Goal: Task Accomplishment & Management: Manage account settings

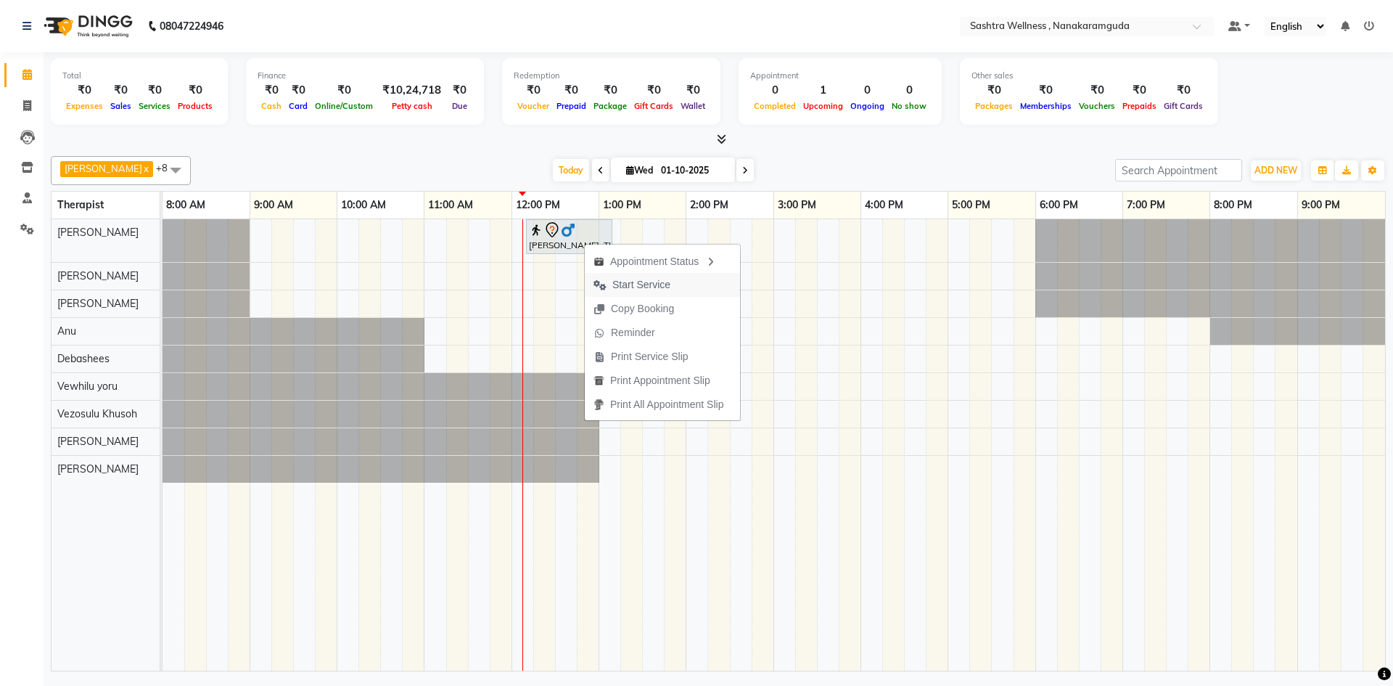
click at [624, 283] on span "Start Service" at bounding box center [641, 284] width 58 height 15
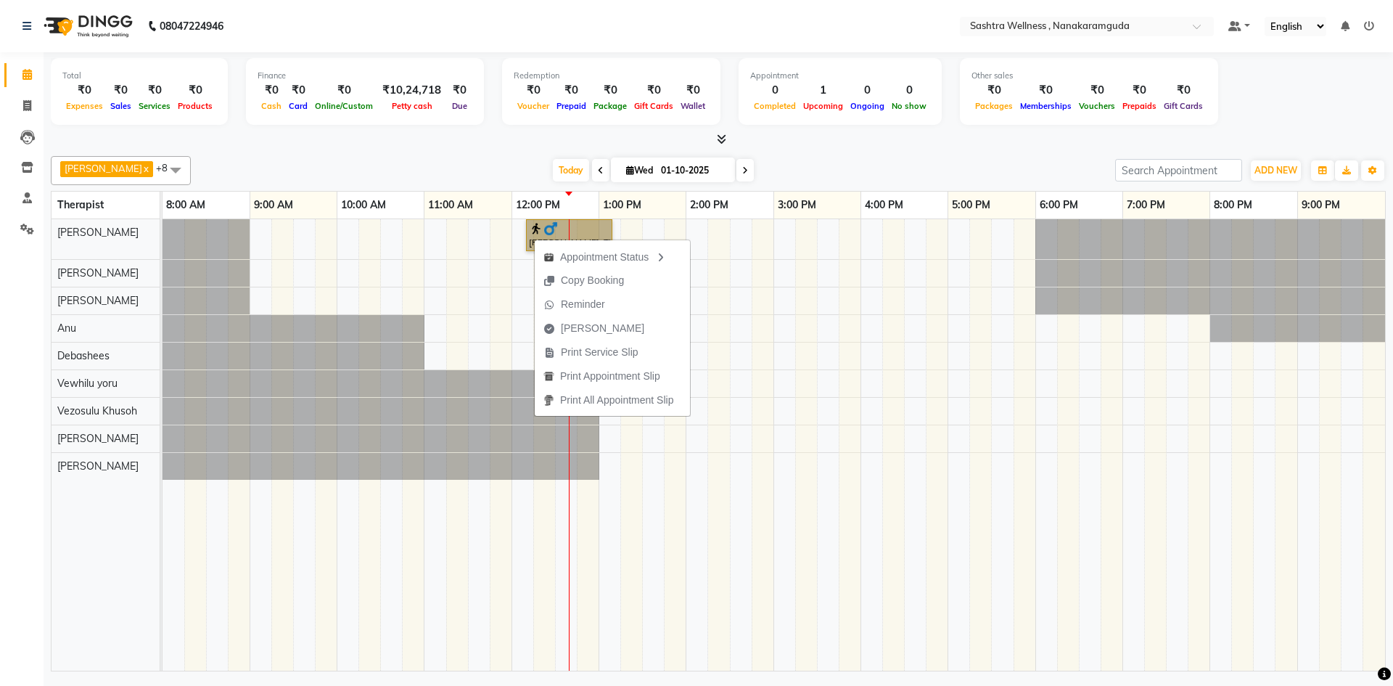
click at [611, 444] on div "[PERSON_NAME], TK01, 12:10 PM-01:10 PM, CLASSIC MASSAGES -Deep Tissue Massage (…" at bounding box center [773, 444] width 1222 height 451
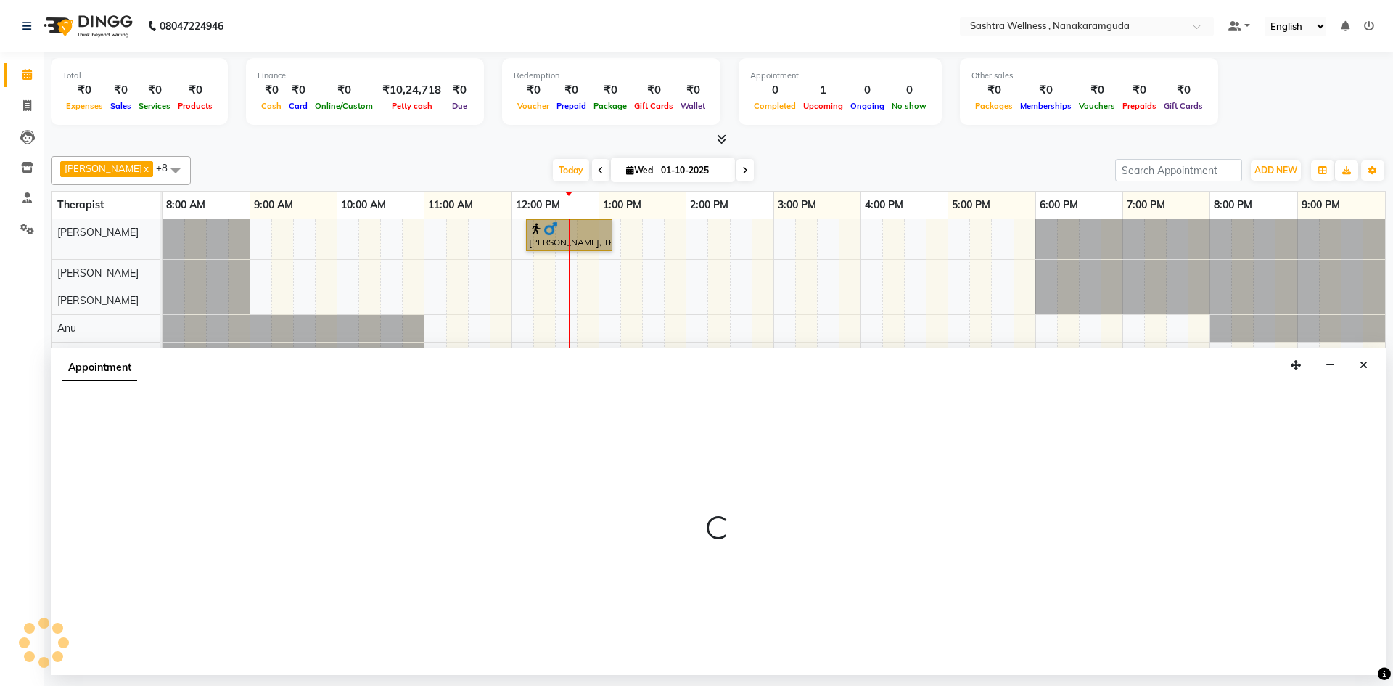
select select "89156"
select select "tentative"
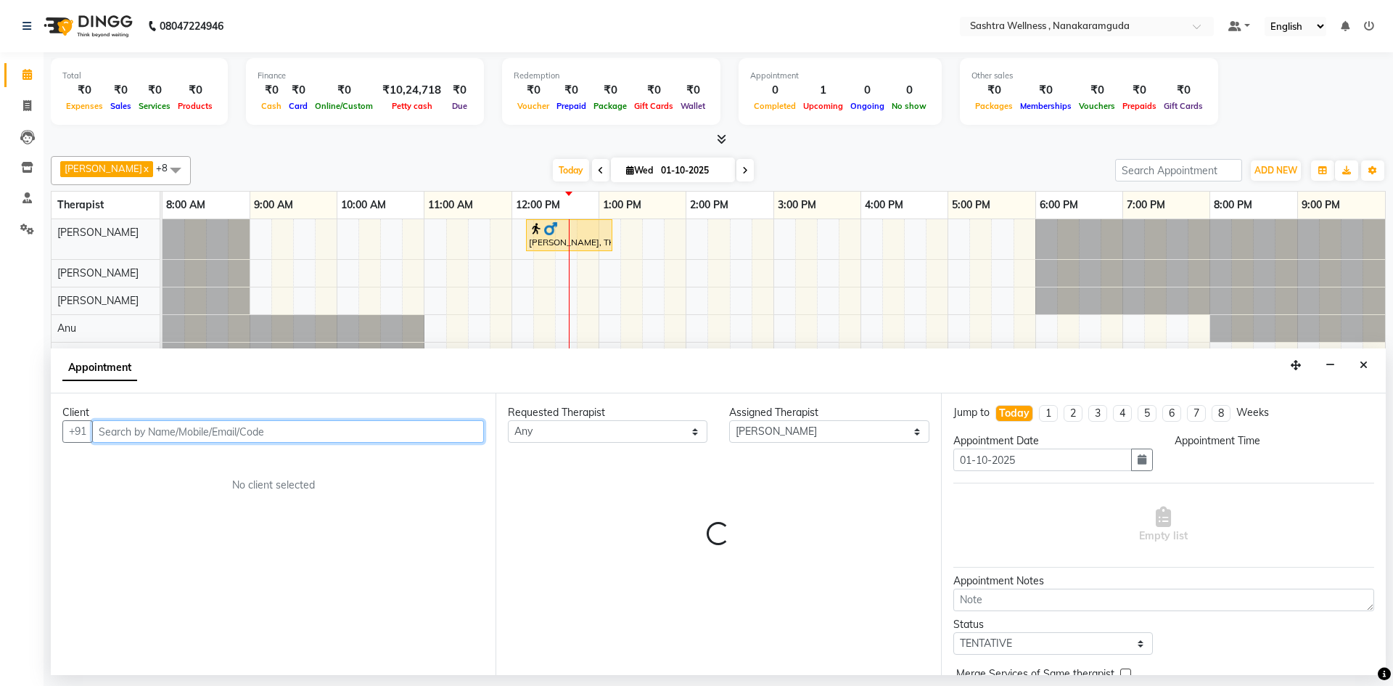
select select "780"
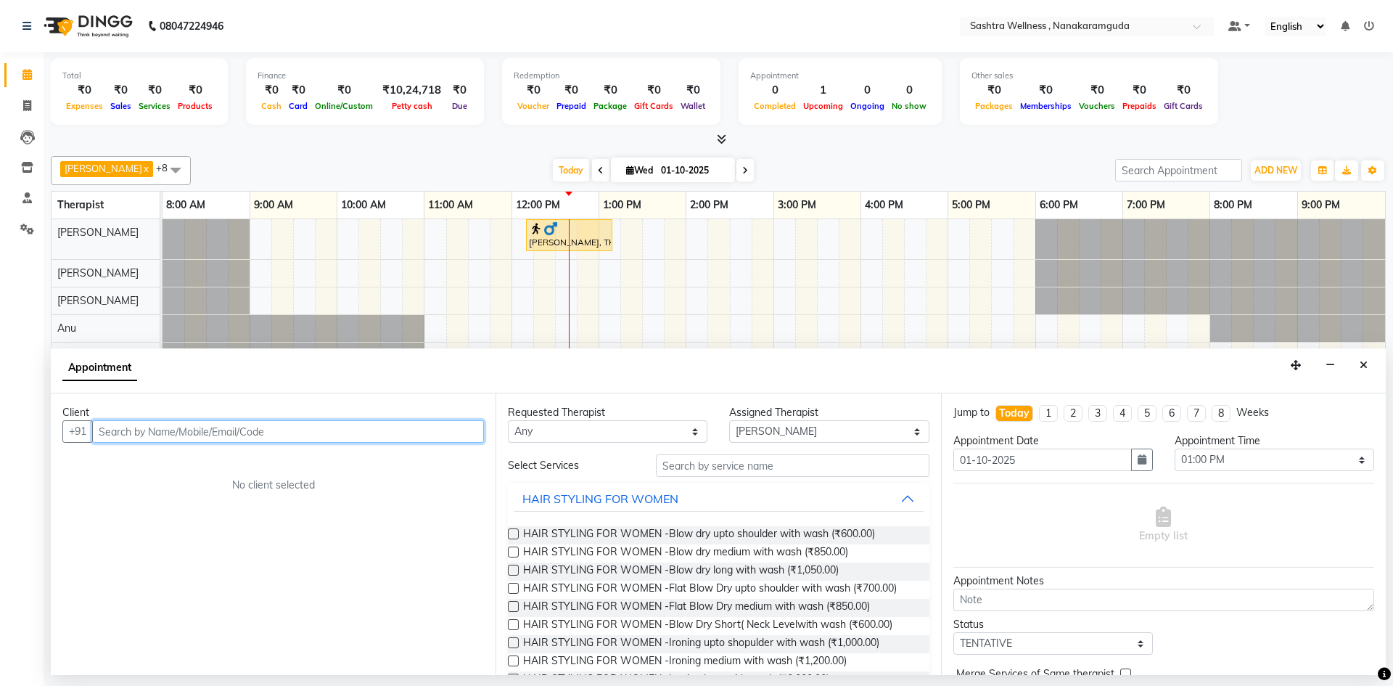
click at [185, 427] on input "text" at bounding box center [288, 431] width 392 height 22
click at [1363, 360] on icon "Close" at bounding box center [1363, 365] width 8 height 10
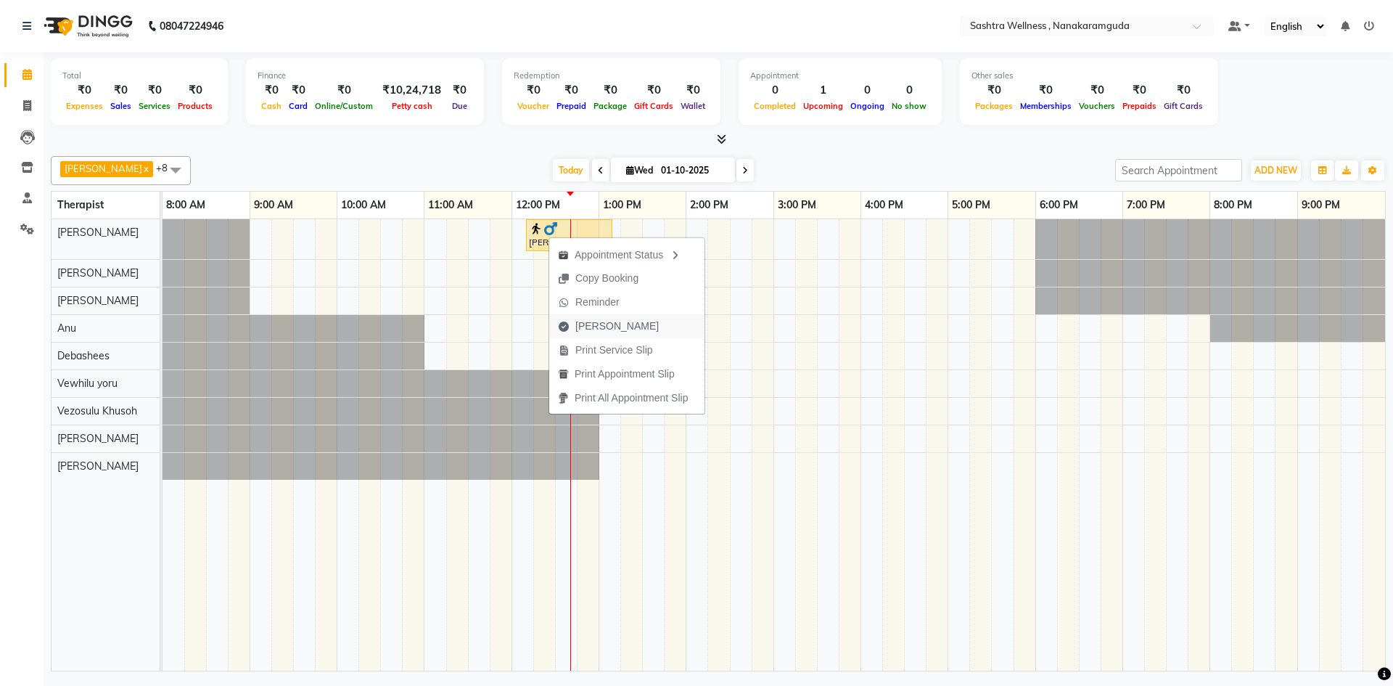
click at [585, 329] on span "[PERSON_NAME]" at bounding box center [616, 325] width 83 height 15
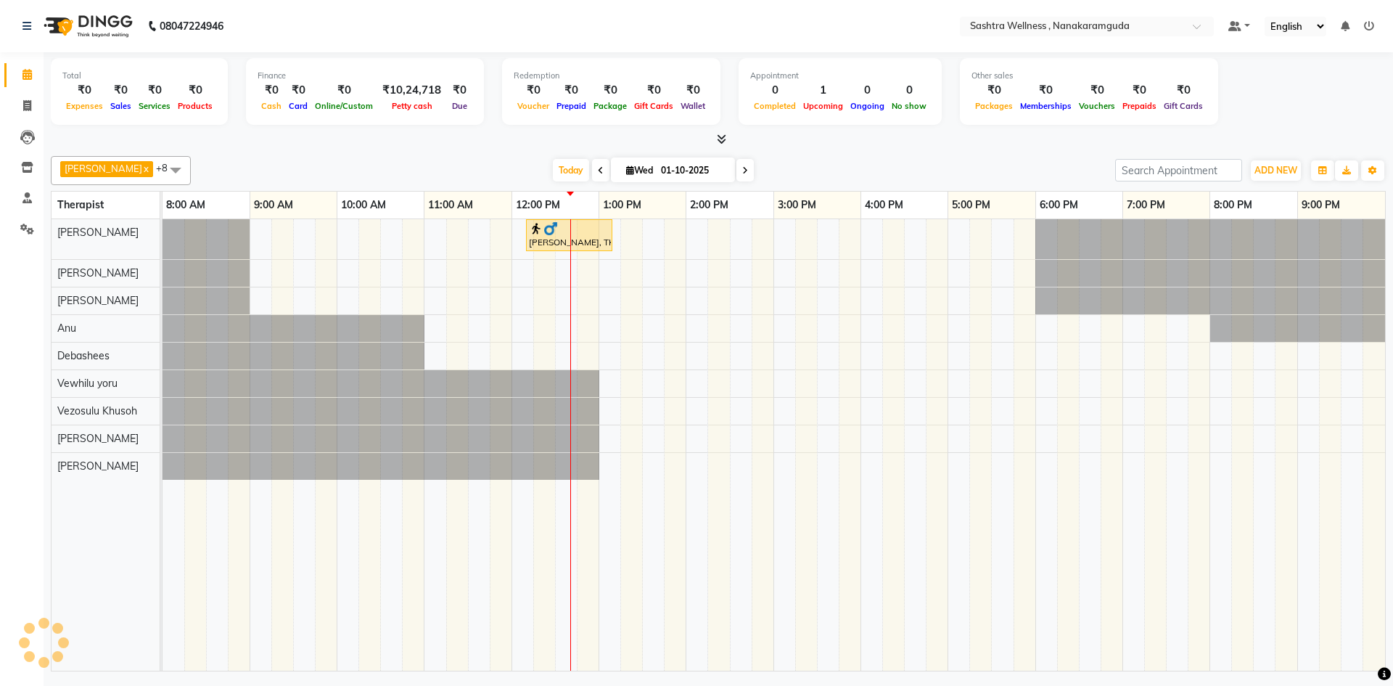
select select "service"
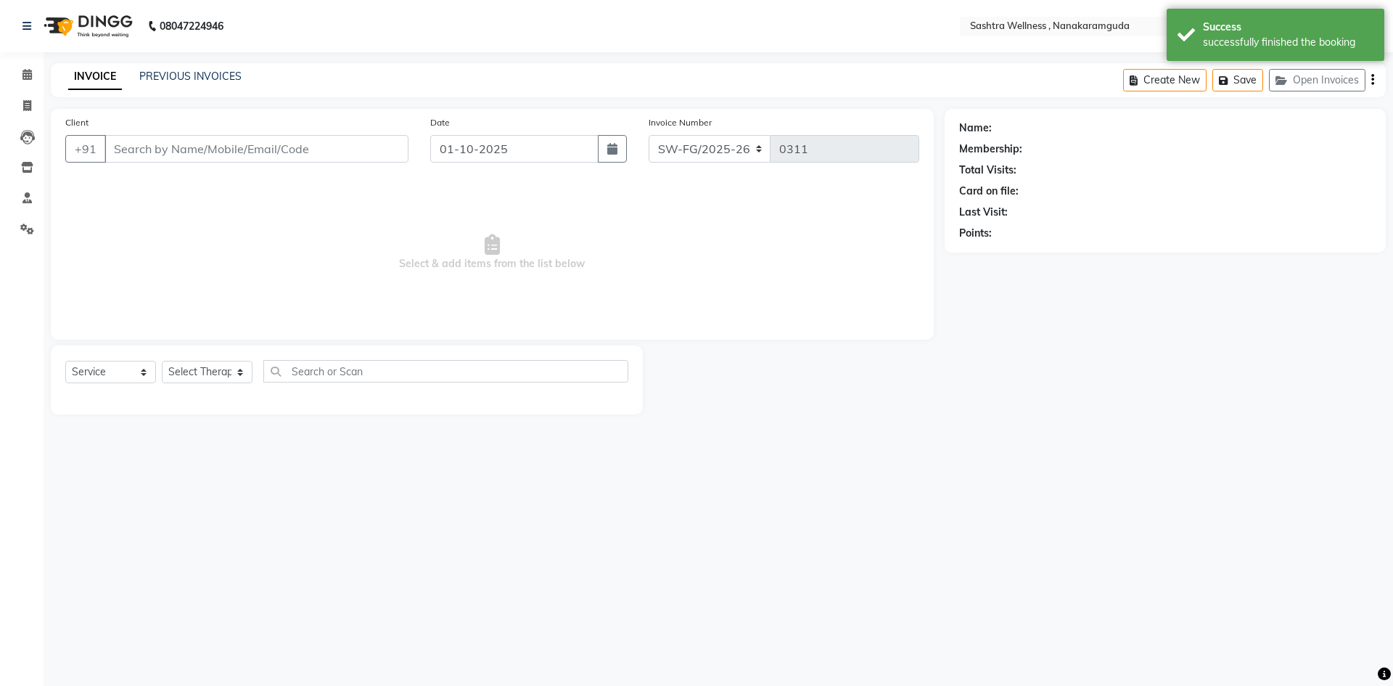
type input "6281678289"
select select "88331"
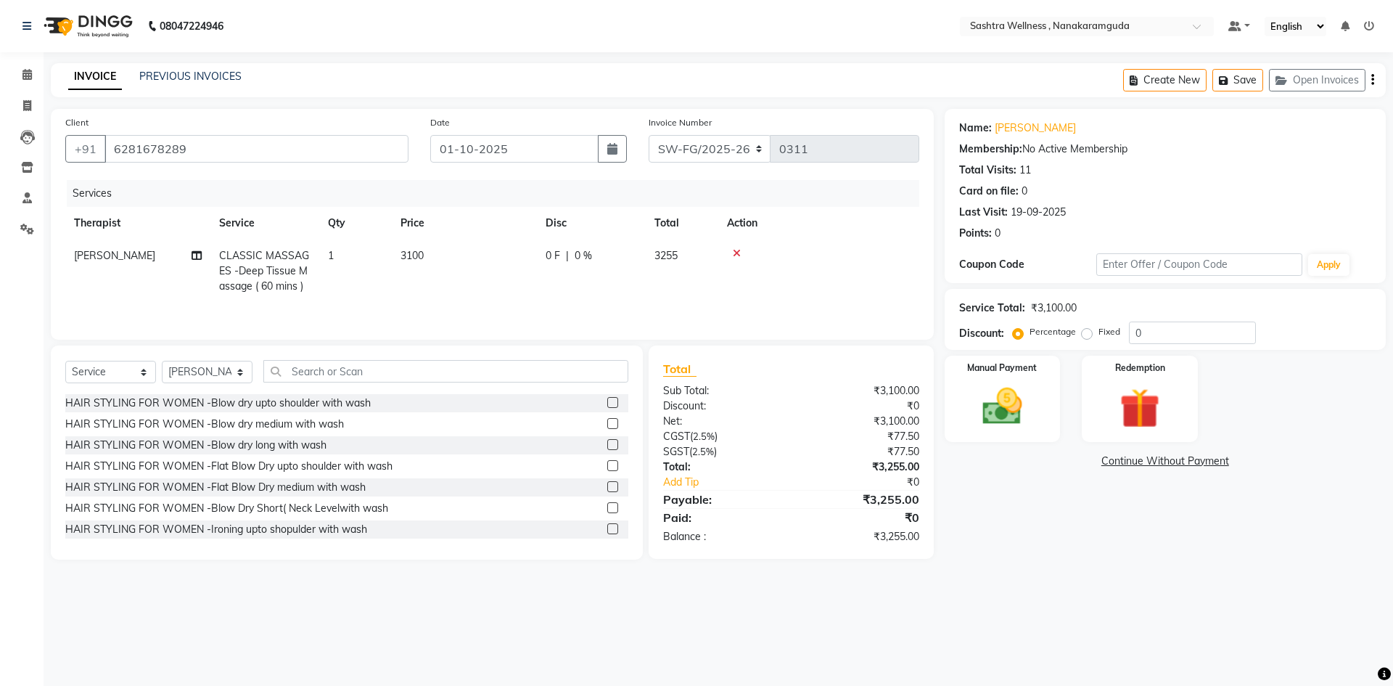
click at [886, 278] on td at bounding box center [818, 270] width 201 height 63
click at [28, 24] on icon at bounding box center [26, 26] width 9 height 10
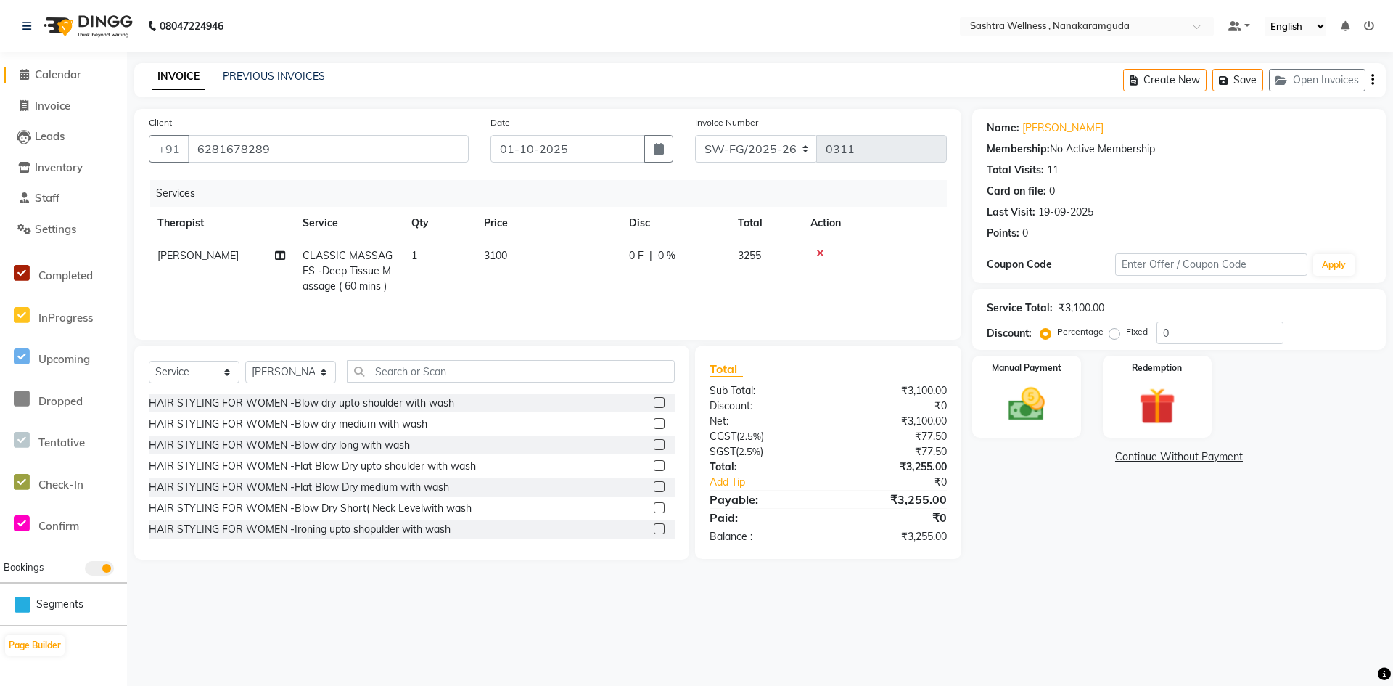
click at [54, 77] on span "Calendar" at bounding box center [58, 74] width 46 height 14
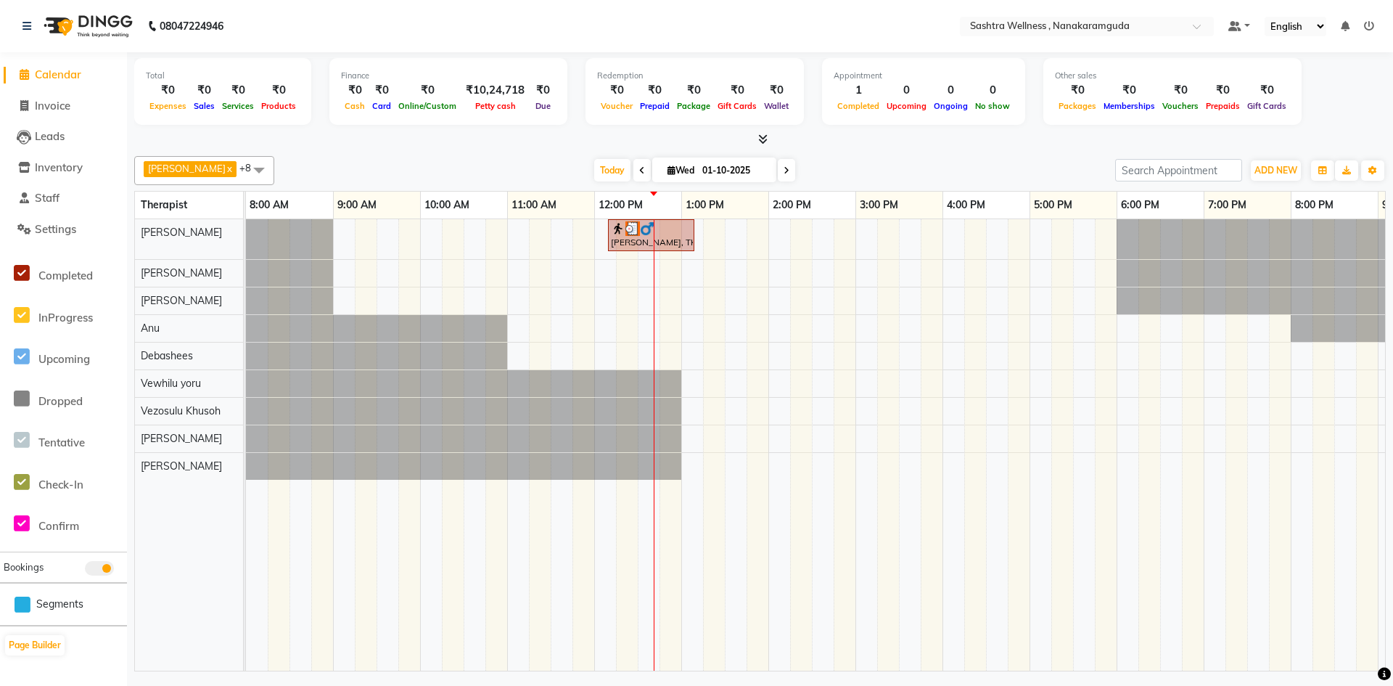
click at [715, 169] on input "01-10-2025" at bounding box center [734, 171] width 73 height 22
select select "10"
select select "2025"
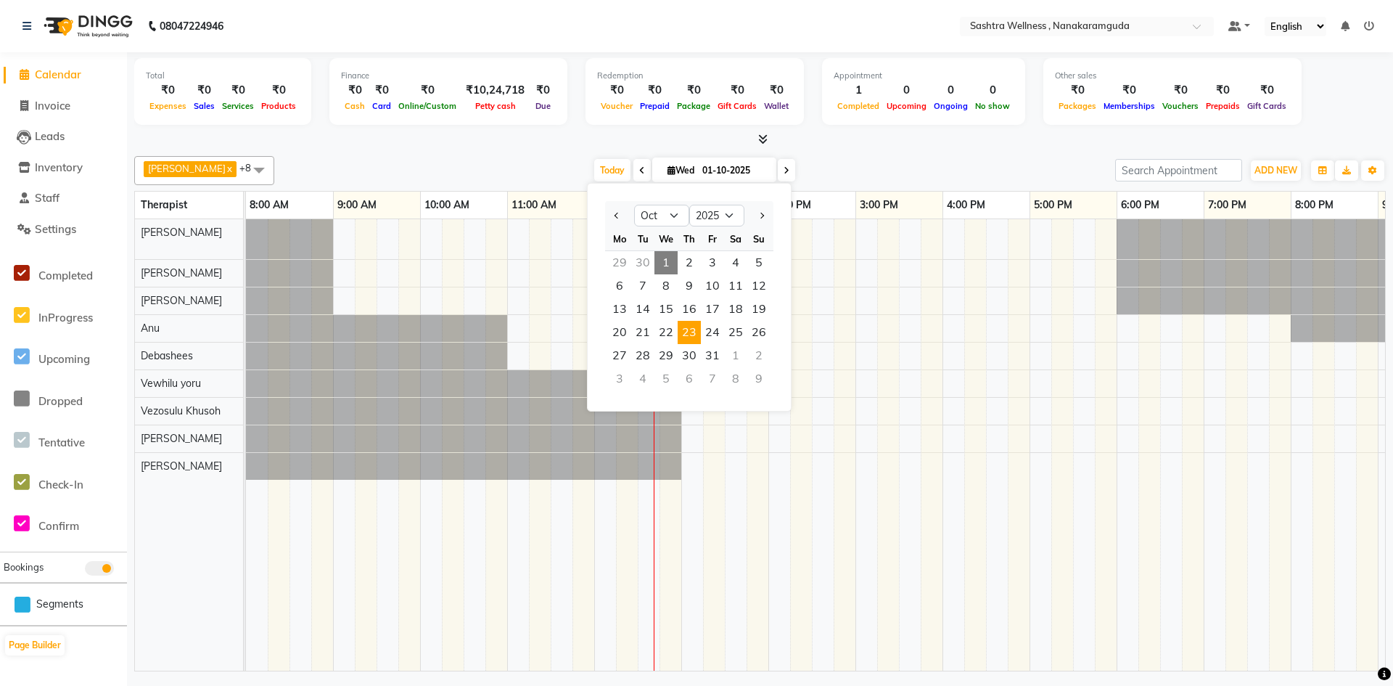
click at [686, 327] on span "23" at bounding box center [689, 332] width 23 height 23
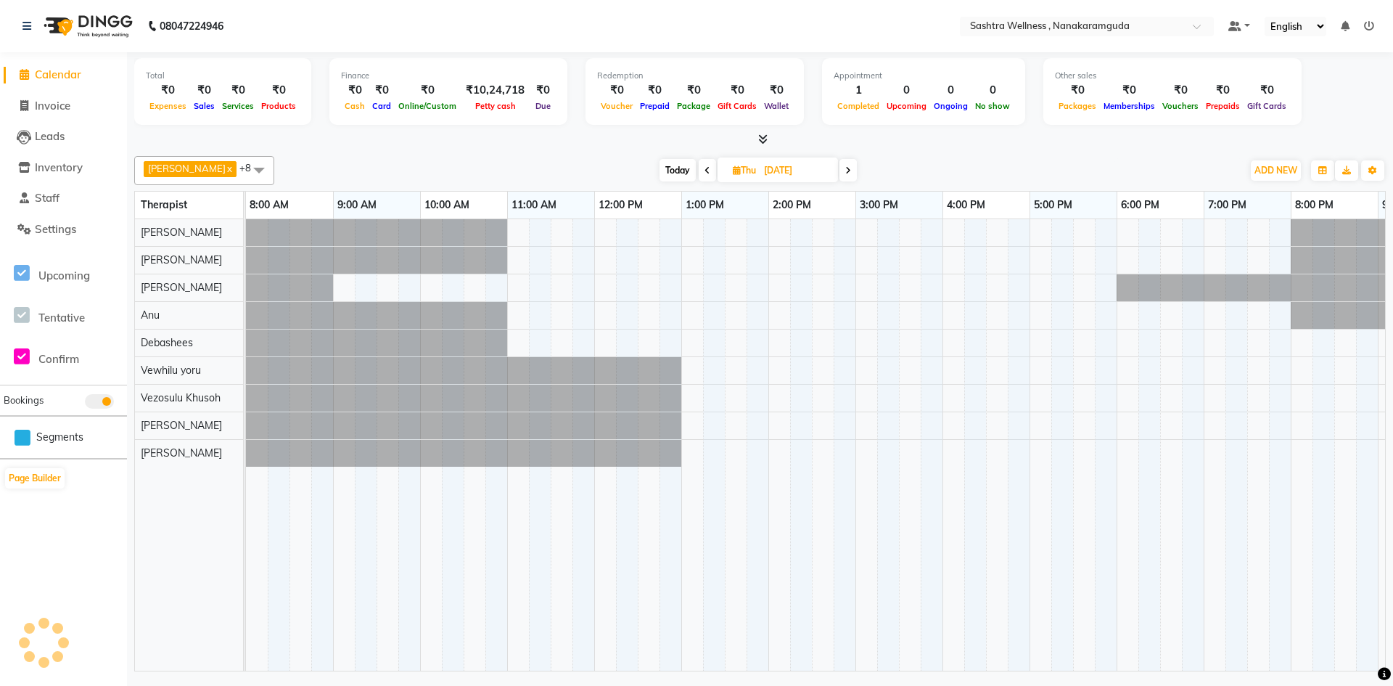
scroll to position [0, 80]
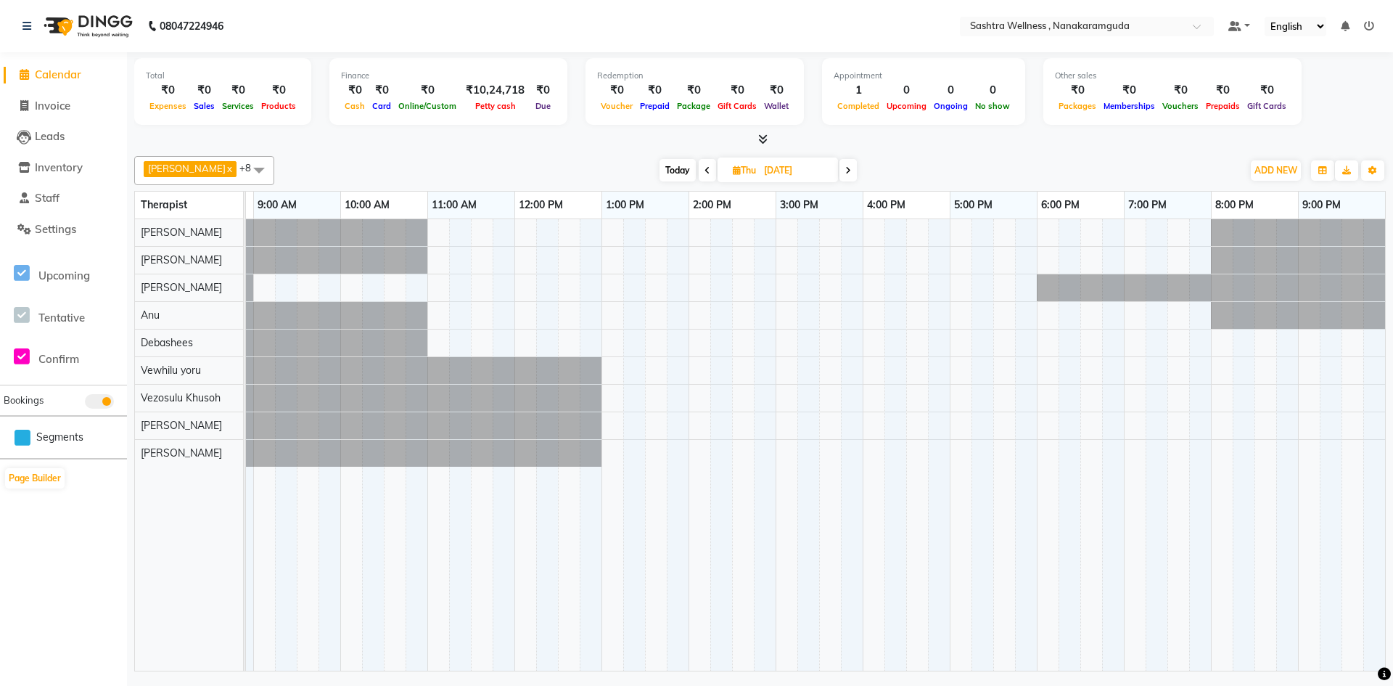
click at [704, 169] on icon at bounding box center [707, 170] width 6 height 9
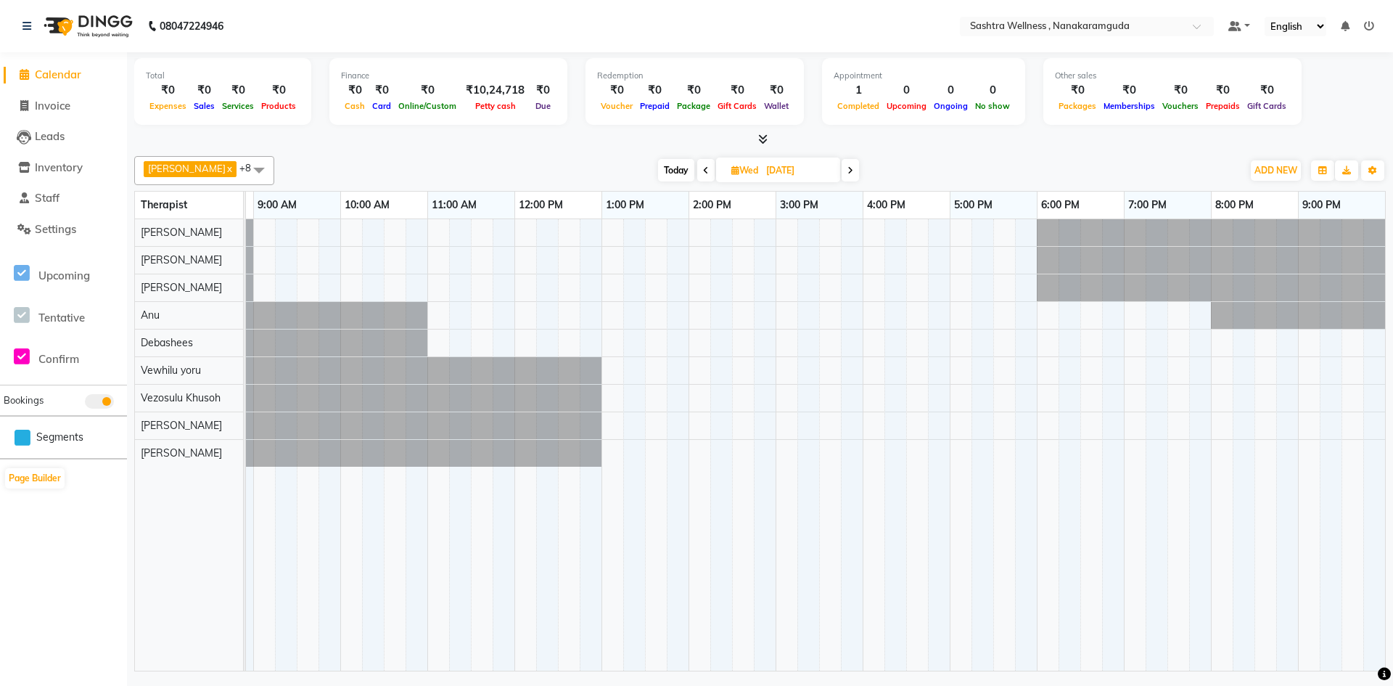
click at [662, 162] on span "Today" at bounding box center [676, 170] width 36 height 22
type input "01-10-2025"
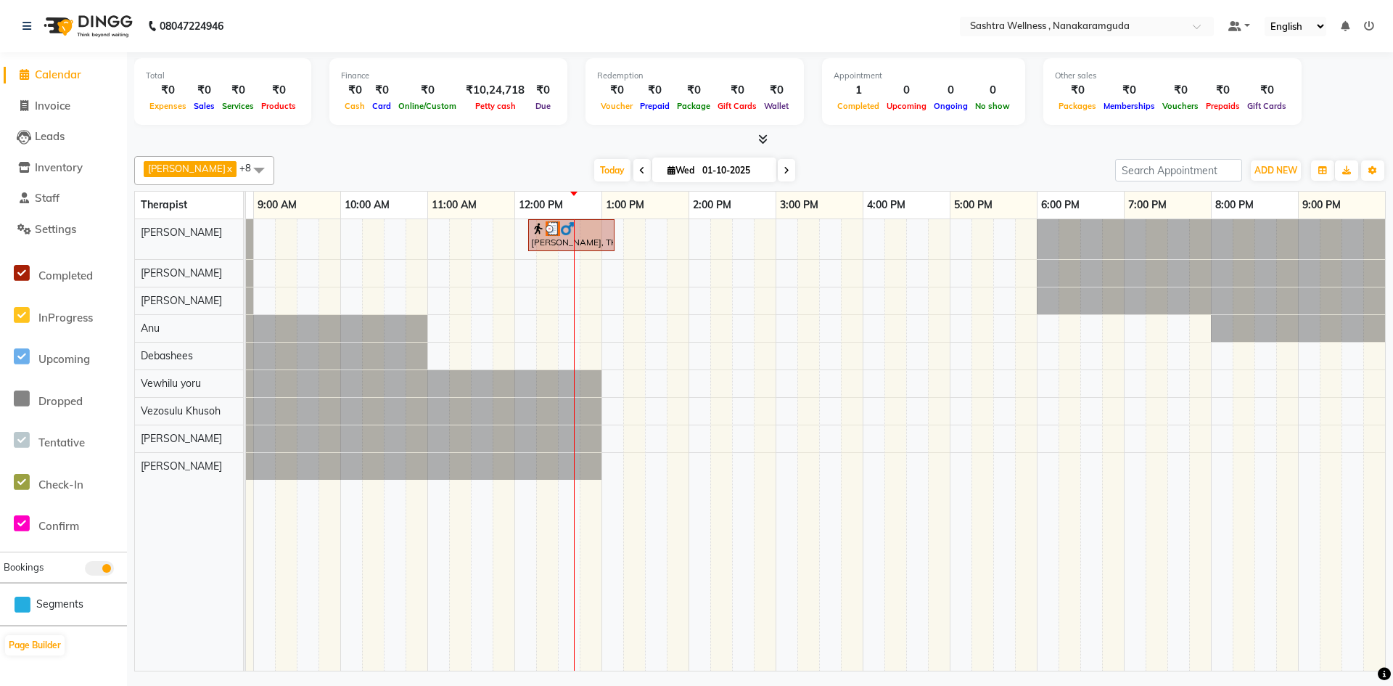
click at [667, 168] on icon at bounding box center [671, 169] width 8 height 9
select select "10"
select select "2025"
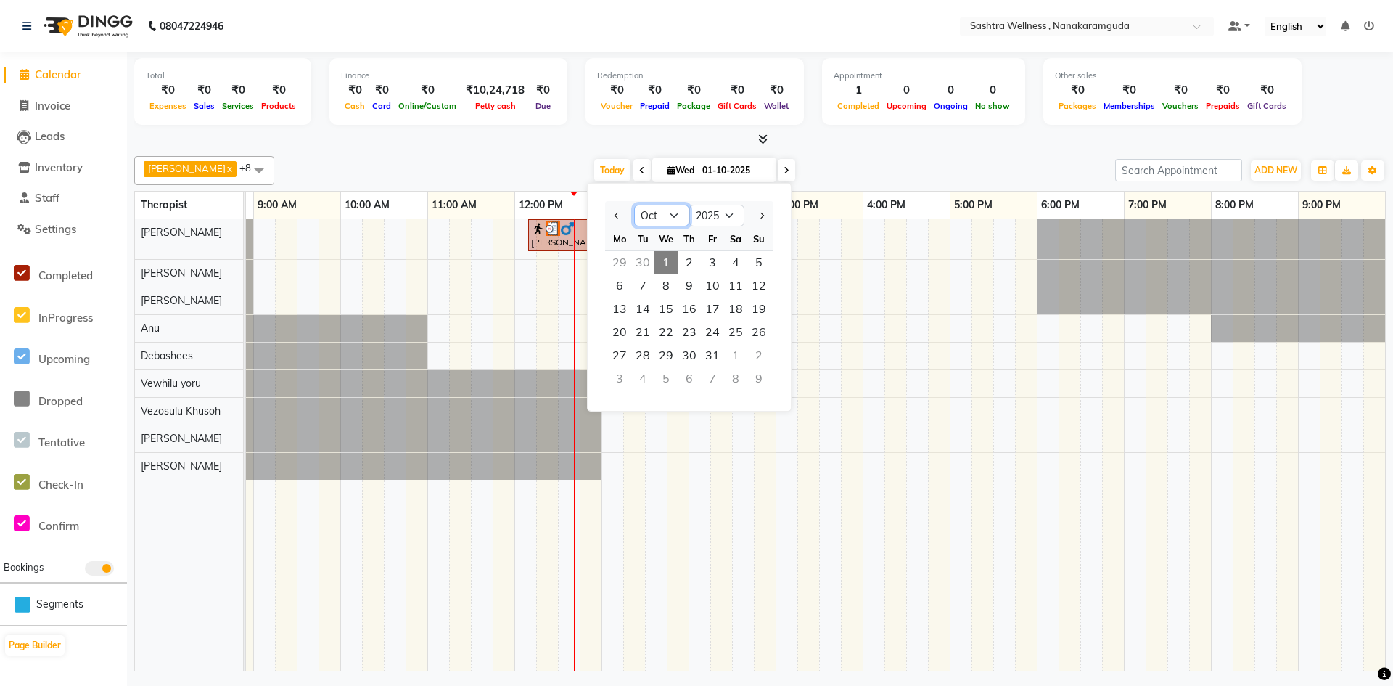
click at [670, 215] on select "Jan Feb Mar Apr May Jun [DATE] Aug Sep Oct Nov Dec" at bounding box center [661, 216] width 55 height 22
select select "9"
click at [634, 205] on select "Jan Feb Mar Apr May Jun [DATE] Aug Sep Oct Nov Dec" at bounding box center [661, 216] width 55 height 22
click at [644, 325] on span "23" at bounding box center [642, 332] width 23 height 23
type input "[DATE]"
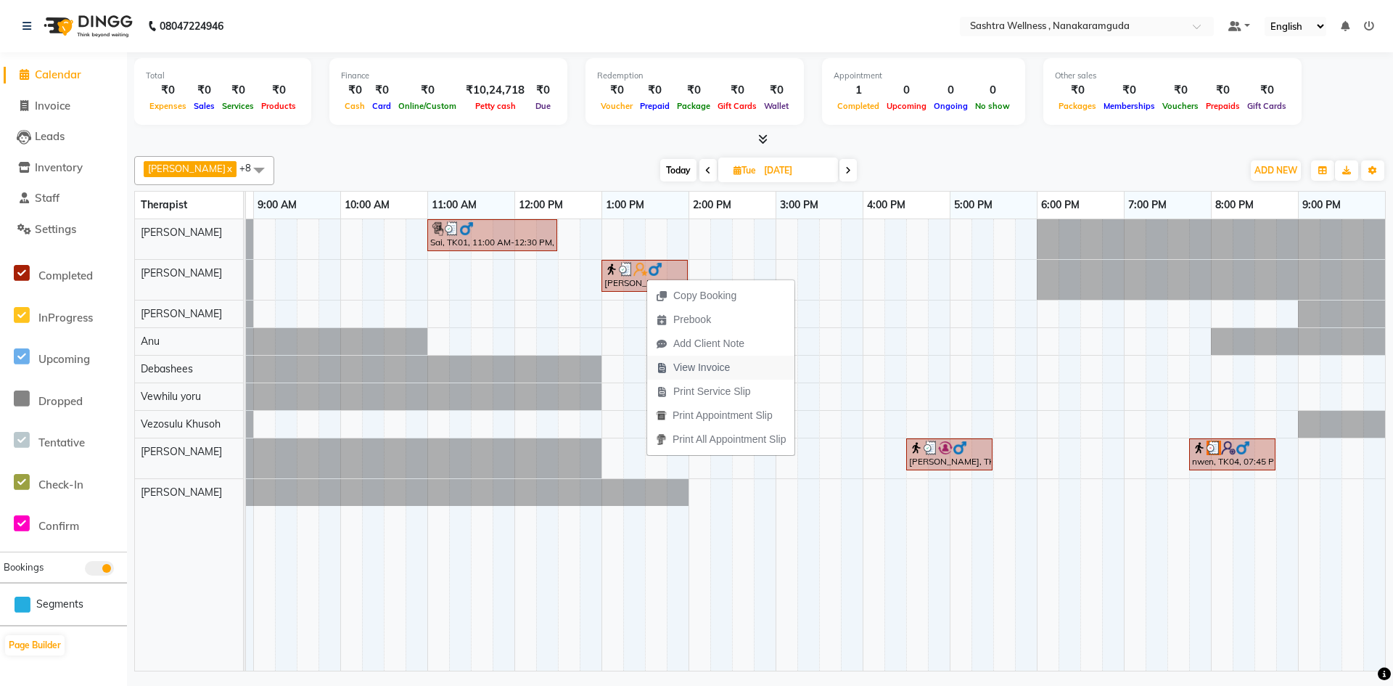
click at [689, 362] on span "View Invoice" at bounding box center [701, 367] width 57 height 15
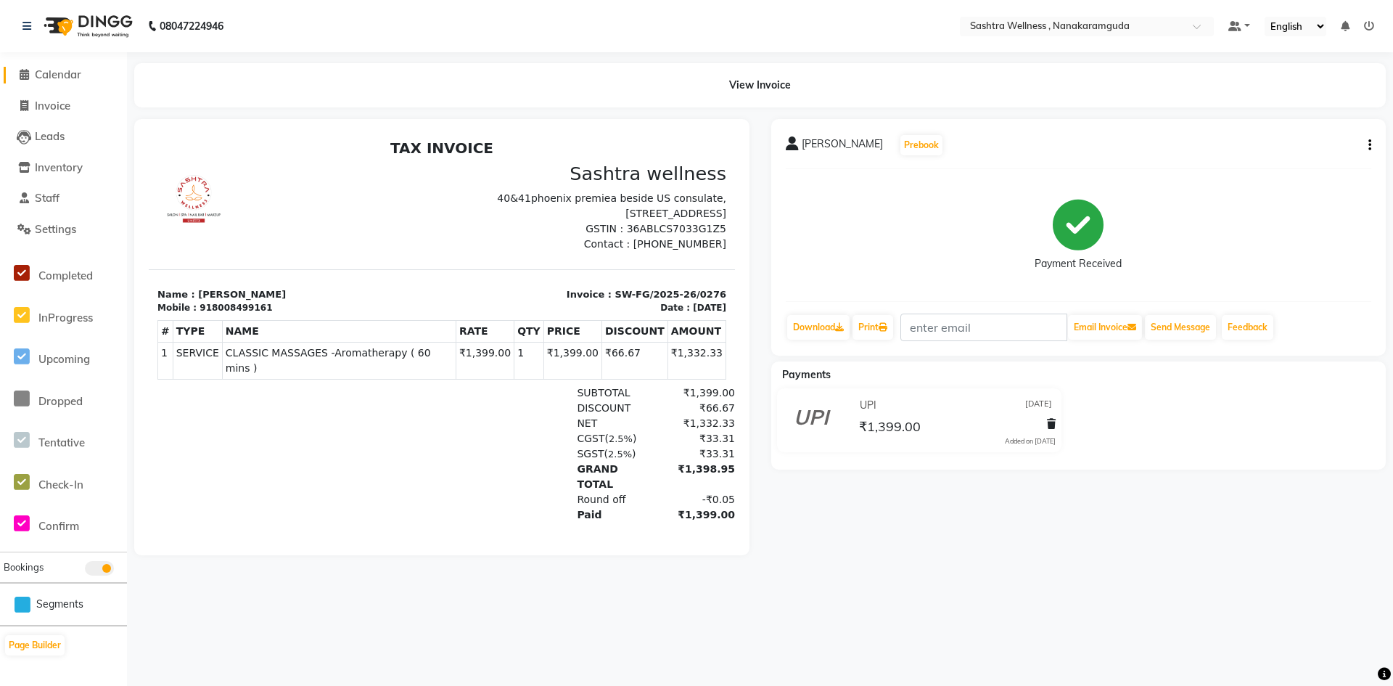
click at [60, 74] on span "Calendar" at bounding box center [58, 74] width 46 height 14
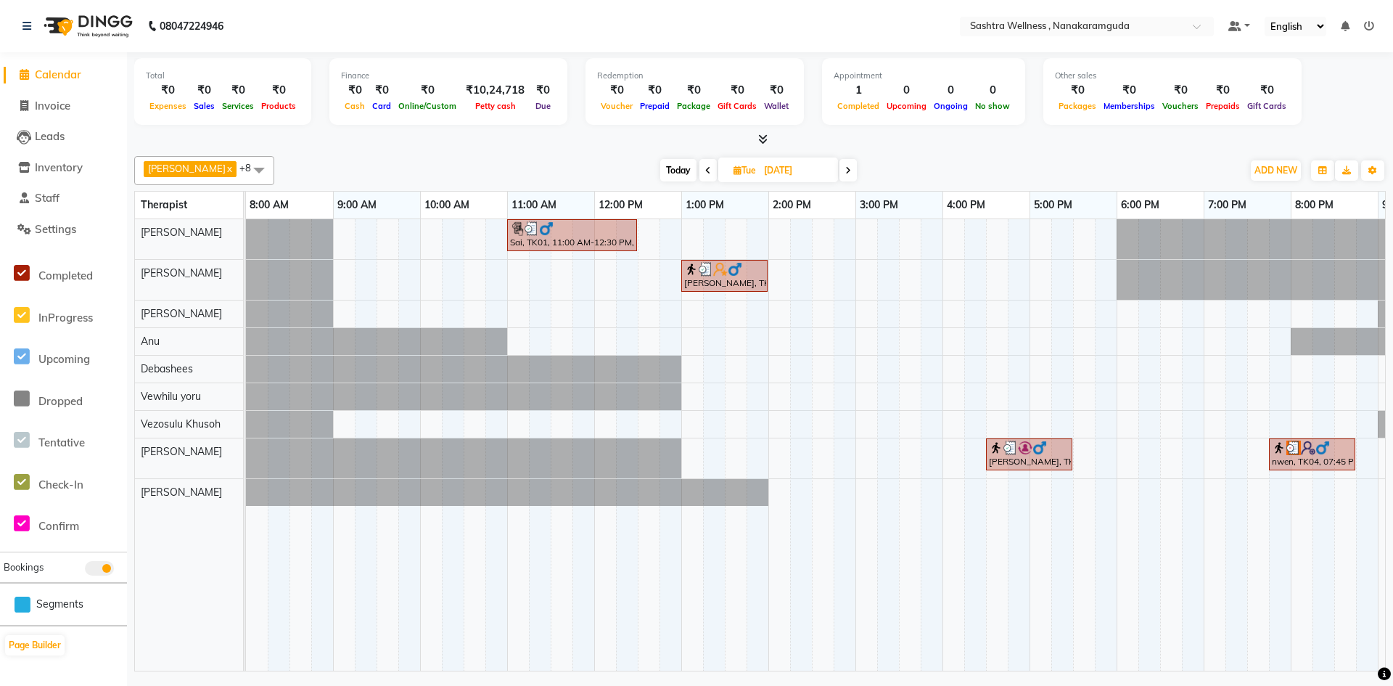
click at [705, 172] on icon at bounding box center [708, 170] width 6 height 9
type input "[DATE]"
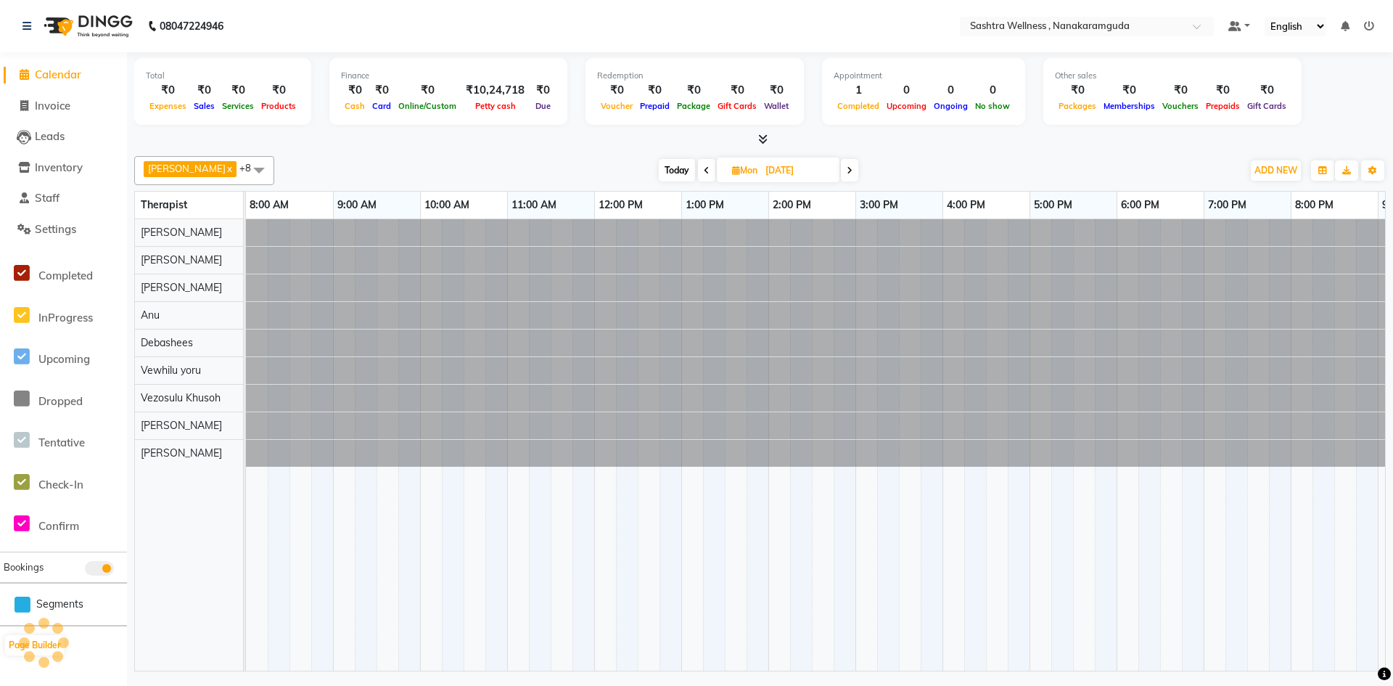
scroll to position [0, 80]
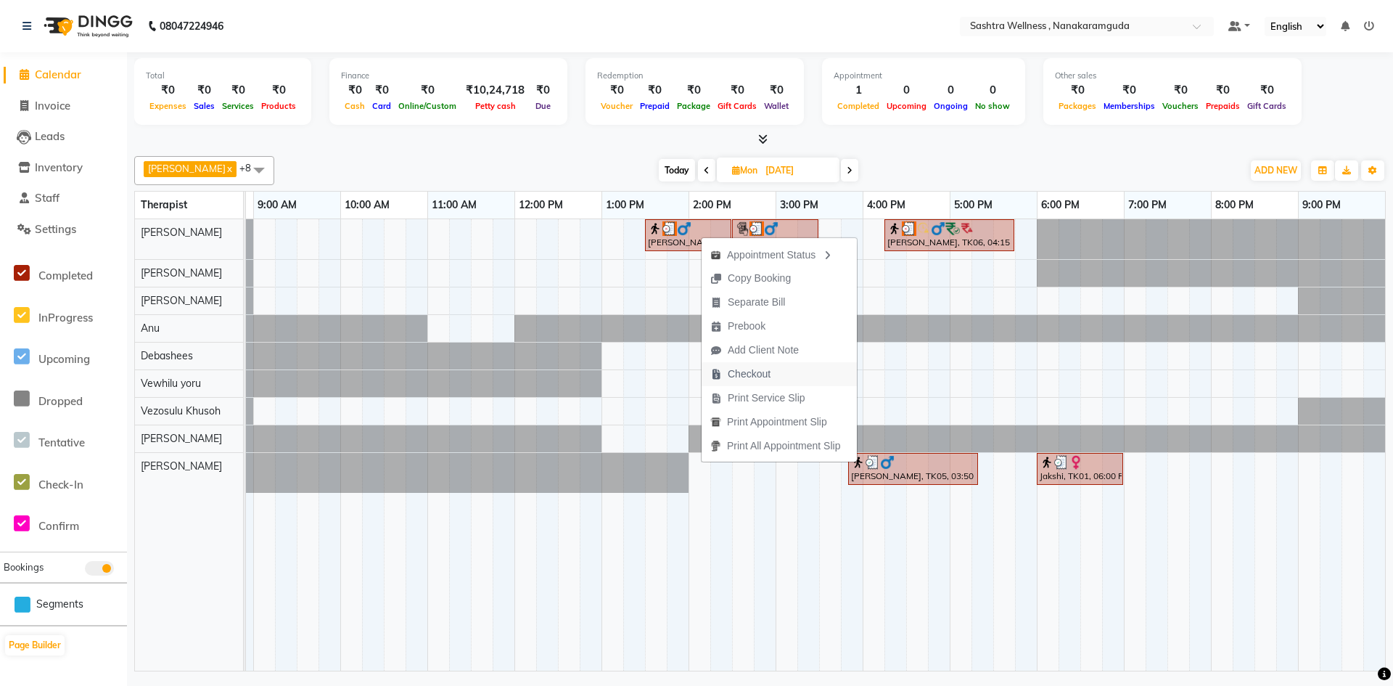
click at [765, 374] on span "Checkout" at bounding box center [749, 373] width 43 height 15
select select "service"
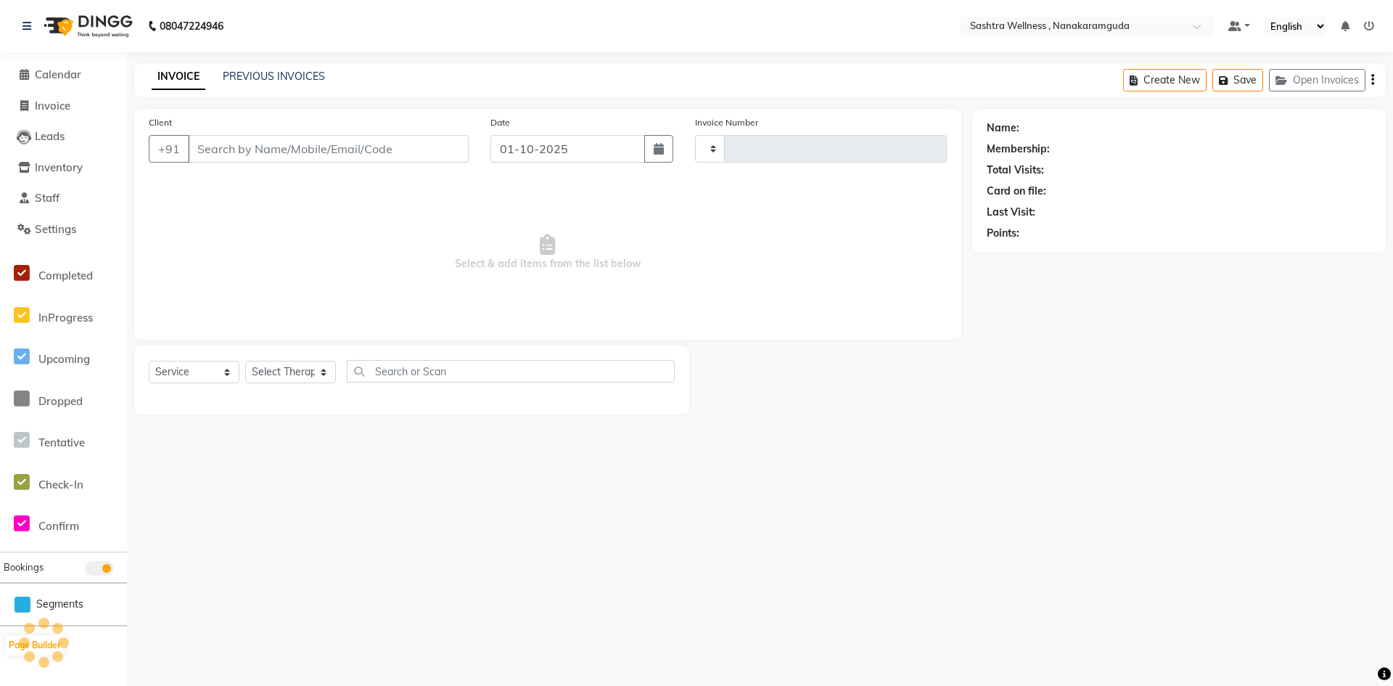
type input "0311"
select select "6669"
type input "8121965195"
type input "[DATE]"
select select "88331"
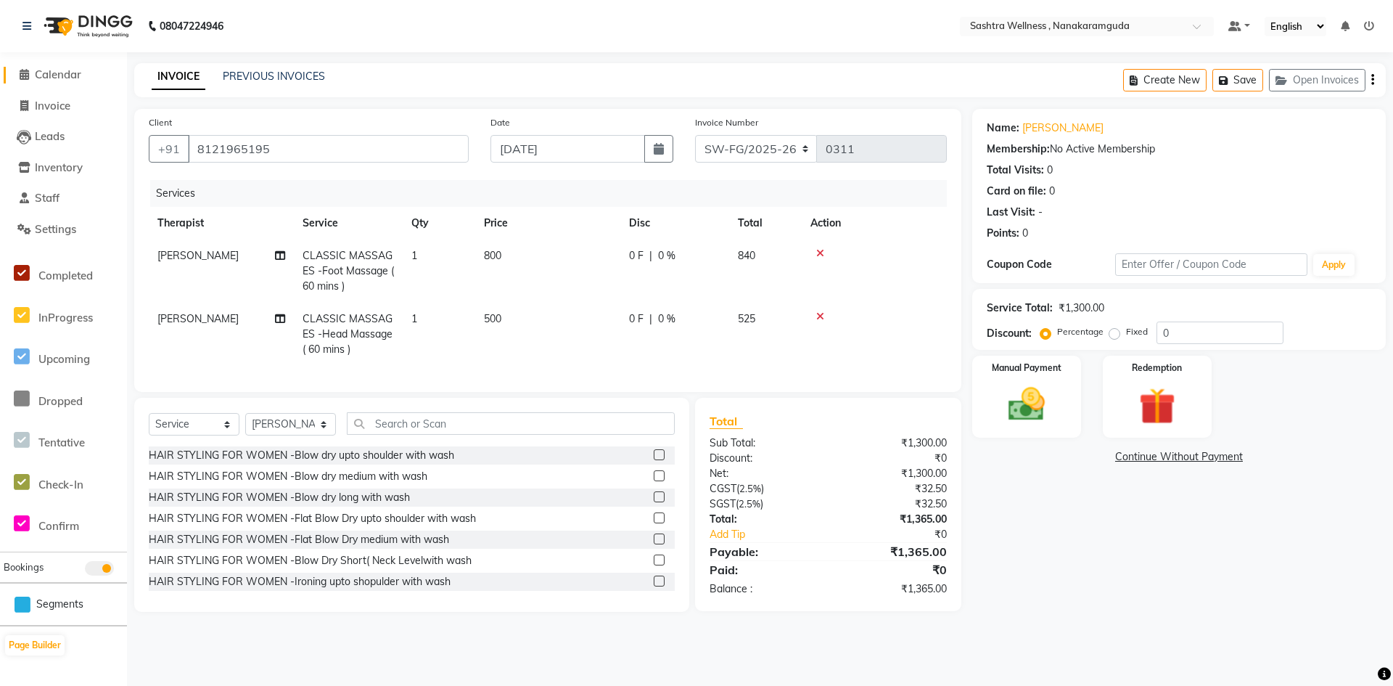
click at [45, 72] on span "Calendar" at bounding box center [58, 74] width 46 height 14
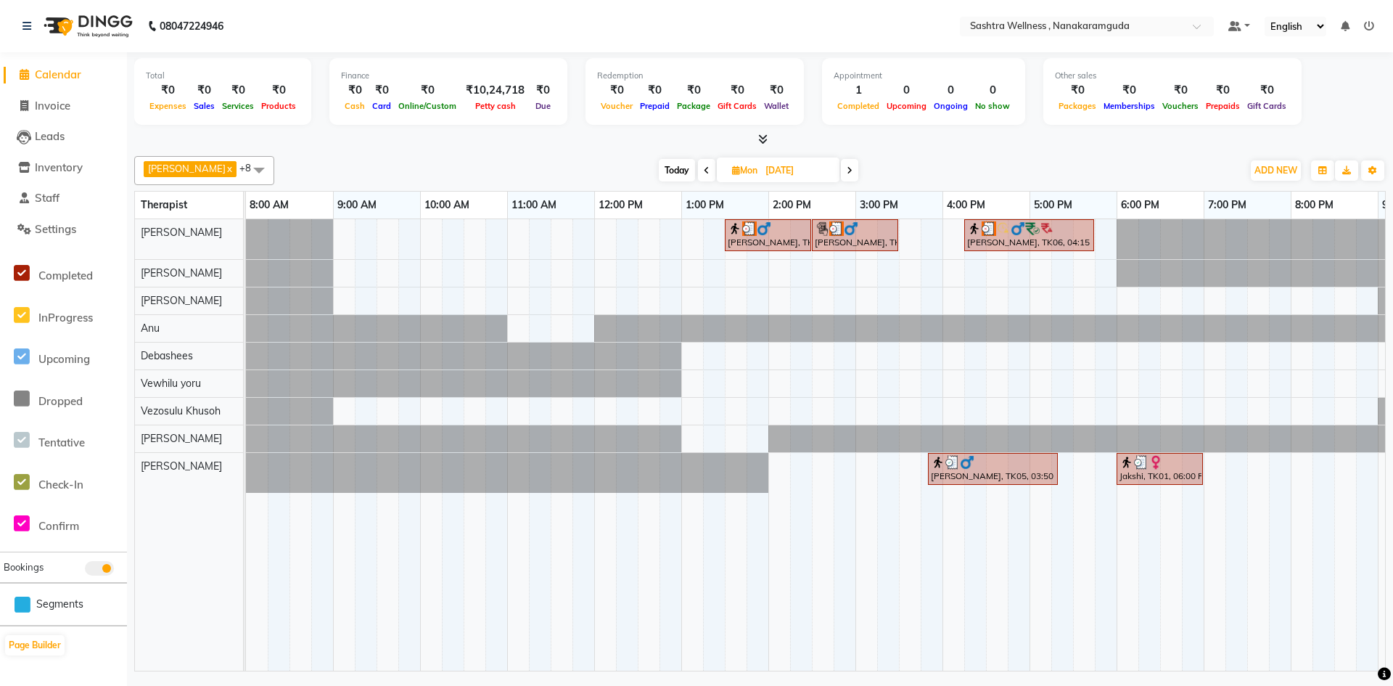
click at [698, 165] on span at bounding box center [706, 170] width 17 height 22
type input "[DATE]"
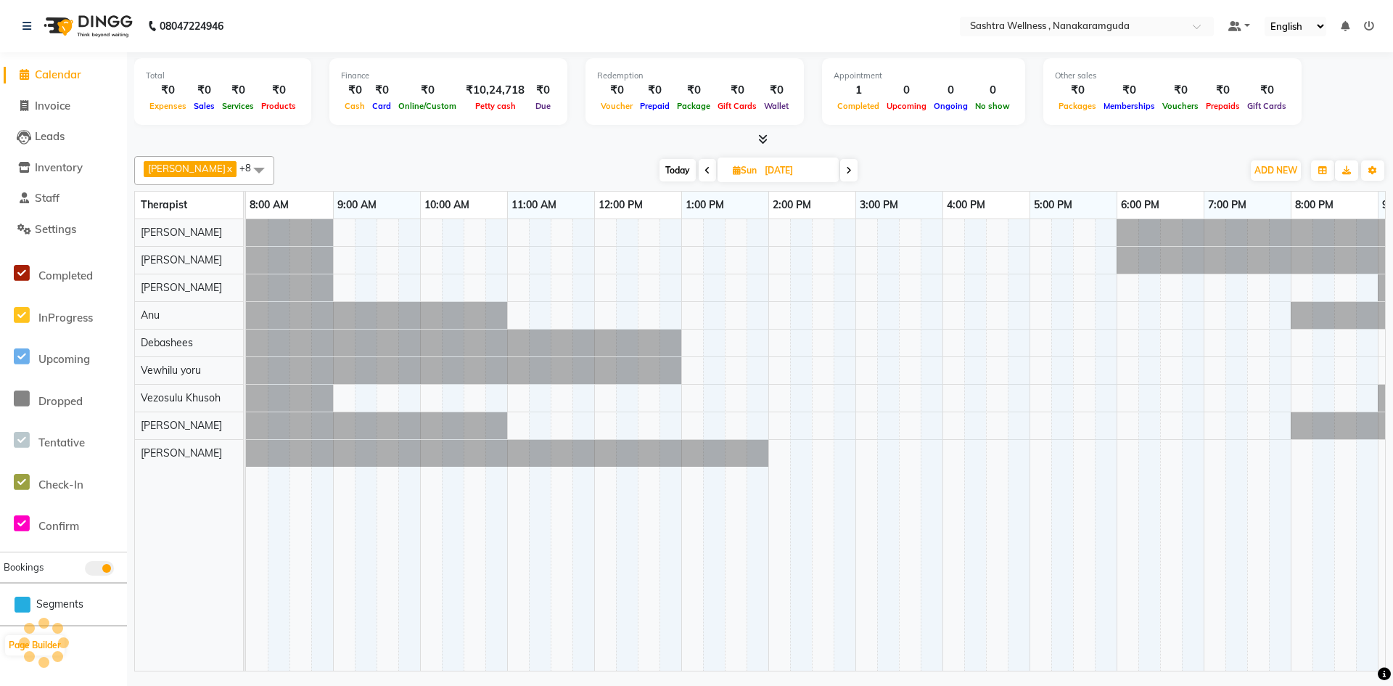
scroll to position [0, 80]
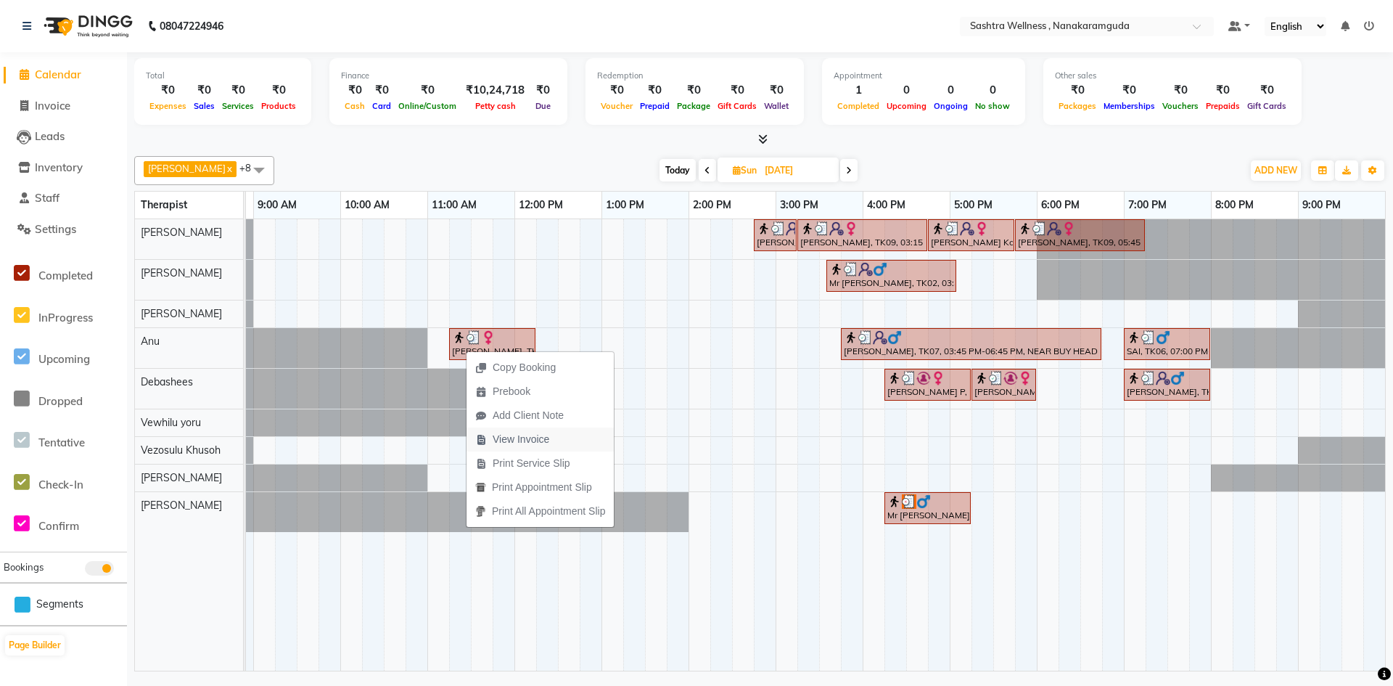
click at [511, 434] on span "View Invoice" at bounding box center [521, 439] width 57 height 15
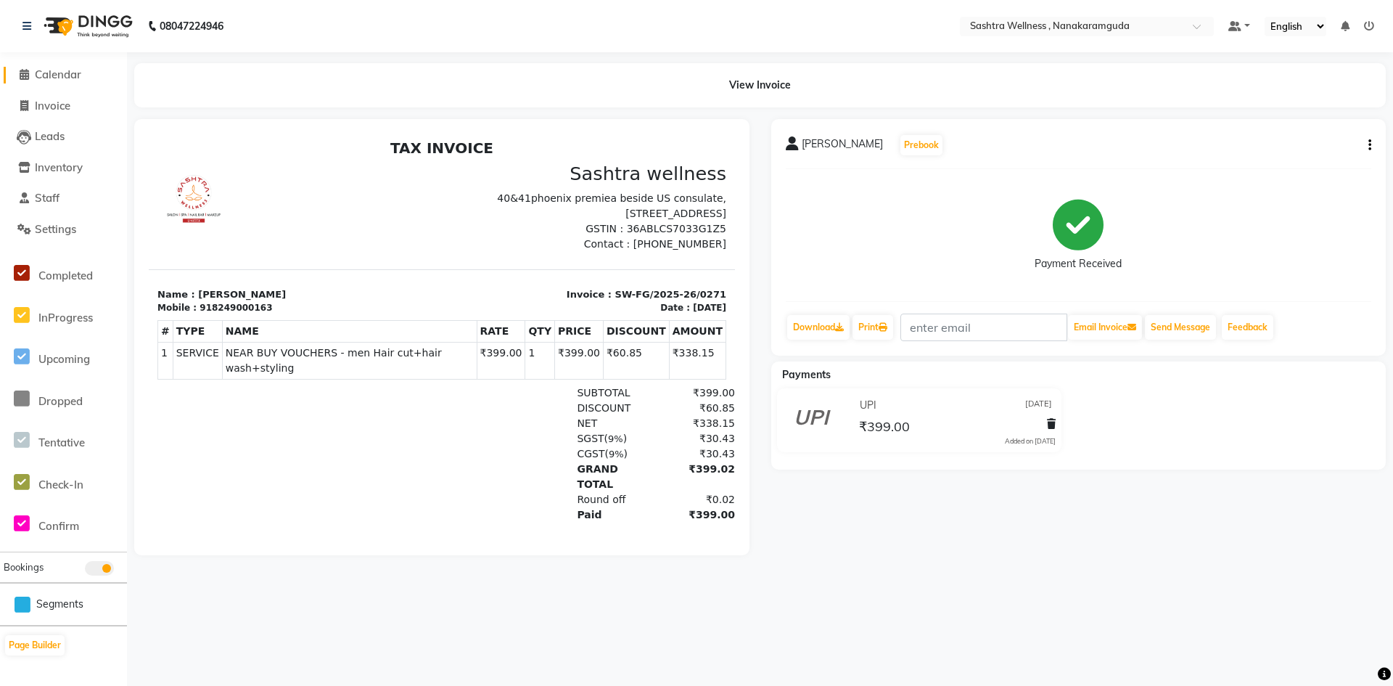
click at [48, 70] on span "Calendar" at bounding box center [58, 74] width 46 height 14
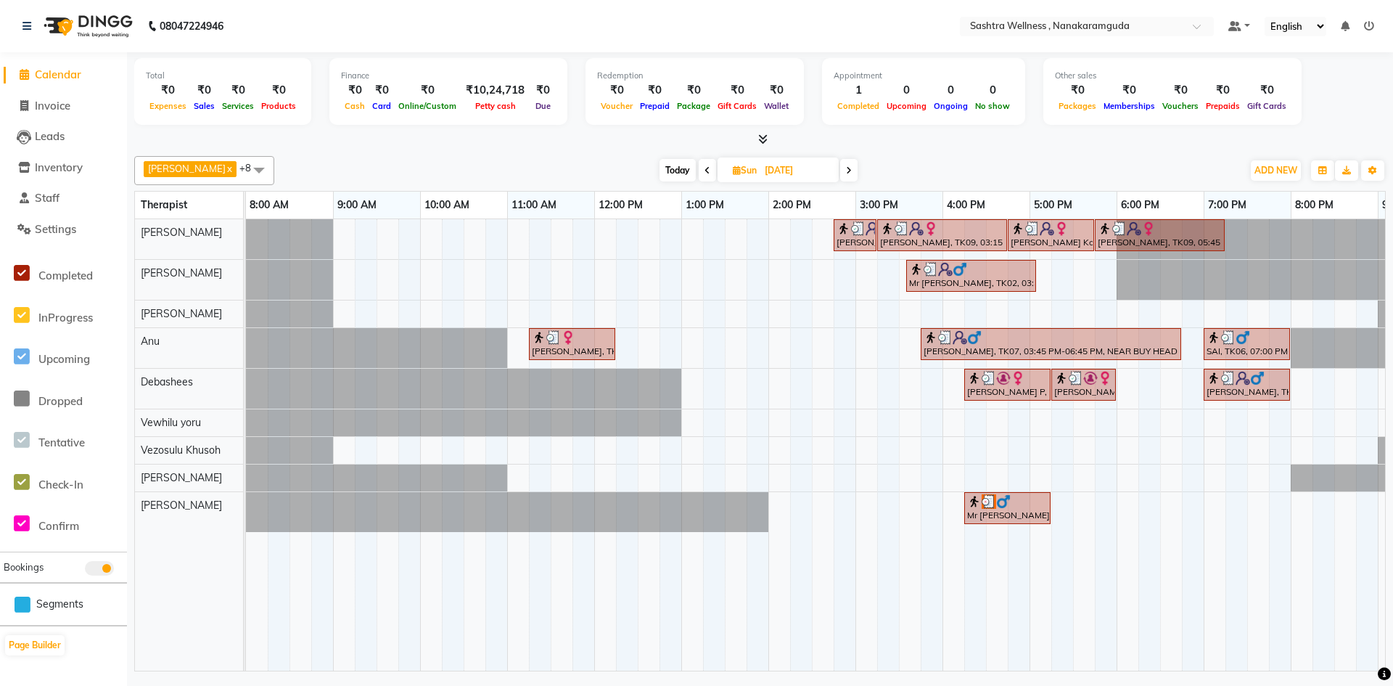
click at [659, 171] on span "Today" at bounding box center [677, 170] width 36 height 22
type input "01-10-2025"
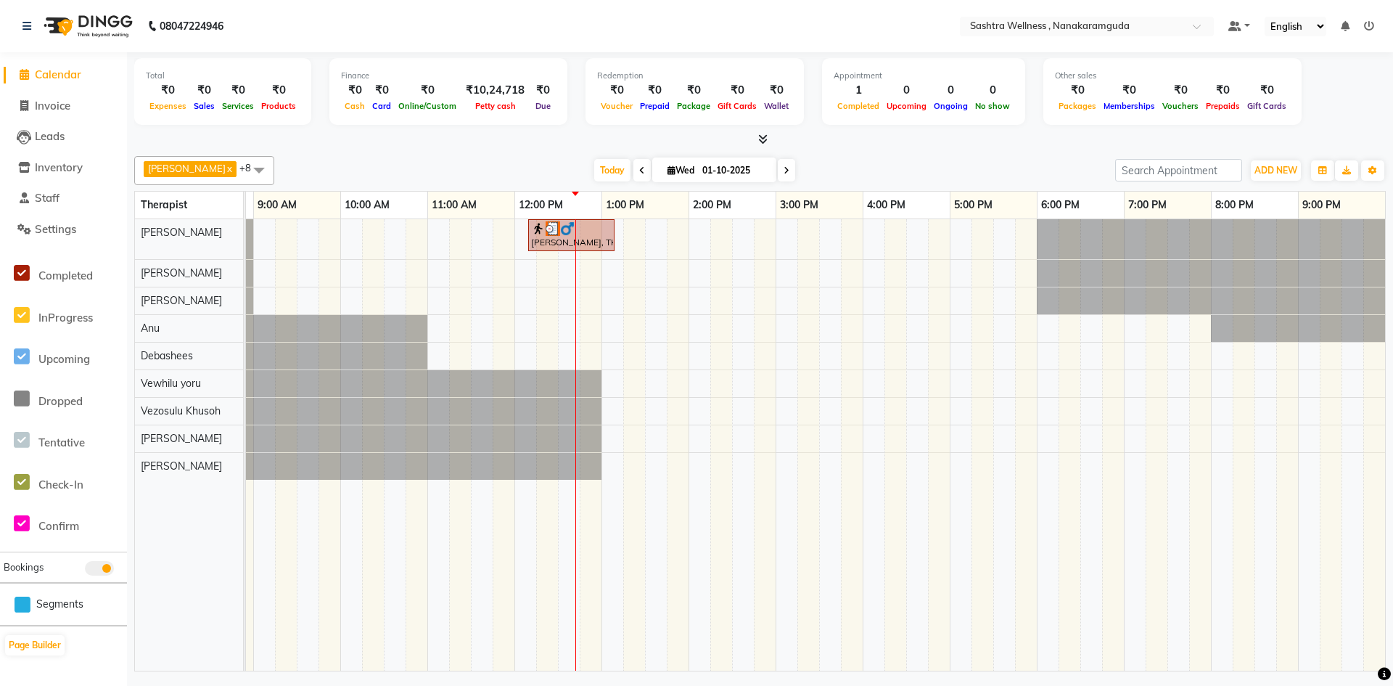
drag, startPoint x: 654, startPoint y: 171, endPoint x: 542, endPoint y: 134, distance: 118.4
click at [542, 134] on div at bounding box center [759, 139] width 1251 height 15
click at [593, 275] on div "[PERSON_NAME], TK01, 12:10 PM-01:10 PM, CLASSIC MASSAGES -Deep Tissue Massage (…" at bounding box center [775, 444] width 1219 height 451
select select "88333"
select select "765"
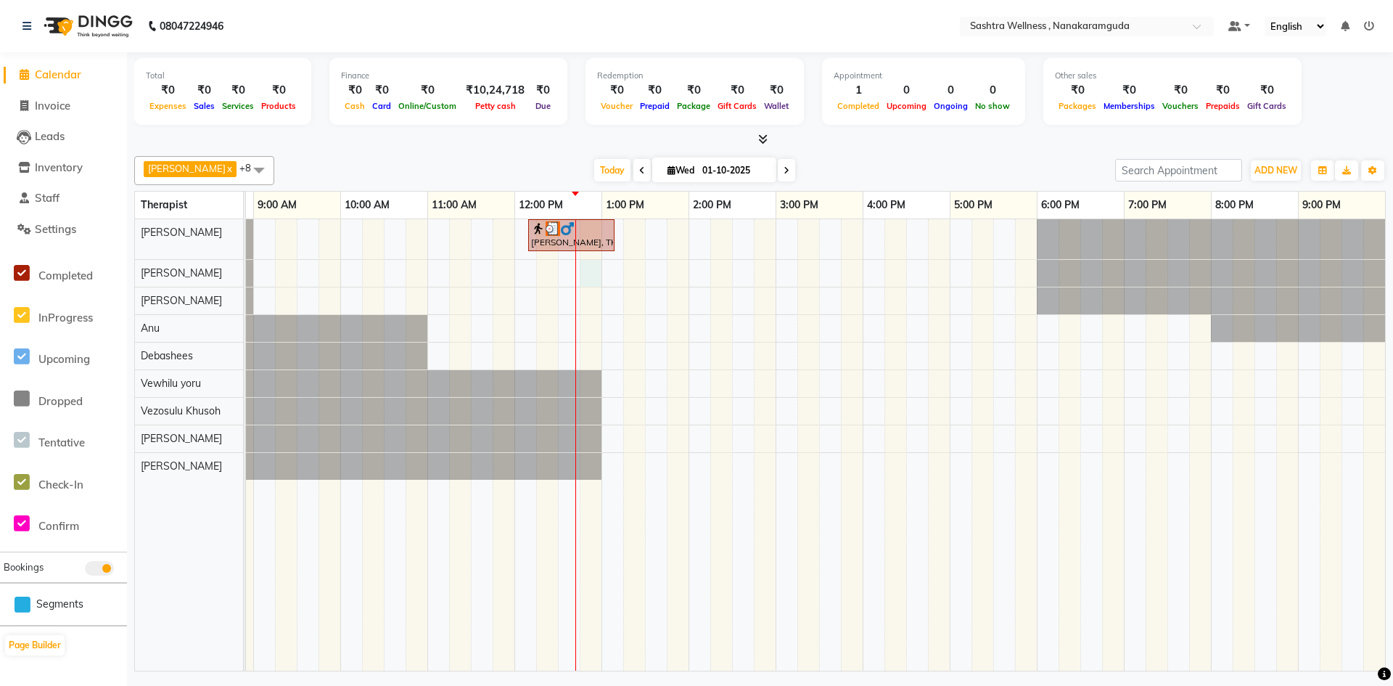
select select "tentative"
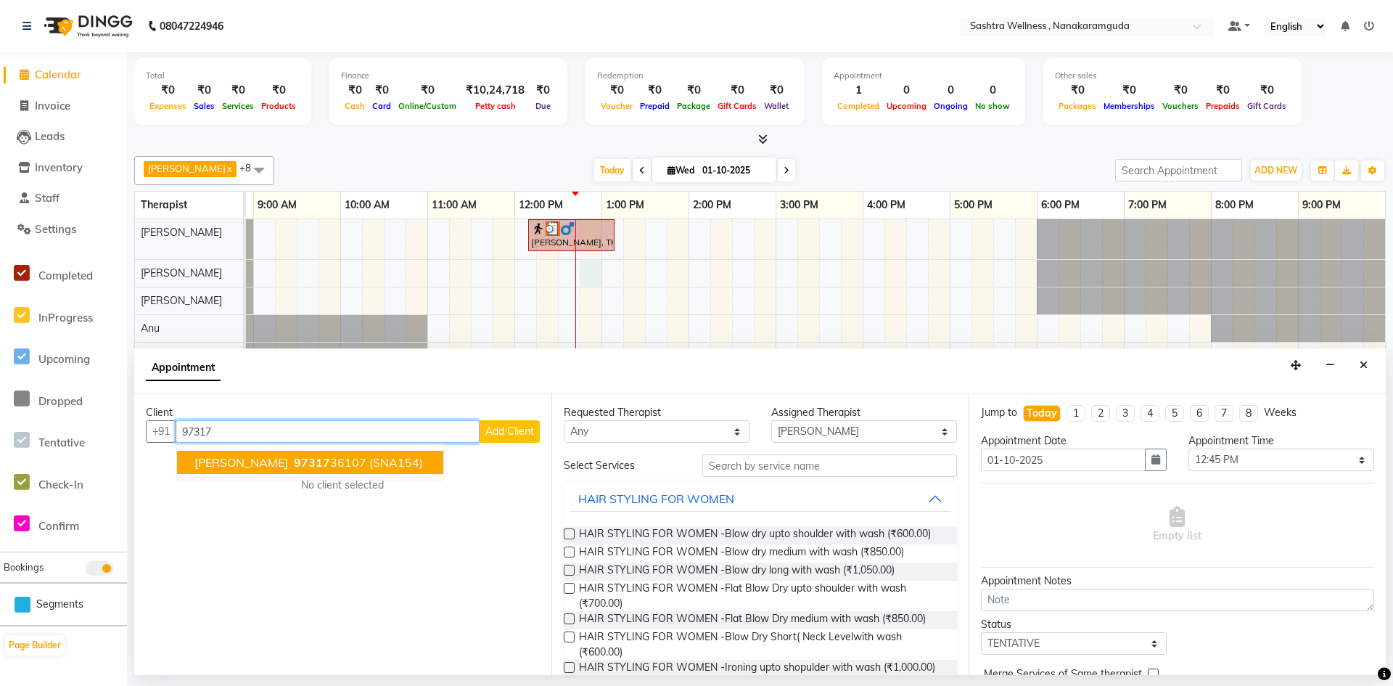
click at [372, 455] on span "(SNA154)" at bounding box center [396, 462] width 54 height 15
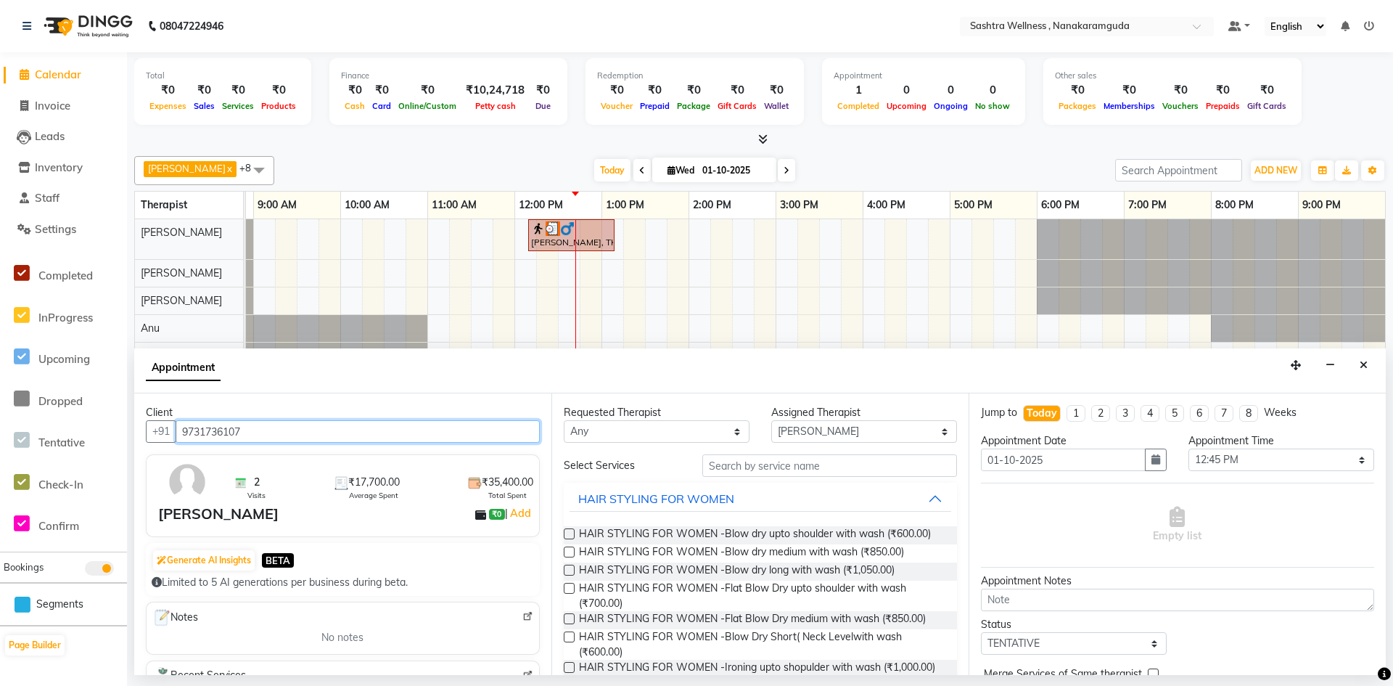
type input "9731736107"
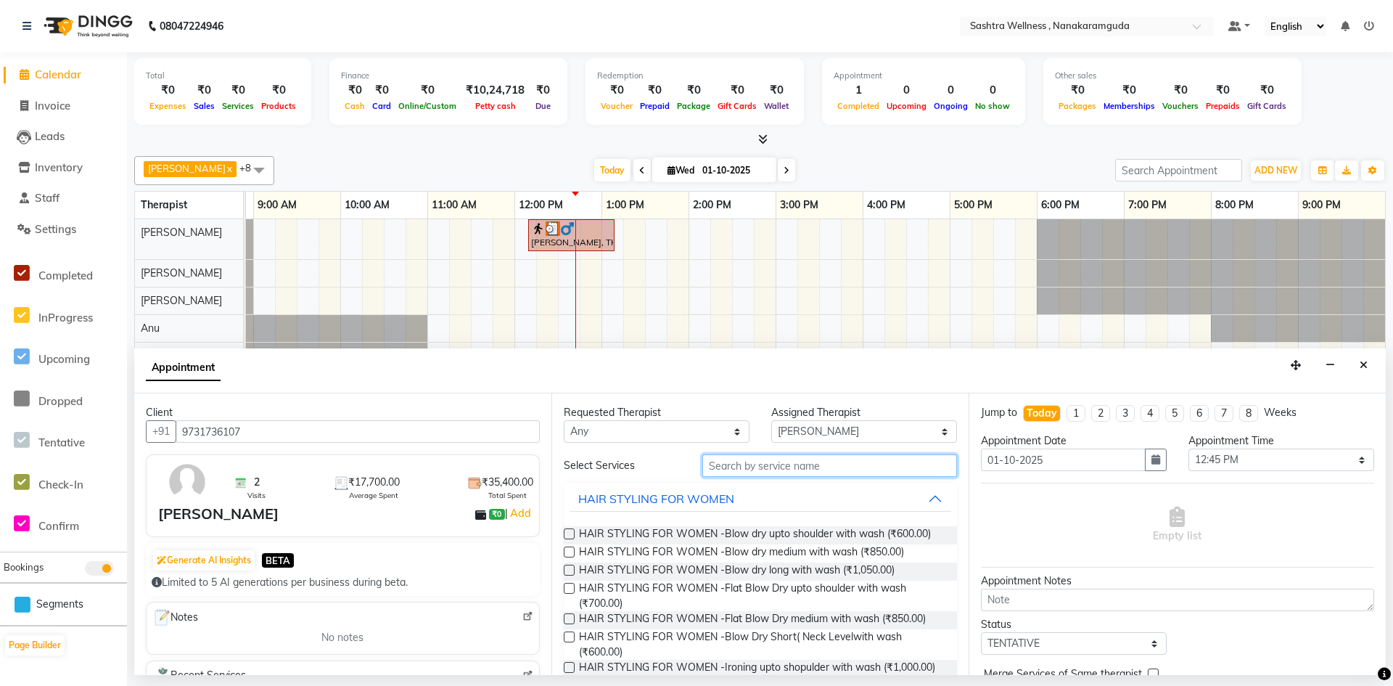
click at [790, 465] on input "text" at bounding box center [829, 465] width 255 height 22
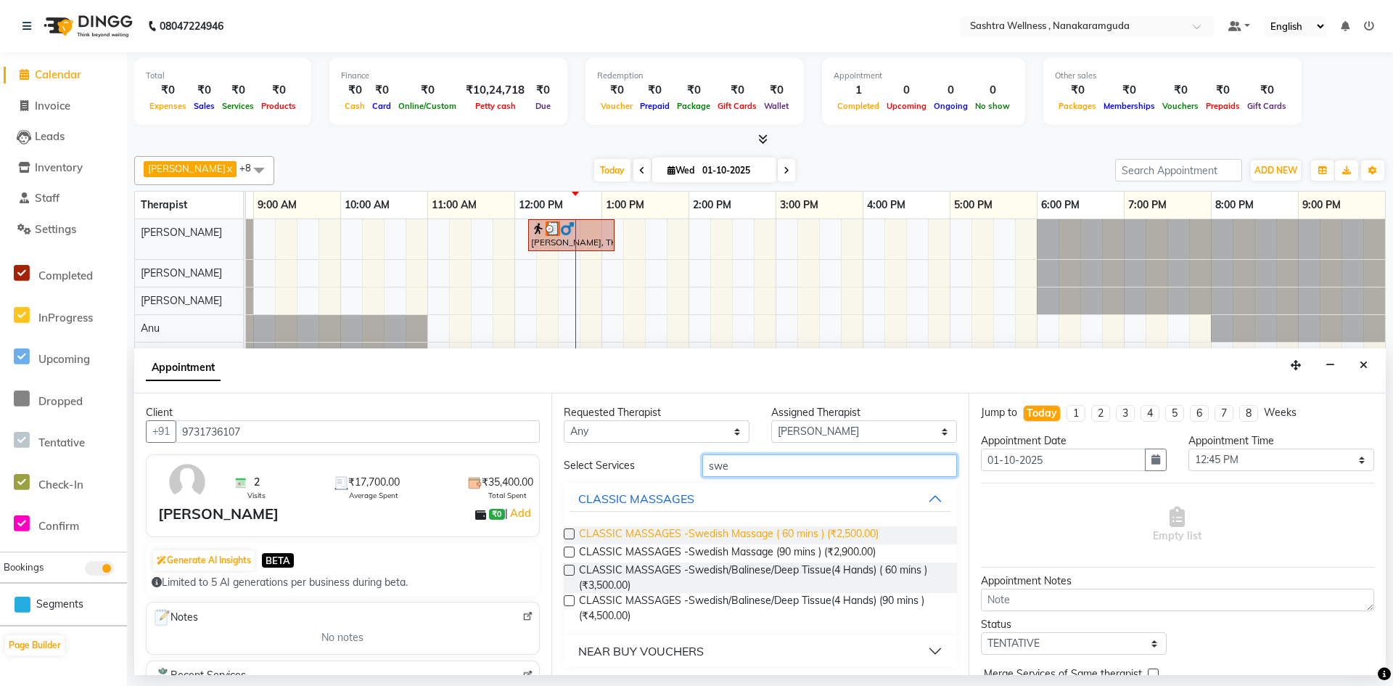
type input "swe"
click at [819, 538] on span "CLASSIC MASSAGES -Swedish Massage ( 60 mins ) (₹2,500.00)" at bounding box center [729, 535] width 300 height 18
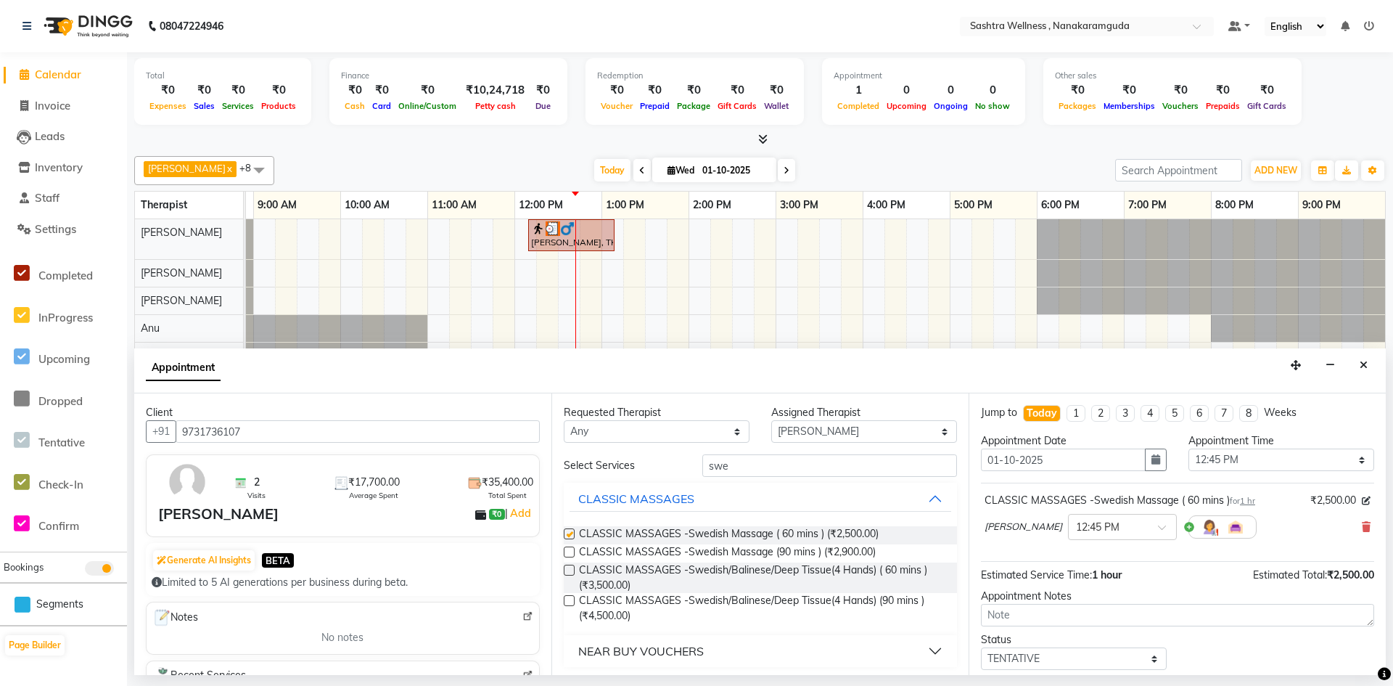
checkbox input "false"
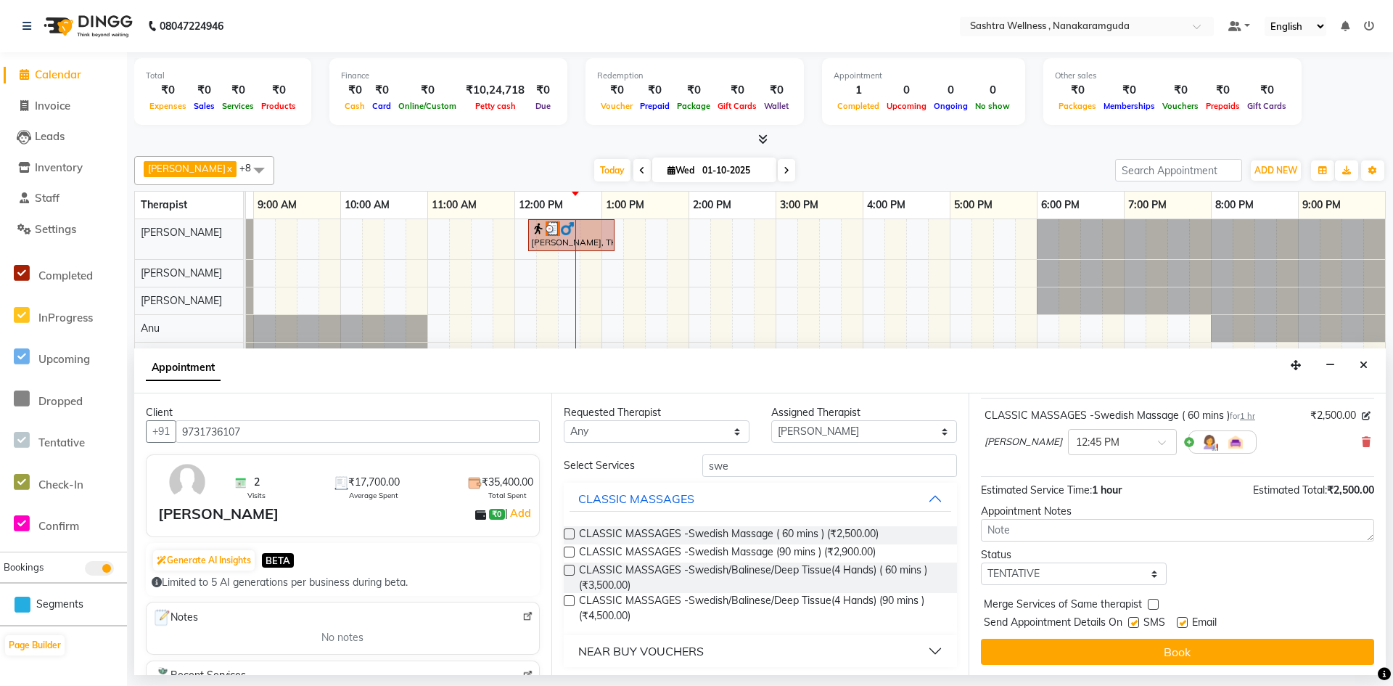
scroll to position [86, 0]
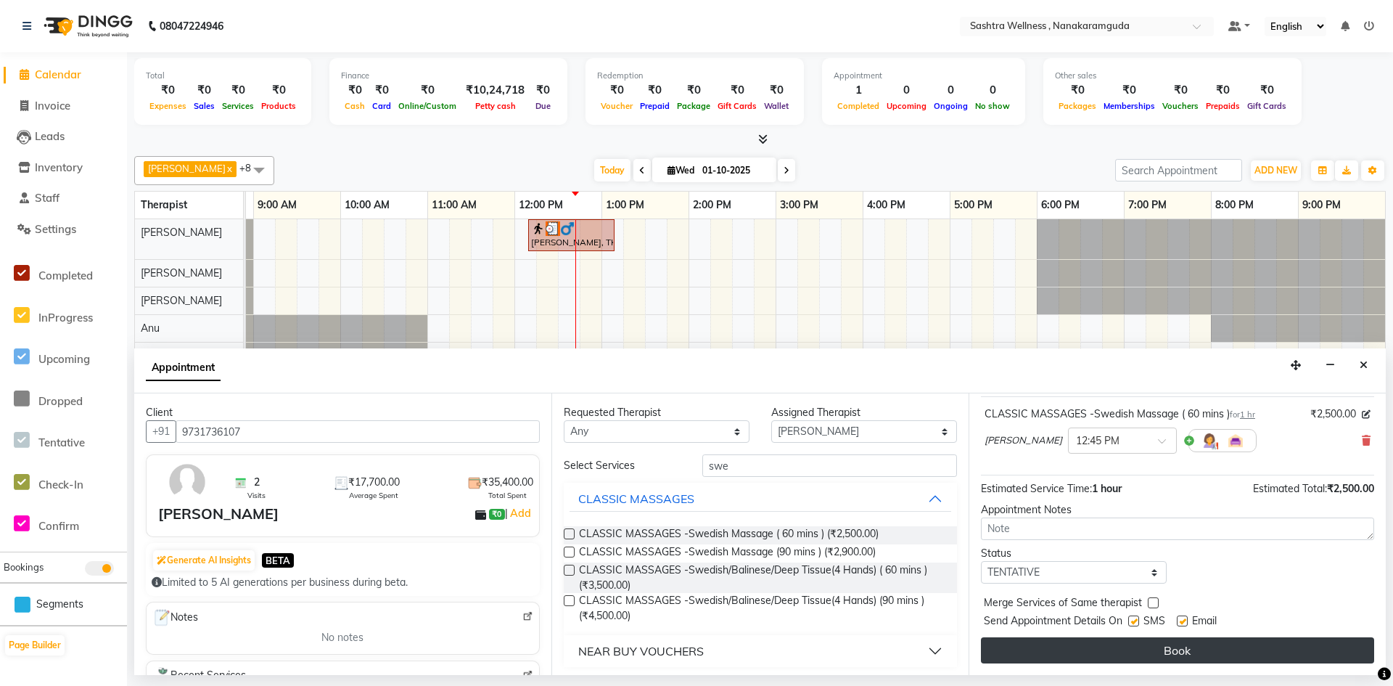
click at [1304, 646] on button "Book" at bounding box center [1177, 650] width 393 height 26
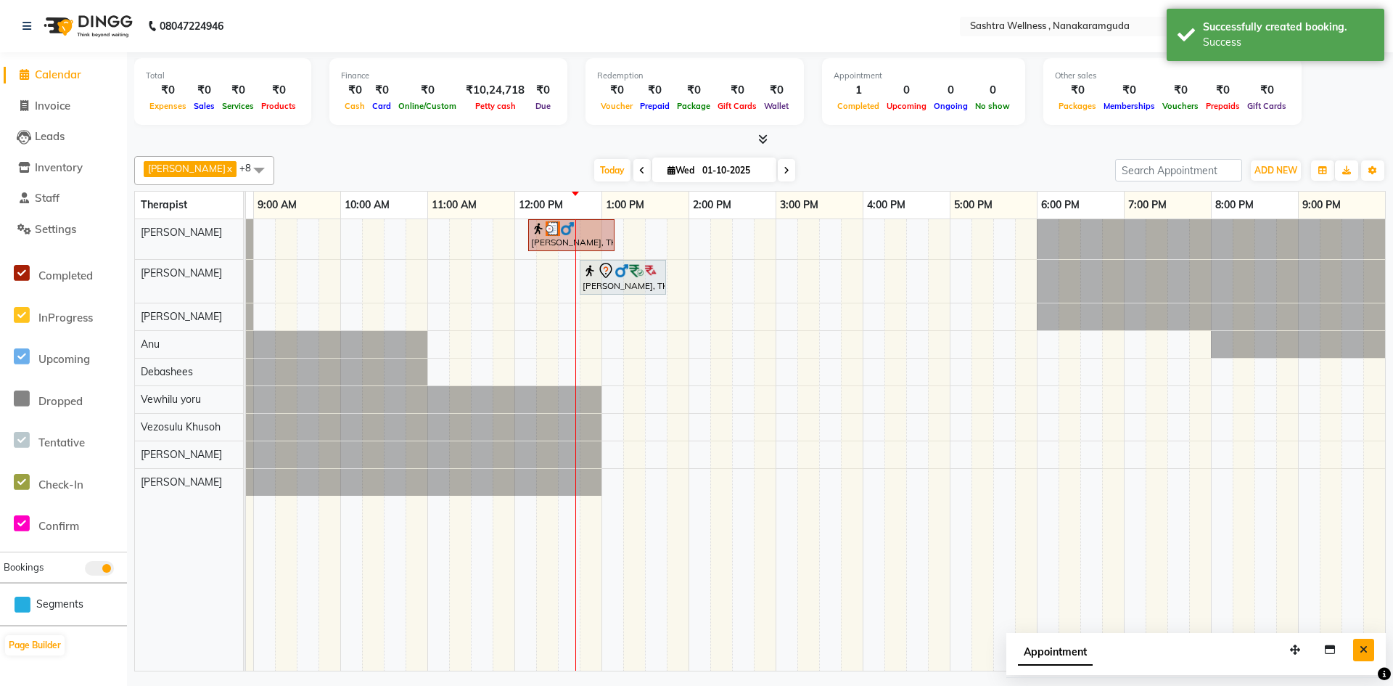
click at [1369, 646] on button "Close" at bounding box center [1363, 649] width 21 height 22
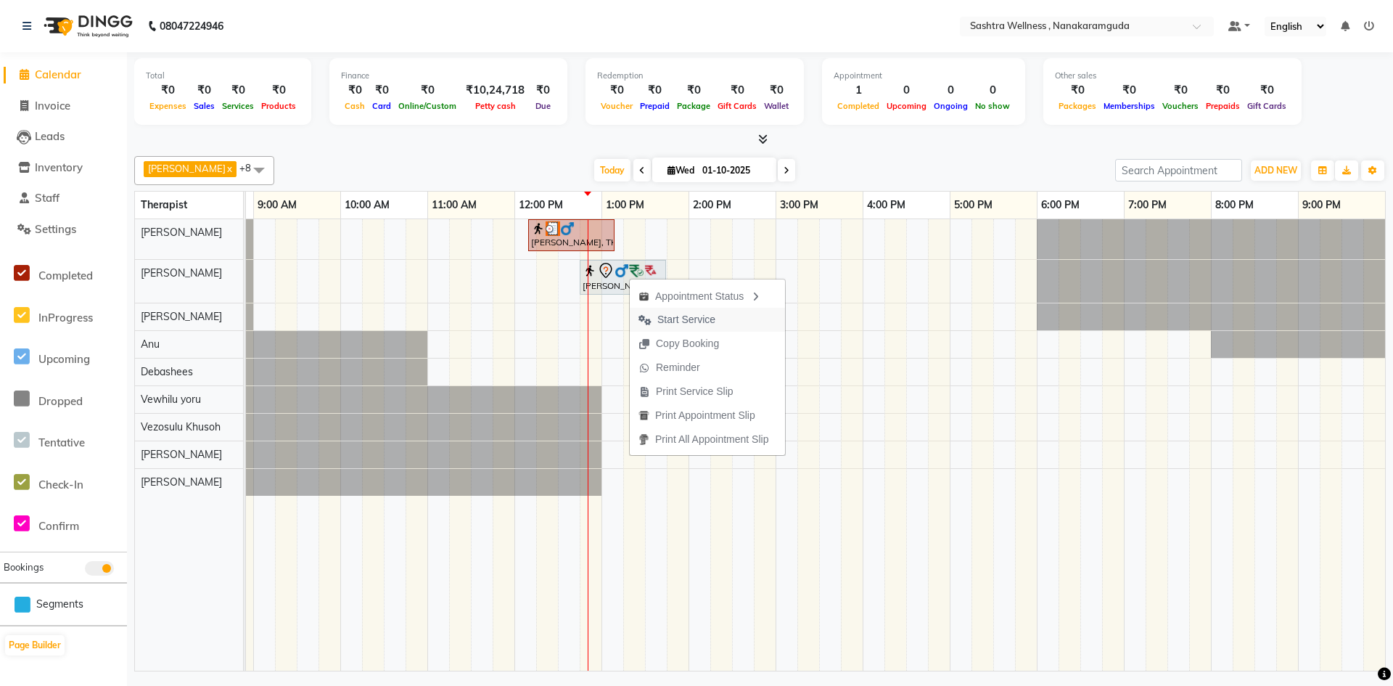
click at [672, 310] on span "Start Service" at bounding box center [677, 320] width 94 height 24
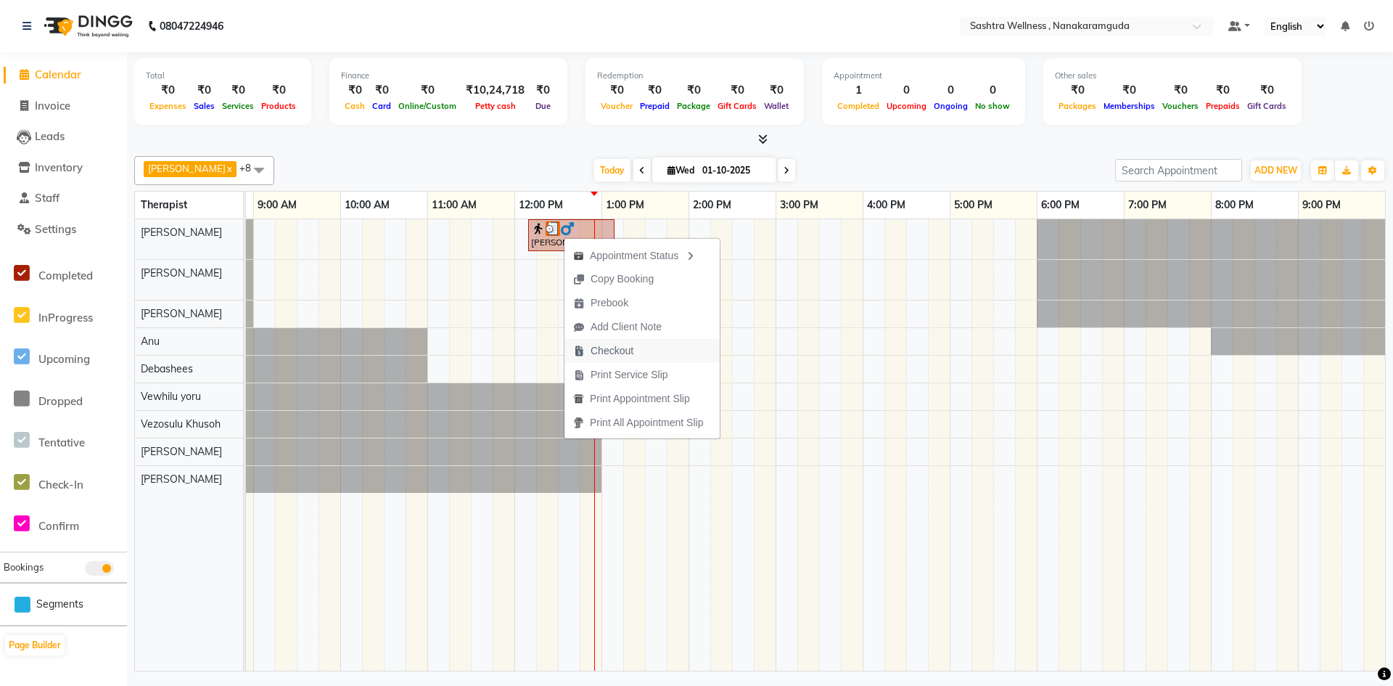
click at [618, 341] on span "Checkout" at bounding box center [603, 351] width 78 height 24
select select "service"
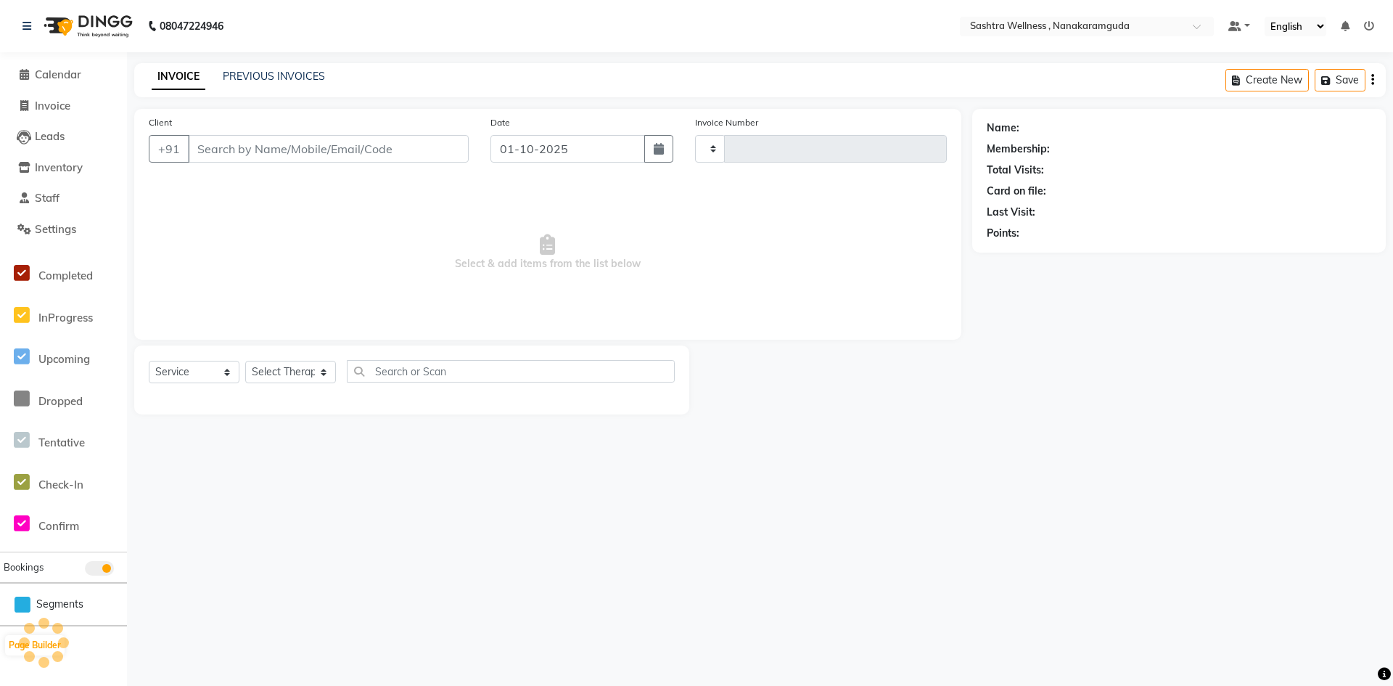
type input "0311"
select select "6669"
type input "6281678289"
select select "88331"
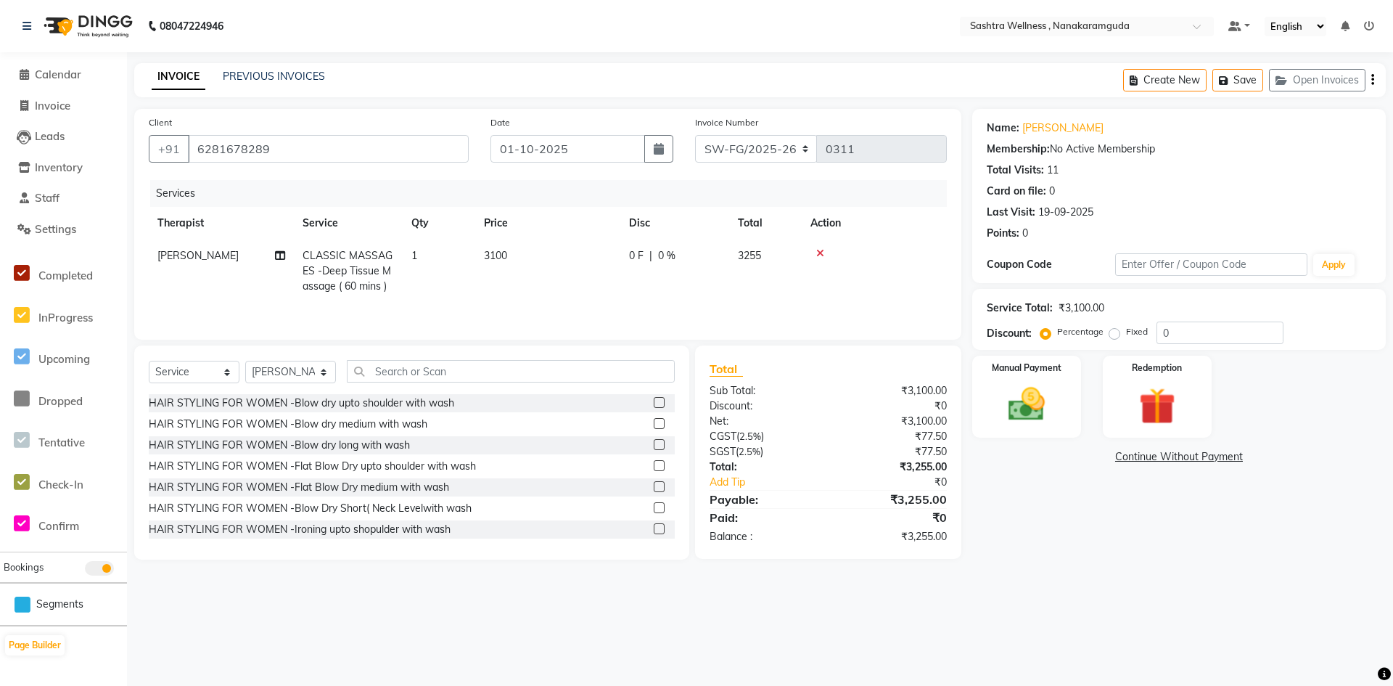
drag, startPoint x: 0, startPoint y: 2, endPoint x: 364, endPoint y: 606, distance: 704.9
click at [364, 606] on div "08047224946 Select Location × Sashtra Wellness , Nanakaramguda Default Panel My…" at bounding box center [696, 343] width 1393 height 686
click at [57, 77] on span "Calendar" at bounding box center [58, 74] width 46 height 14
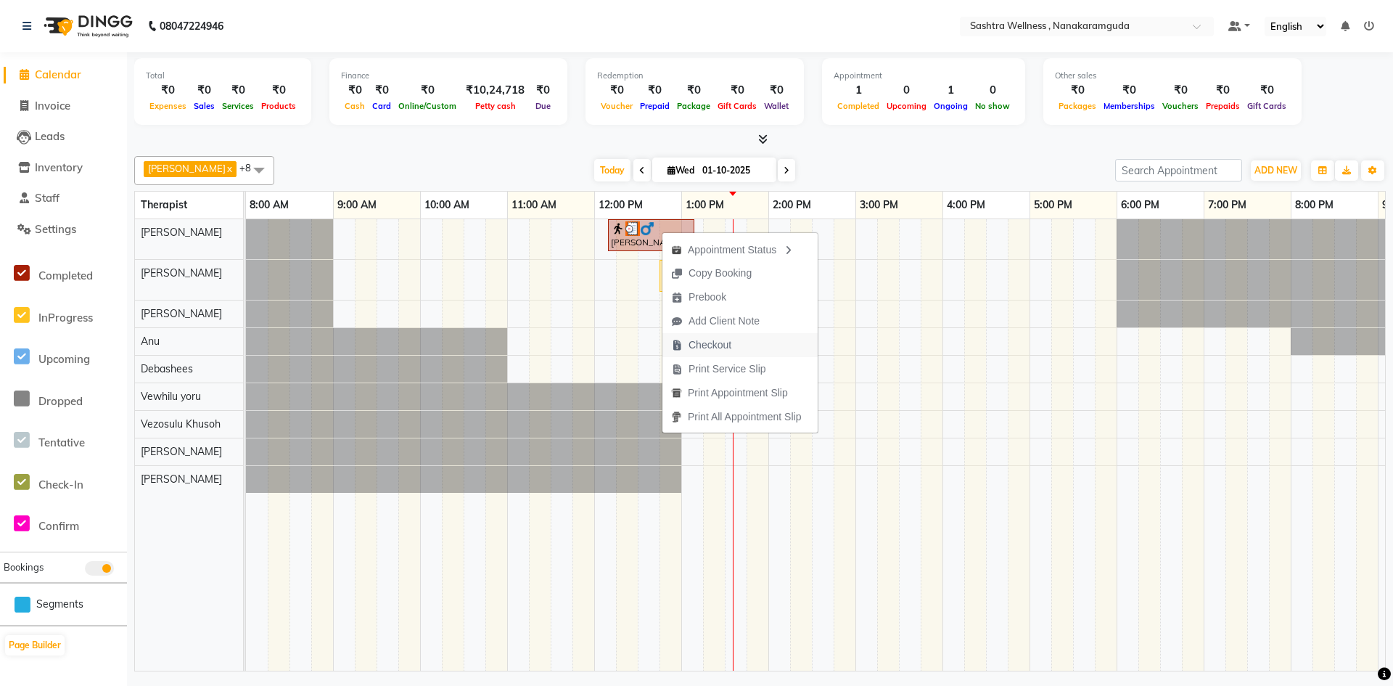
click at [733, 349] on span "Checkout" at bounding box center [701, 345] width 78 height 24
select select "service"
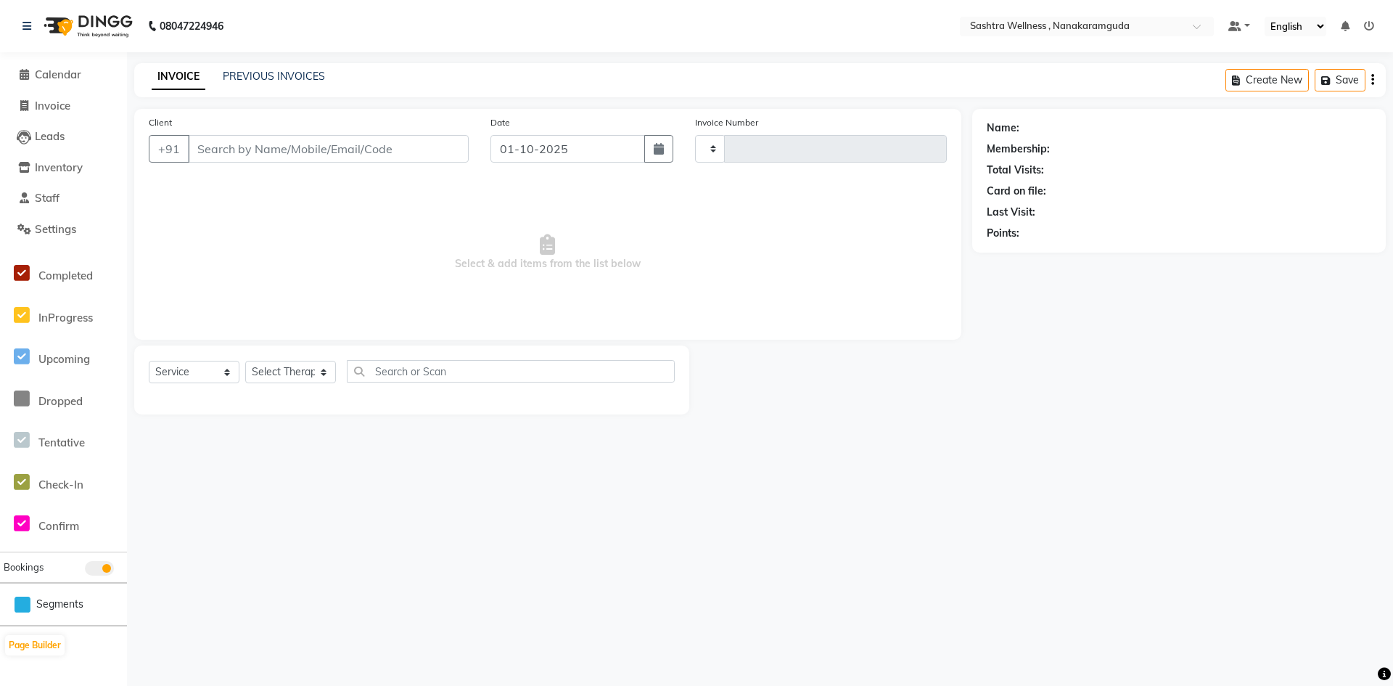
type input "0311"
select select "6669"
type input "6281678289"
select select "88331"
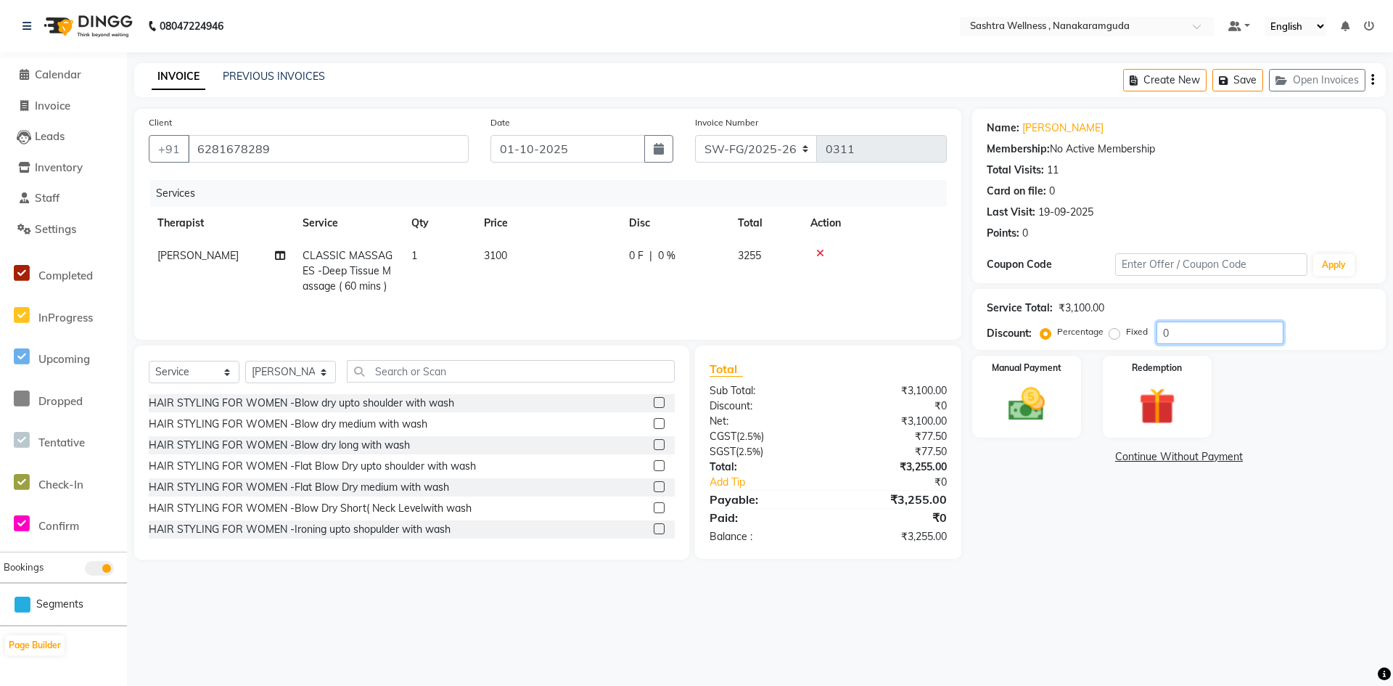
drag, startPoint x: 1181, startPoint y: 332, endPoint x: 1142, endPoint y: 332, distance: 39.2
click at [1142, 332] on div "Percentage Fixed 0" at bounding box center [1163, 332] width 240 height 22
click at [1106, 334] on div "Percentage Fixed" at bounding box center [1099, 332] width 113 height 19
click at [1126, 336] on label "Fixed" at bounding box center [1137, 331] width 22 height 13
click at [1116, 336] on input "Fixed" at bounding box center [1117, 331] width 10 height 10
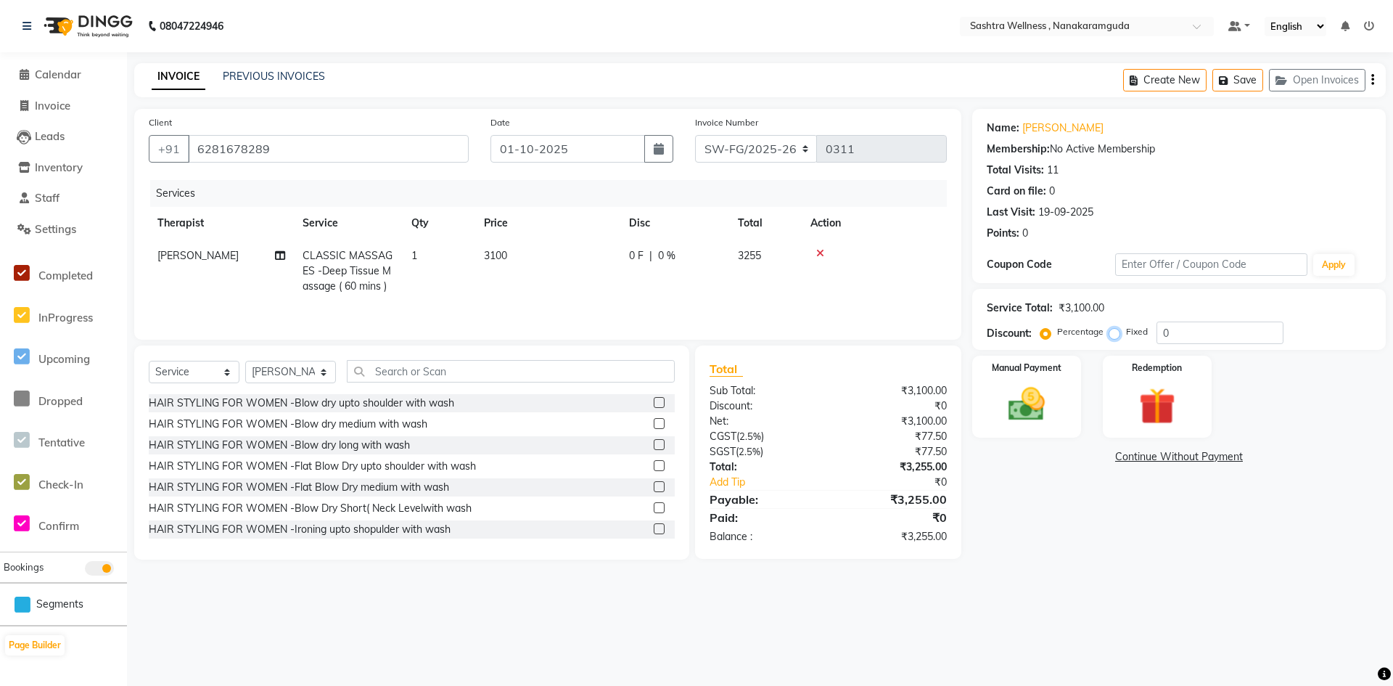
radio input "true"
drag, startPoint x: 1200, startPoint y: 337, endPoint x: 1160, endPoint y: 334, distance: 40.0
click at [1160, 334] on input "0" at bounding box center [1219, 332] width 127 height 22
type input "600"
click at [1054, 337] on div "Percentage" at bounding box center [1073, 331] width 60 height 17
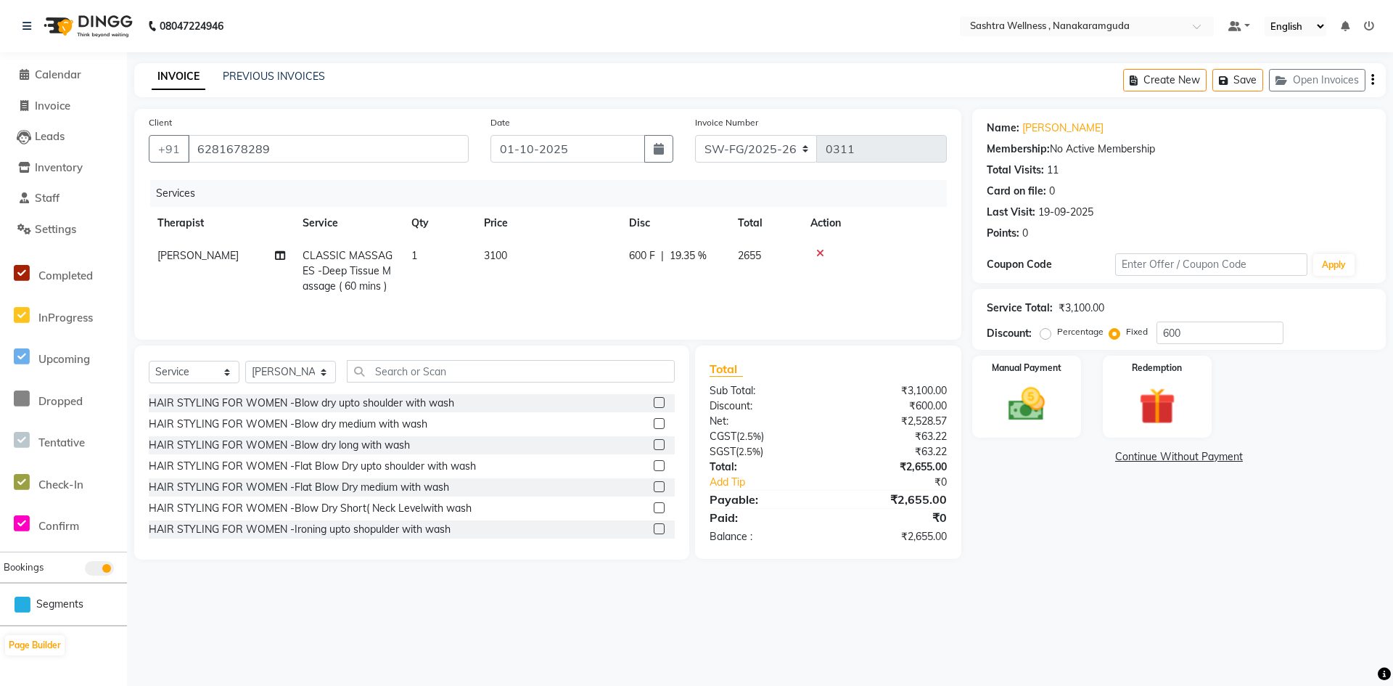
click at [1057, 332] on label "Percentage" at bounding box center [1080, 331] width 46 height 13
click at [1043, 332] on input "Percentage" at bounding box center [1048, 331] width 10 height 10
radio input "true"
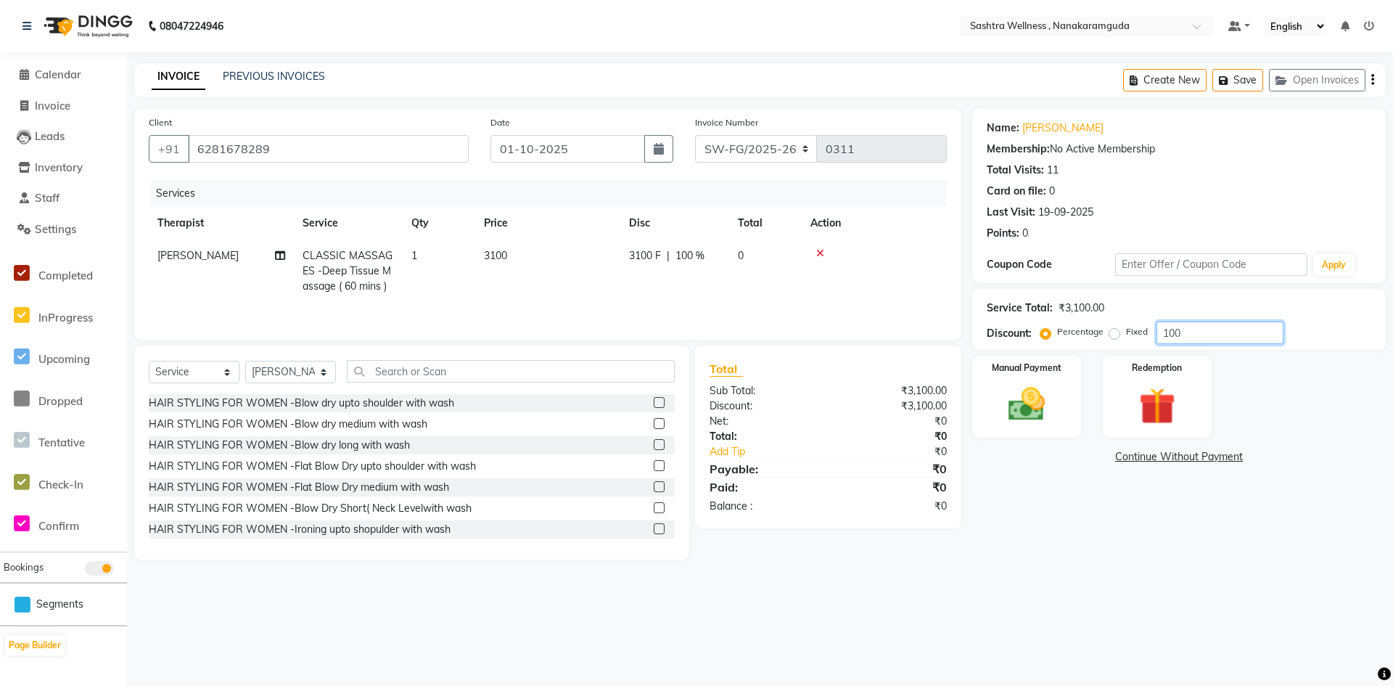
drag, startPoint x: 1196, startPoint y: 330, endPoint x: 1134, endPoint y: 324, distance: 62.0
click at [1134, 324] on div "Percentage Fixed 100" at bounding box center [1163, 332] width 240 height 22
type input "23.2"
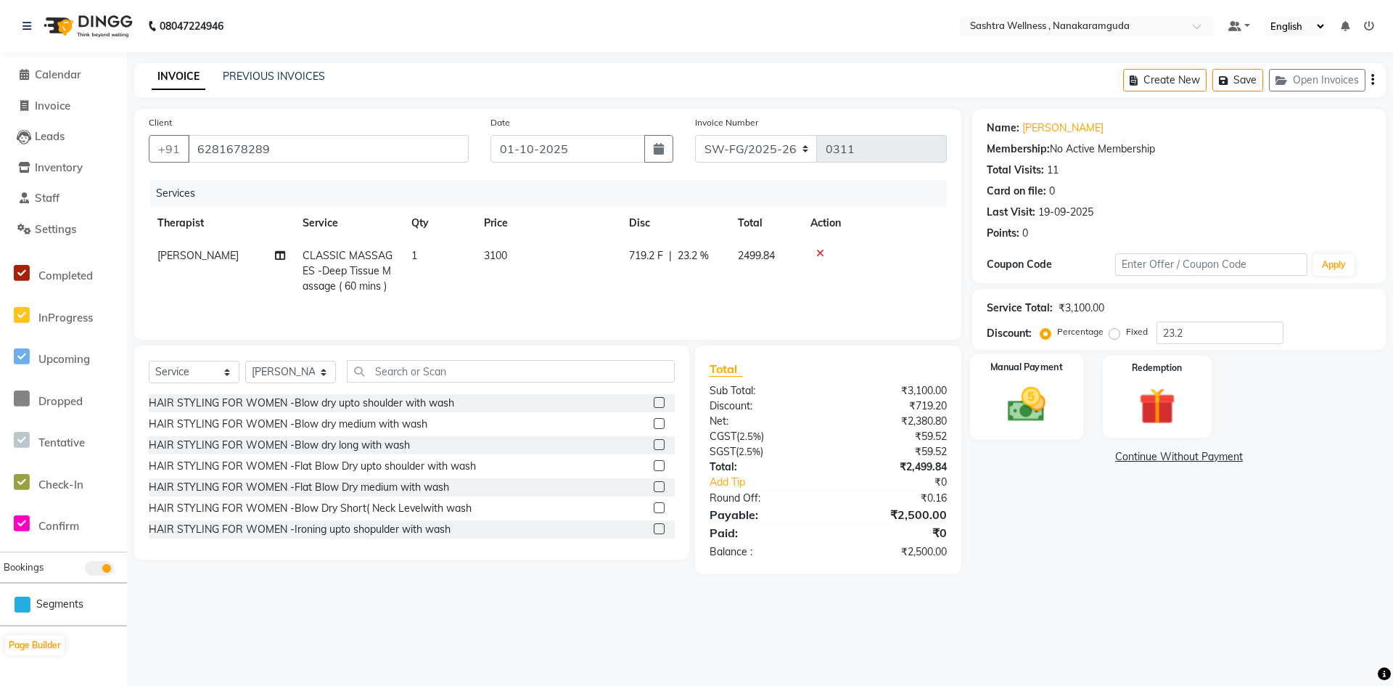
click at [1011, 383] on img at bounding box center [1026, 404] width 62 height 44
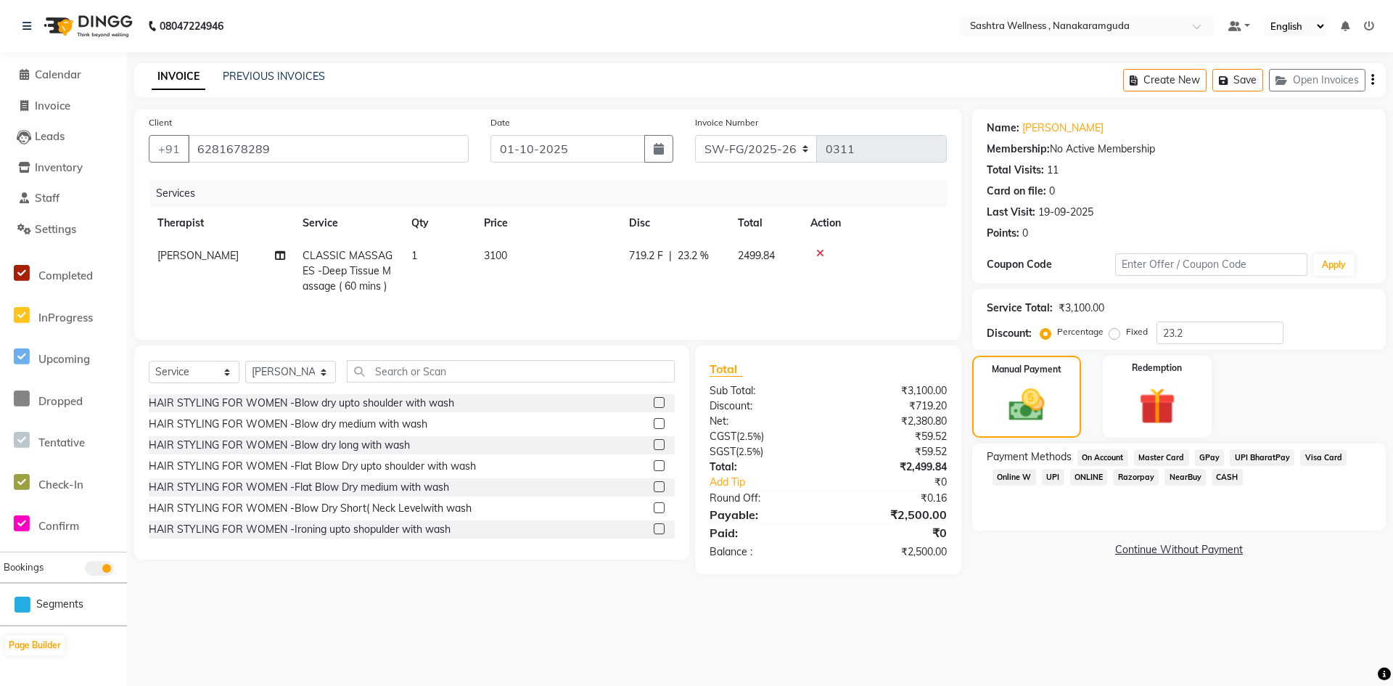
click at [1320, 455] on span "Visa Card" at bounding box center [1323, 457] width 46 height 17
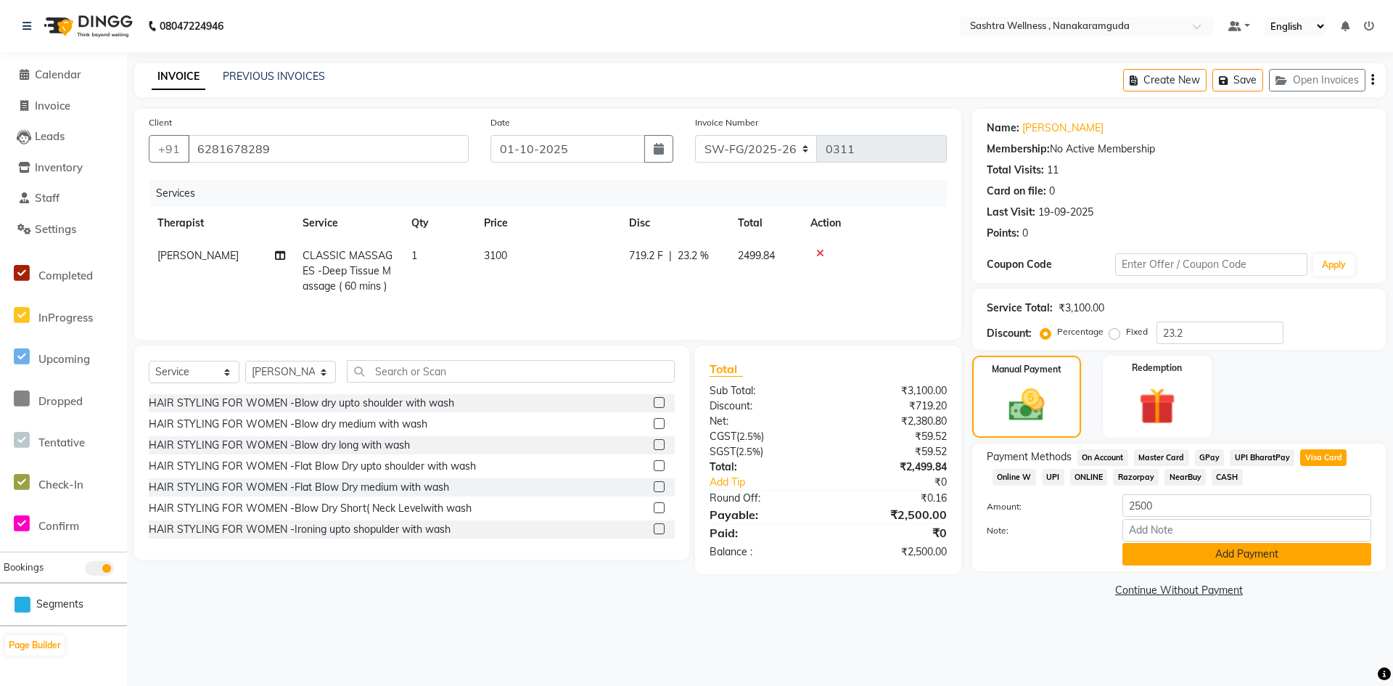
click at [1224, 557] on button "Add Payment" at bounding box center [1246, 554] width 249 height 22
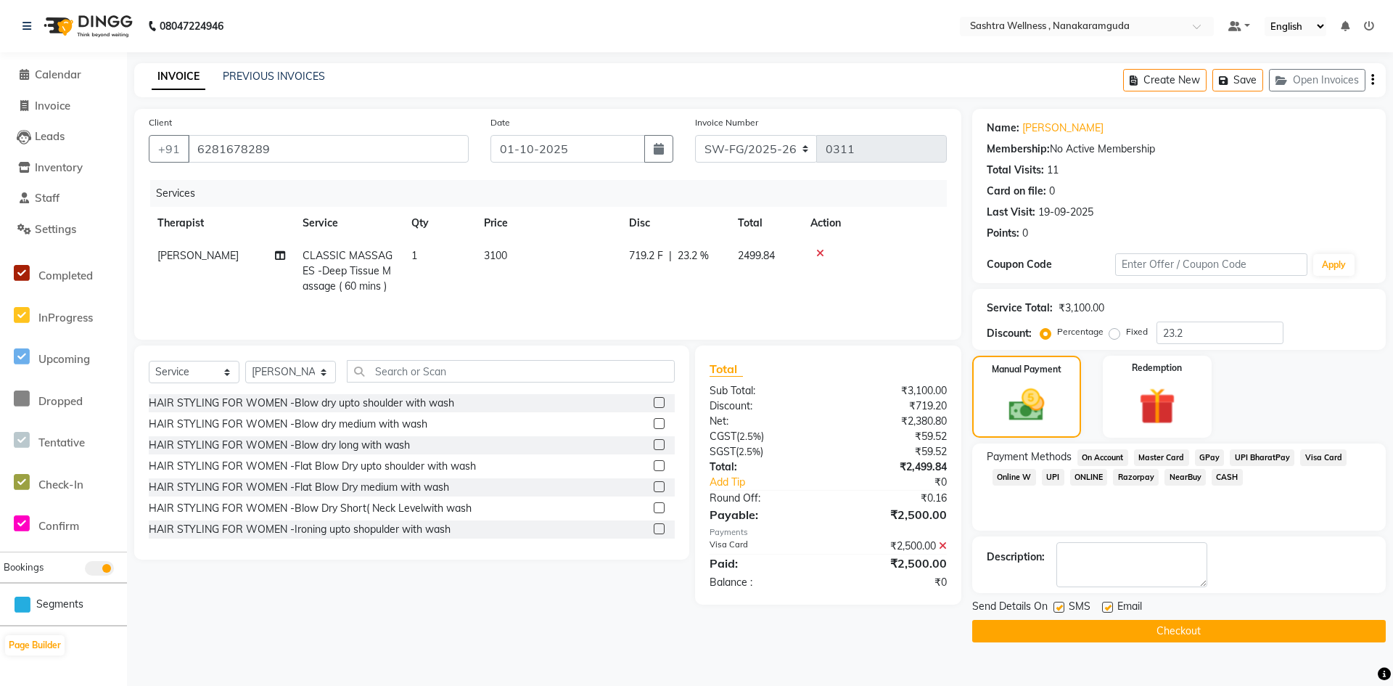
click at [1103, 608] on label at bounding box center [1107, 606] width 11 height 11
click at [1103, 608] on input "checkbox" at bounding box center [1106, 607] width 9 height 9
checkbox input "false"
click at [1098, 630] on button "Checkout" at bounding box center [1178, 631] width 413 height 22
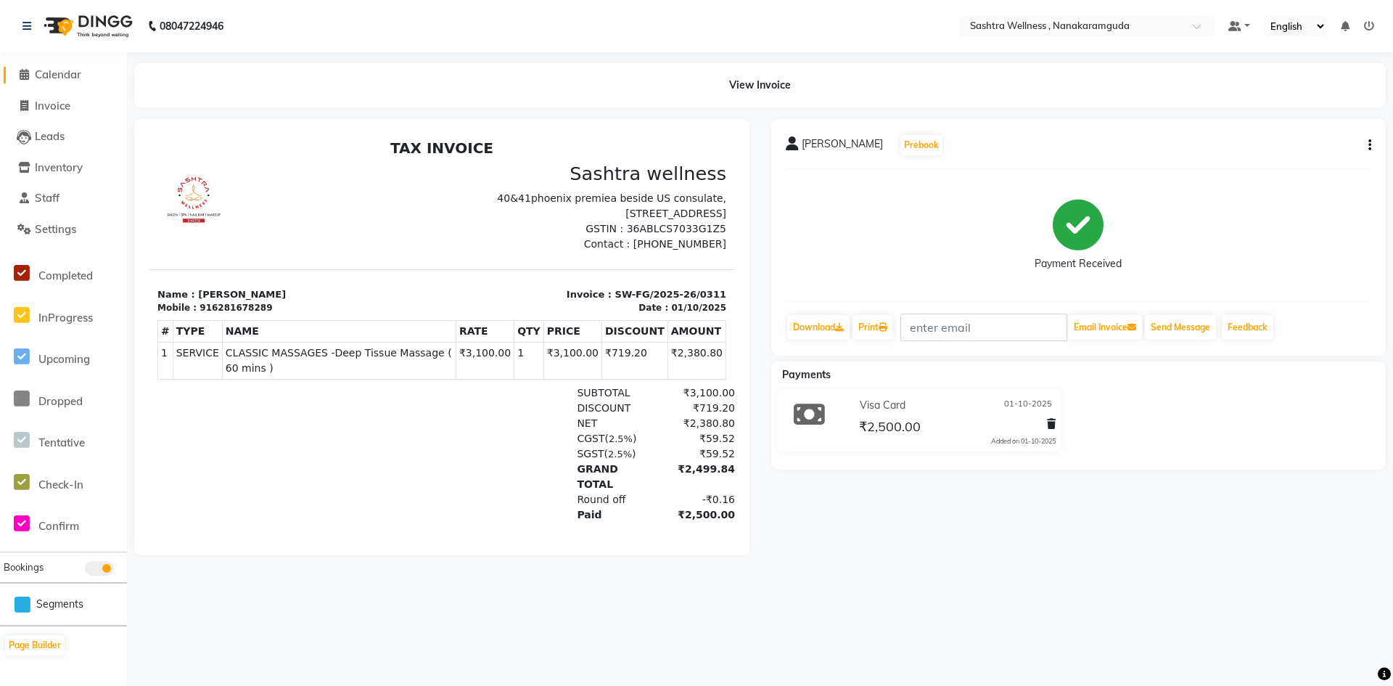
click at [22, 74] on icon at bounding box center [24, 74] width 9 height 11
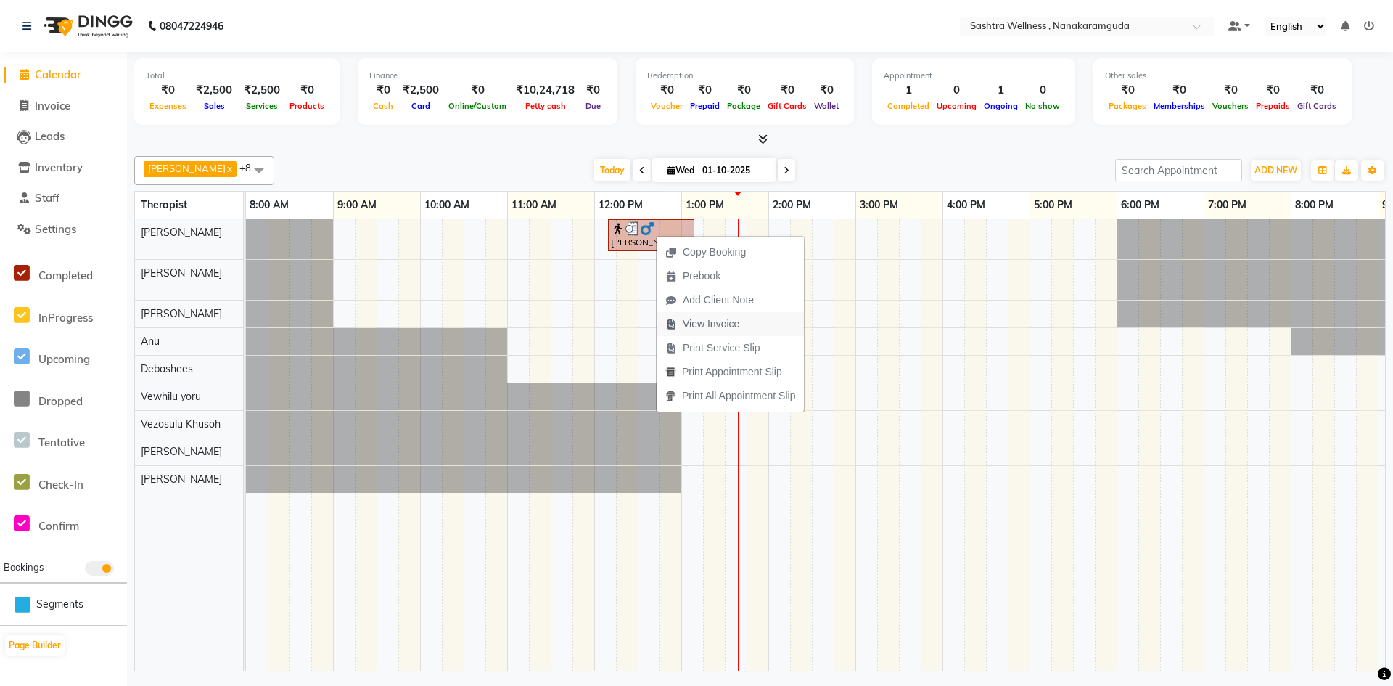
click at [733, 320] on span "View Invoice" at bounding box center [711, 323] width 57 height 15
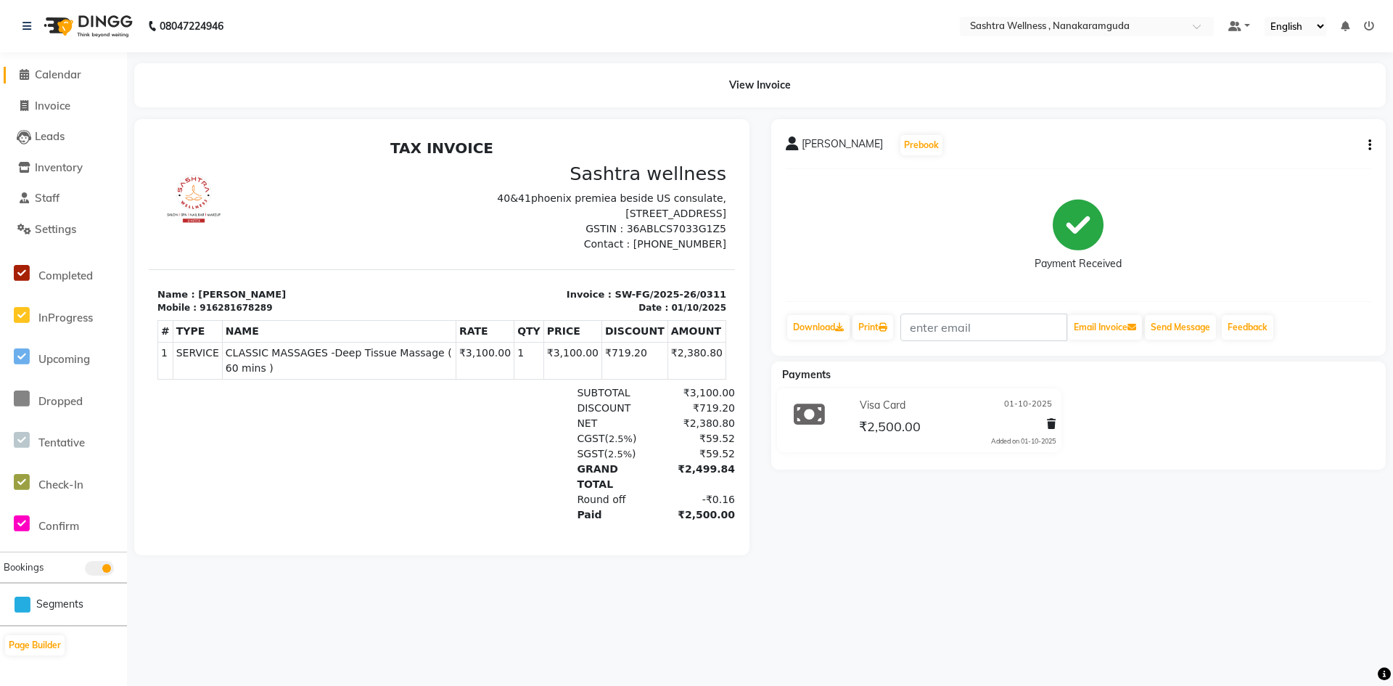
click at [54, 78] on span "Calendar" at bounding box center [58, 74] width 46 height 14
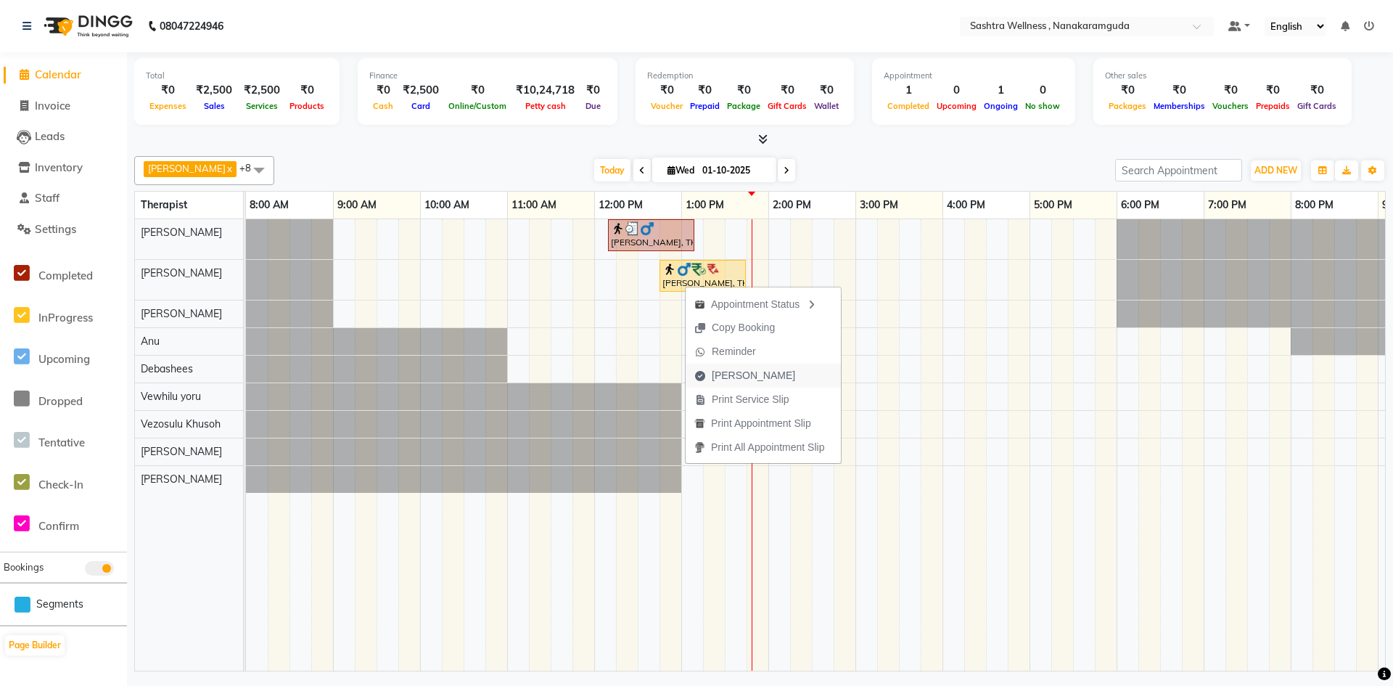
click at [731, 366] on span "[PERSON_NAME]" at bounding box center [745, 375] width 118 height 24
select select "service"
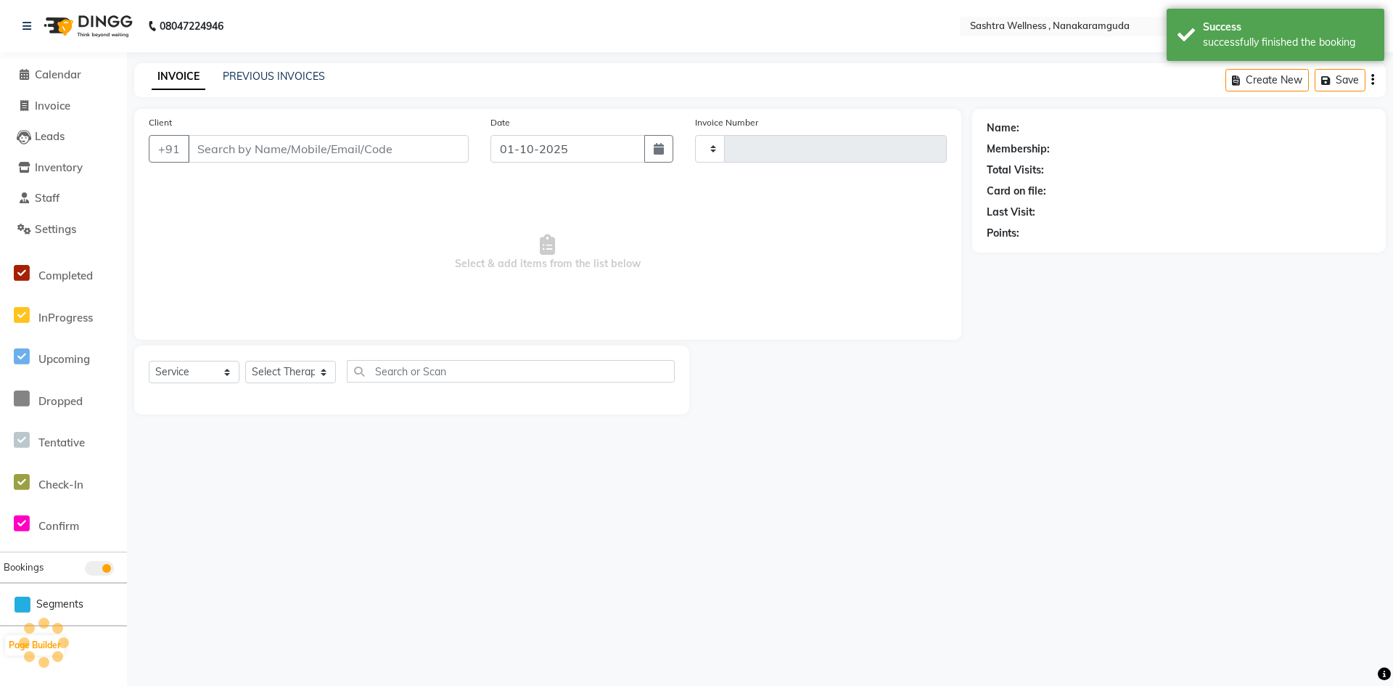
type input "0312"
select select "6669"
type input "9731736107"
select select "88333"
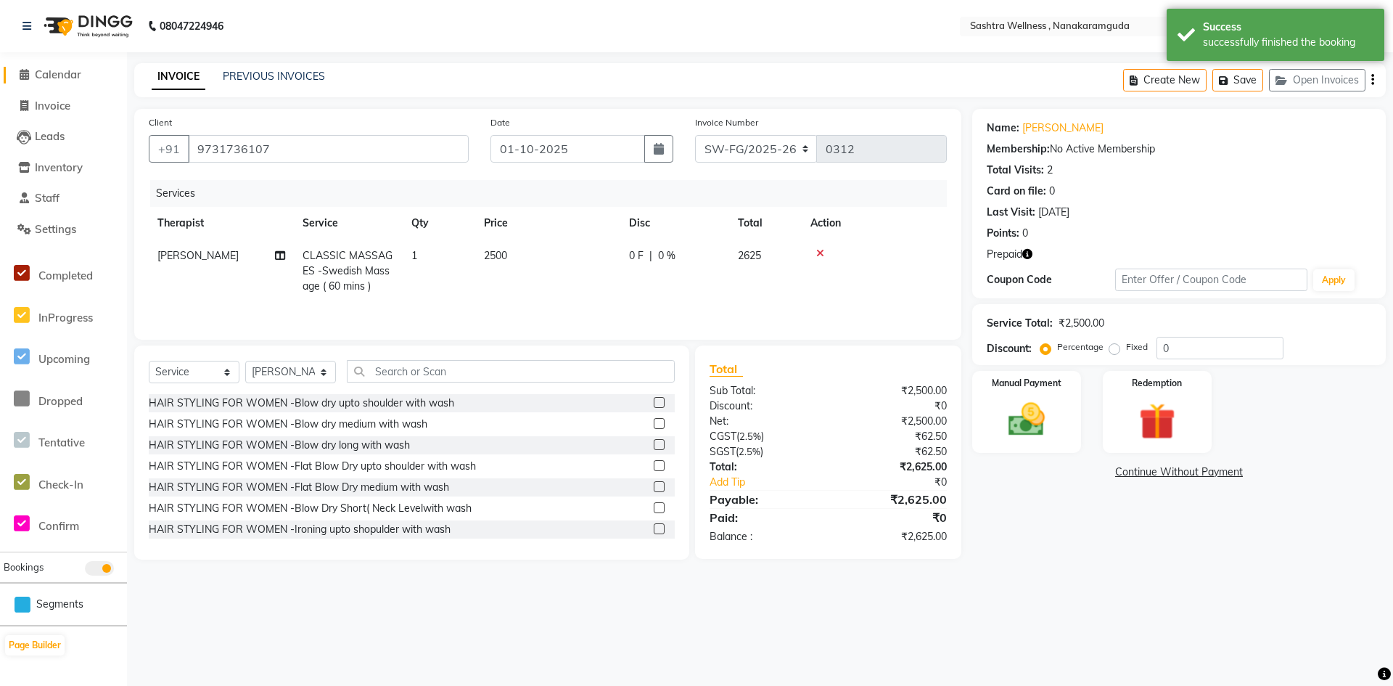
click at [70, 83] on link "Calendar" at bounding box center [64, 75] width 120 height 17
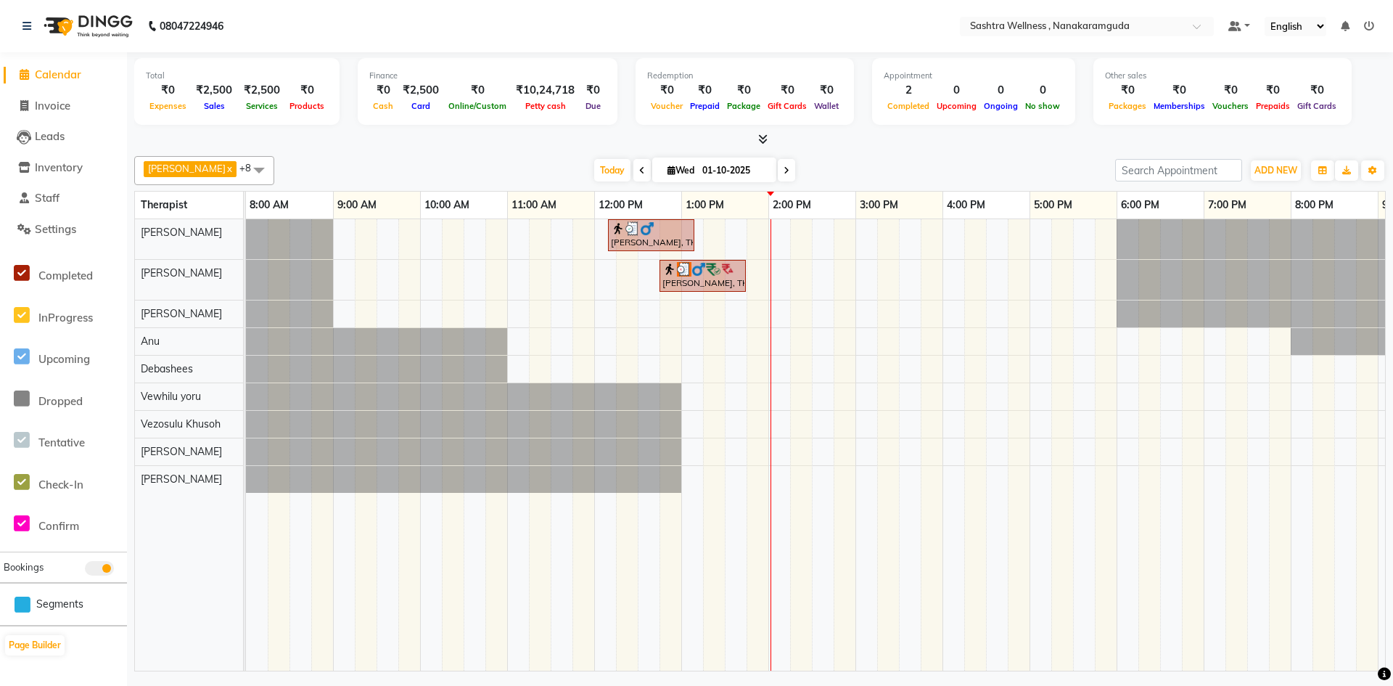
scroll to position [0, 80]
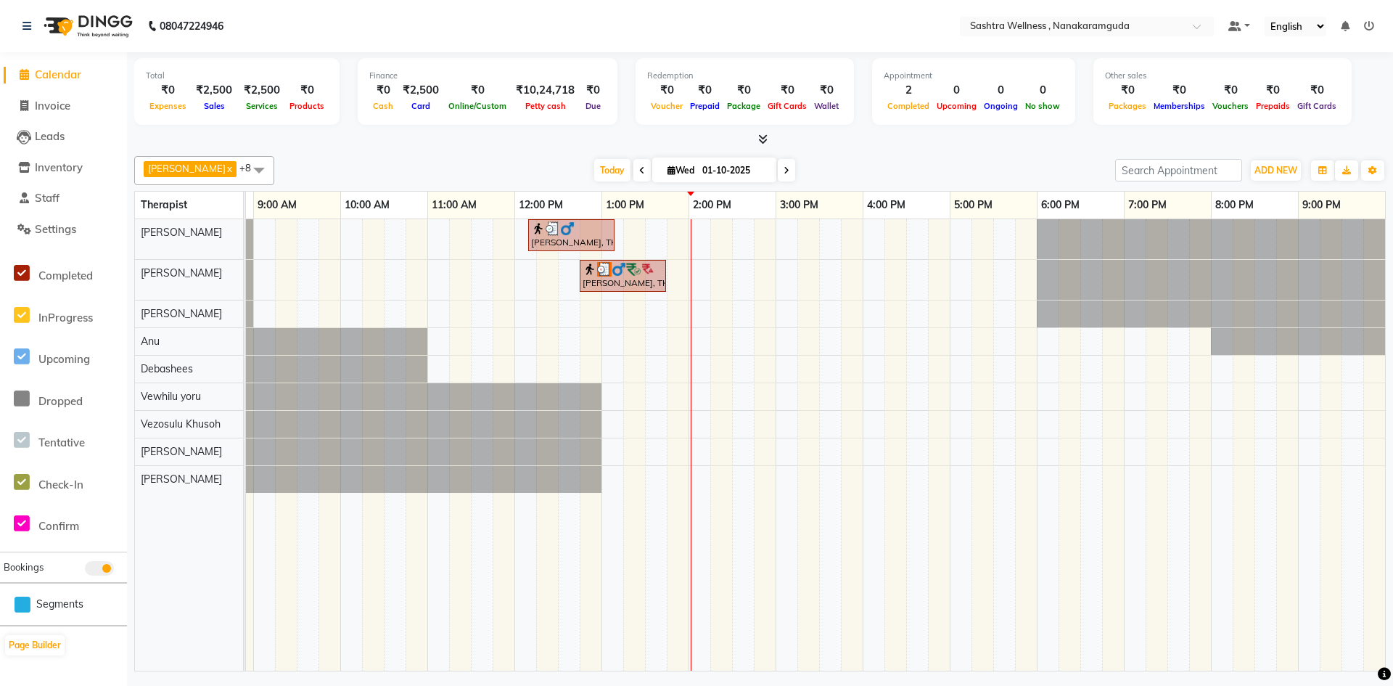
click at [78, 660] on li "Page Builder" at bounding box center [63, 644] width 127 height 38
click at [328, 23] on nav "08047224946 Select Location × Sashtra Wellness , Nanakaramguda Default Panel My…" at bounding box center [696, 26] width 1393 height 52
drag, startPoint x: 1006, startPoint y: 657, endPoint x: 548, endPoint y: 691, distance: 459.8
click at [548, 685] on html "08047224946 Select Location × Sashtra Wellness , Nanakaramguda Default Panel My…" at bounding box center [696, 343] width 1393 height 686
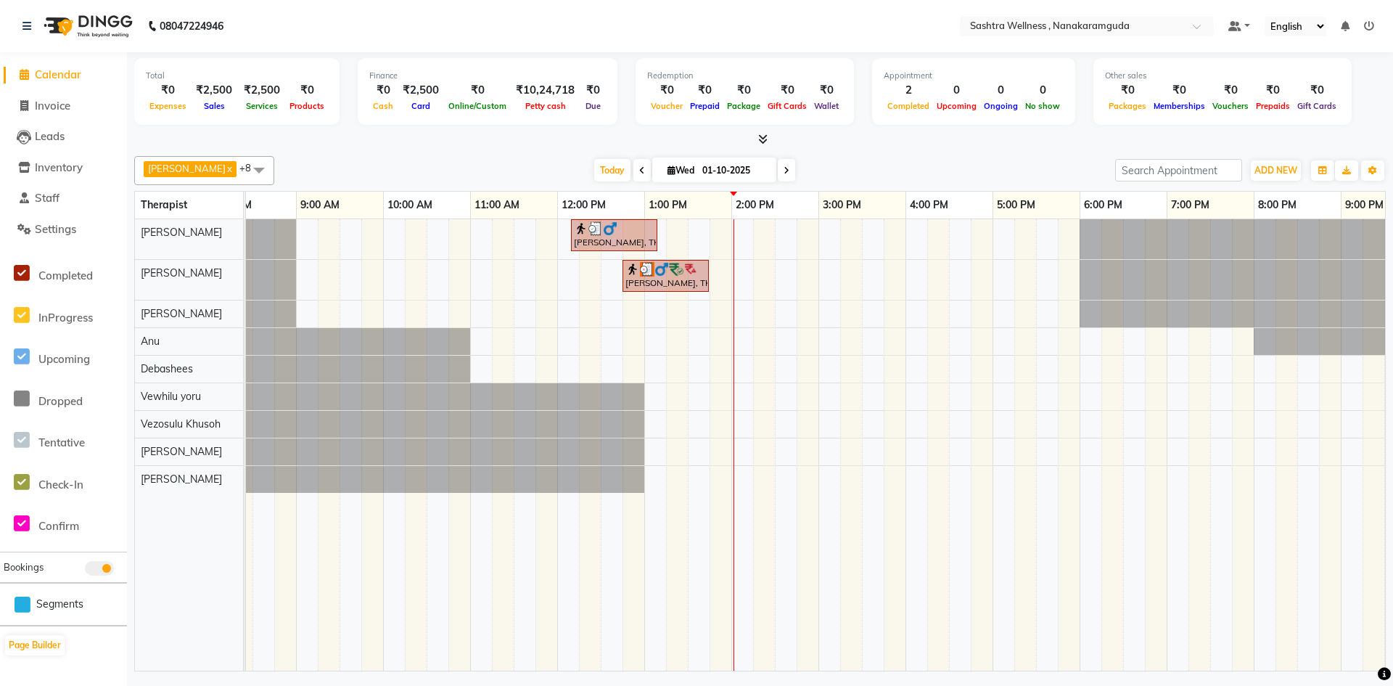
scroll to position [0, 0]
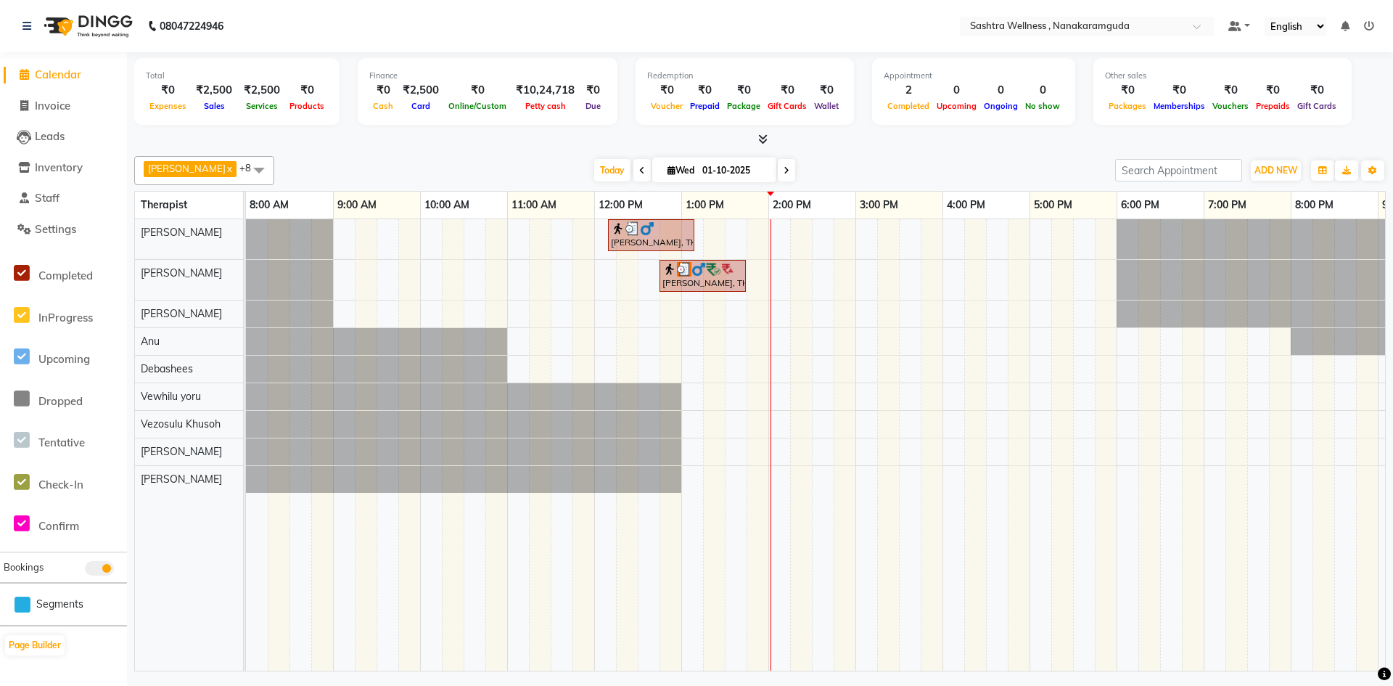
drag, startPoint x: 94, startPoint y: 64, endPoint x: 85, endPoint y: 66, distance: 9.0
click at [93, 64] on li "Calendar" at bounding box center [63, 74] width 127 height 31
click at [24, 91] on li "Invoice" at bounding box center [63, 106] width 127 height 31
click at [27, 73] on icon at bounding box center [24, 74] width 9 height 11
click at [28, 21] on icon at bounding box center [26, 26] width 9 height 10
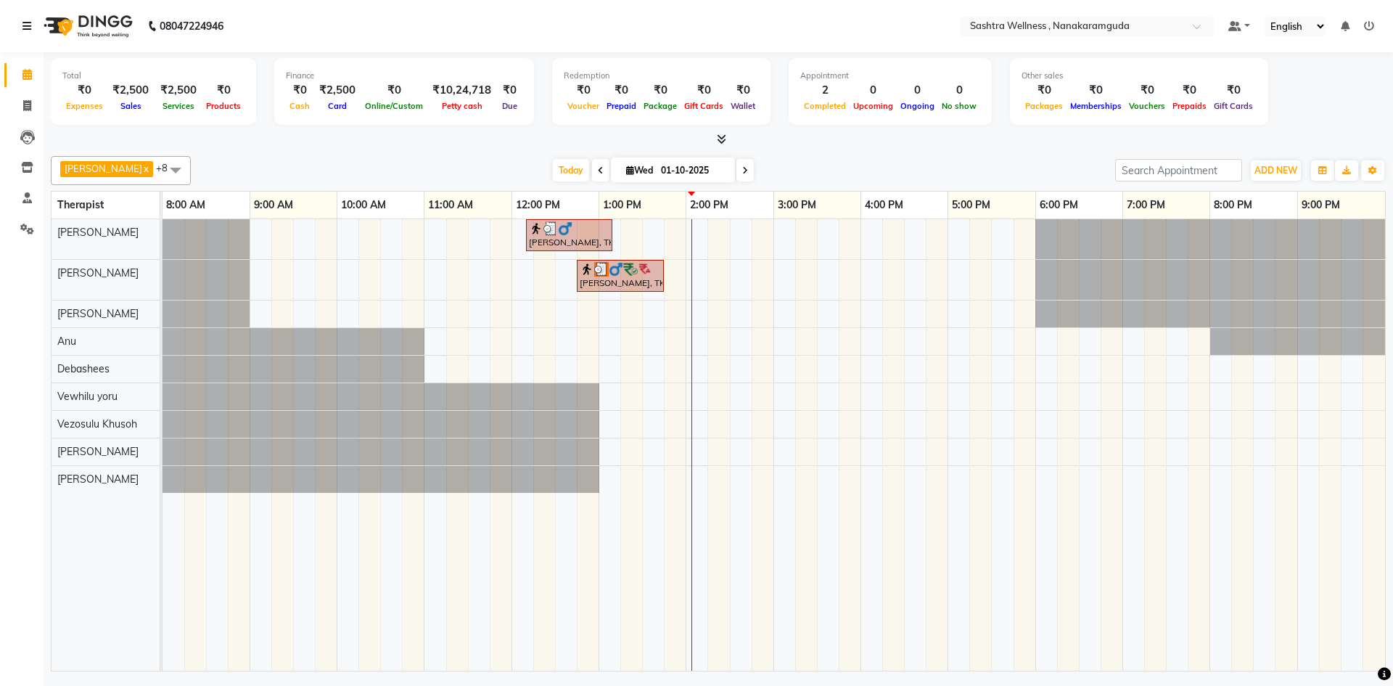
click at [779, 396] on div "[PERSON_NAME], TK01, 12:10 PM-01:10 PM, CLASSIC MASSAGES -Deep Tissue Massage (…" at bounding box center [773, 444] width 1222 height 451
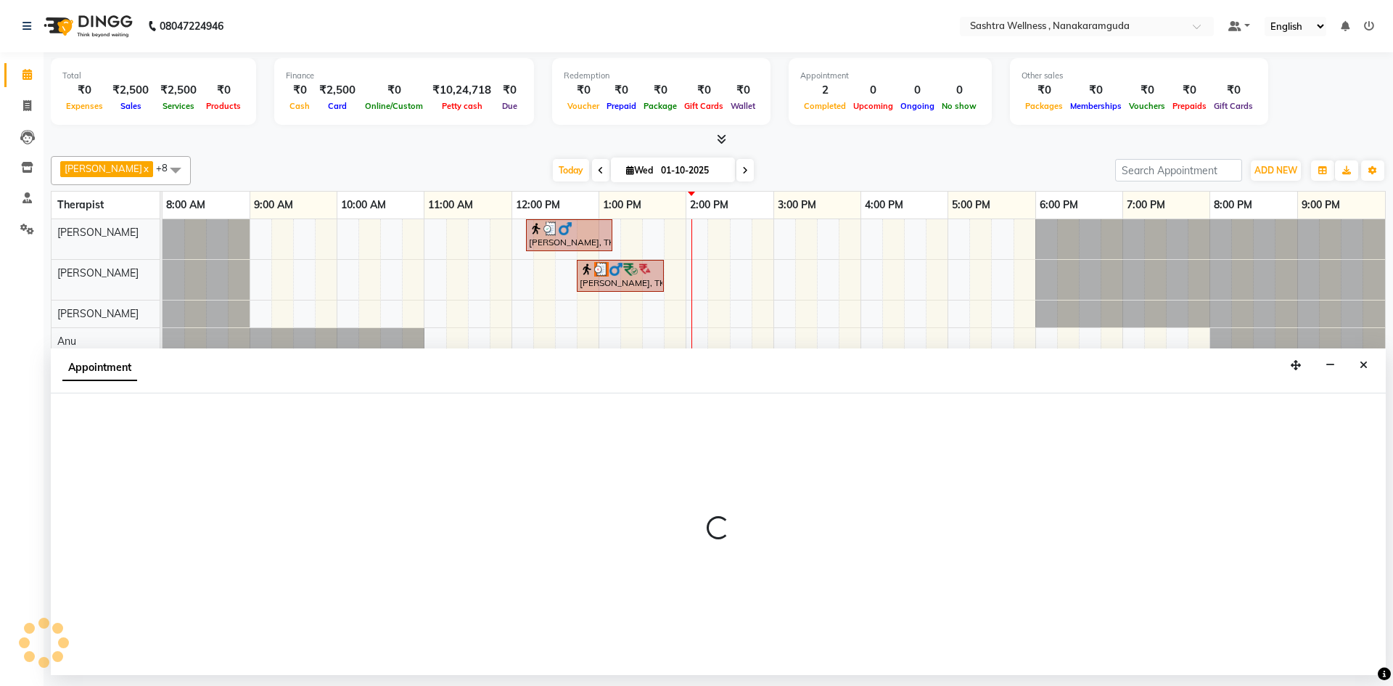
click at [778, 396] on div at bounding box center [718, 533] width 1335 height 281
select select "92992"
select select "tentative"
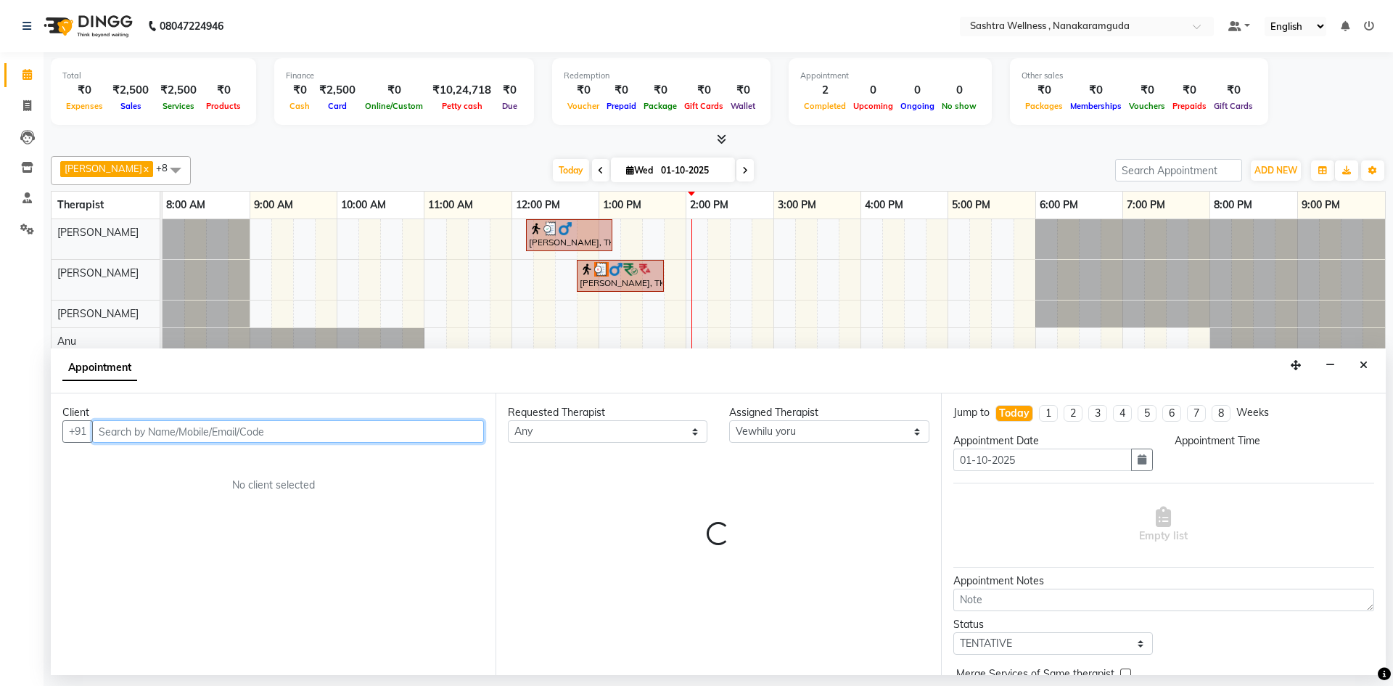
select select "900"
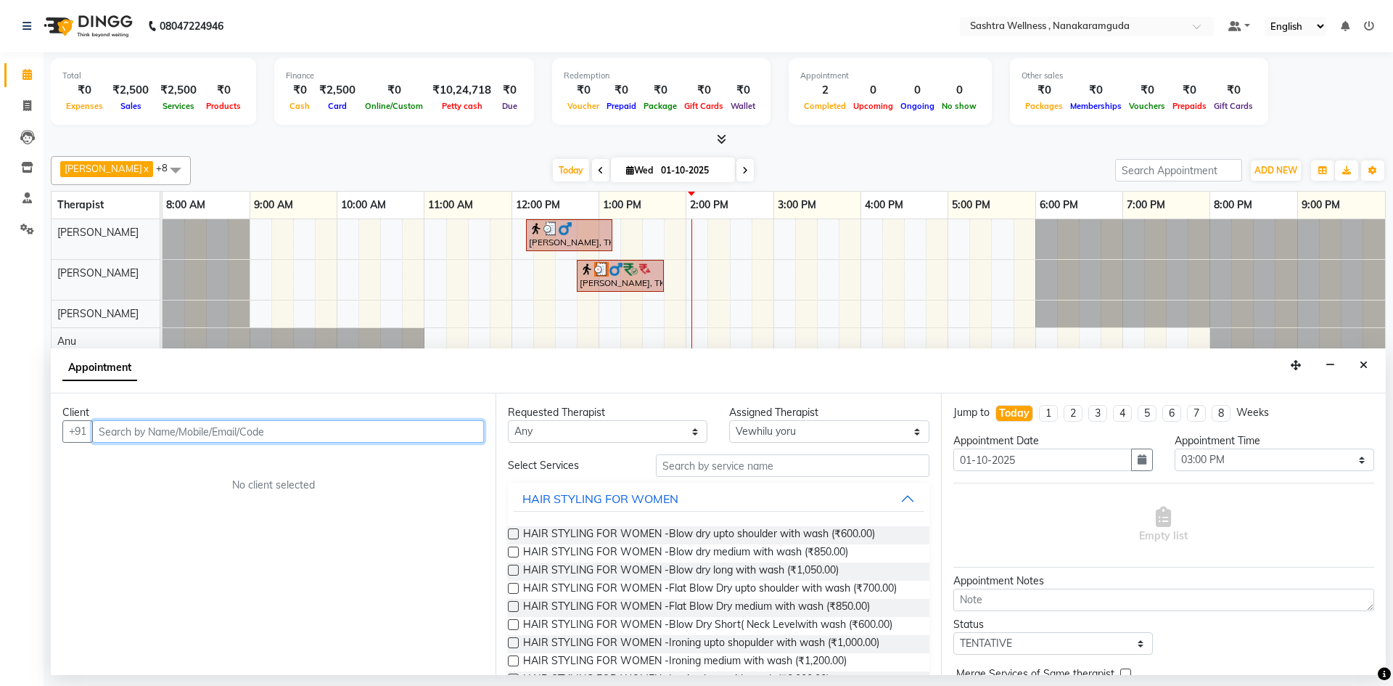
click at [333, 437] on input "text" at bounding box center [288, 431] width 392 height 22
click at [383, 429] on input "878612" at bounding box center [258, 431] width 332 height 22
type input "8978612223"
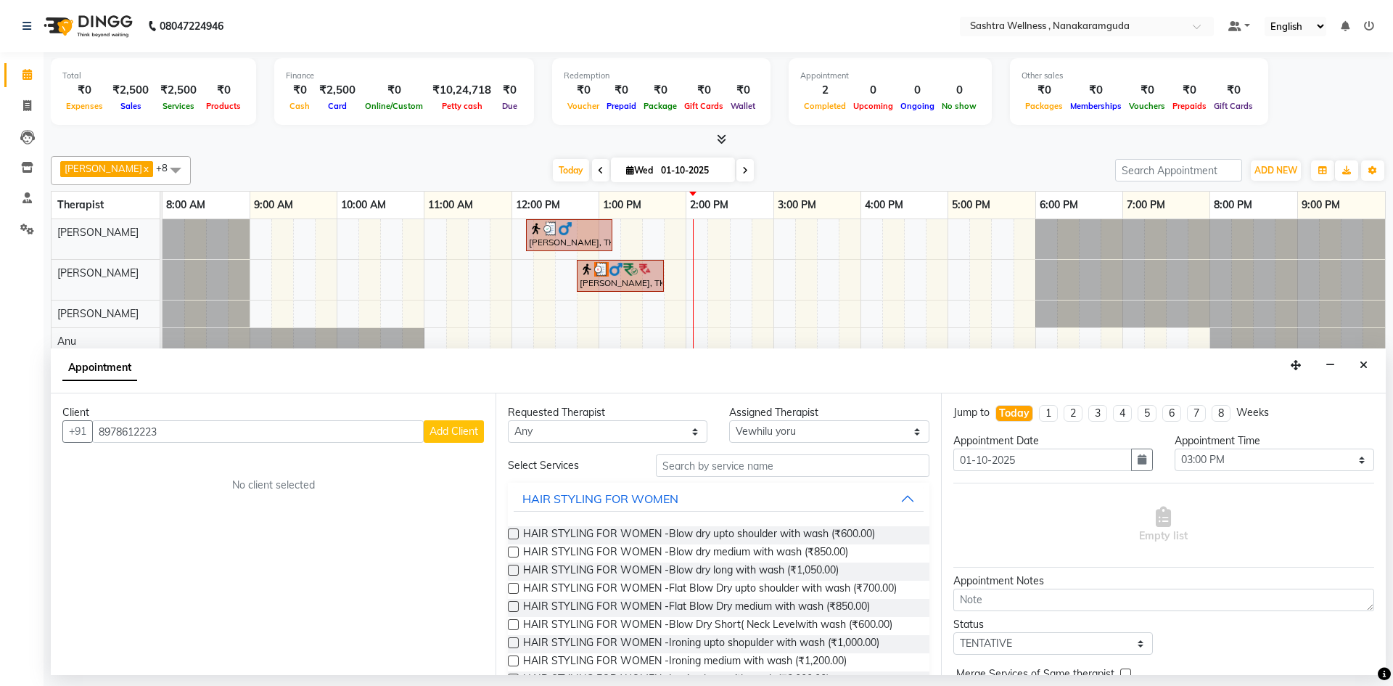
click at [449, 431] on span "Add Client" at bounding box center [453, 430] width 49 height 13
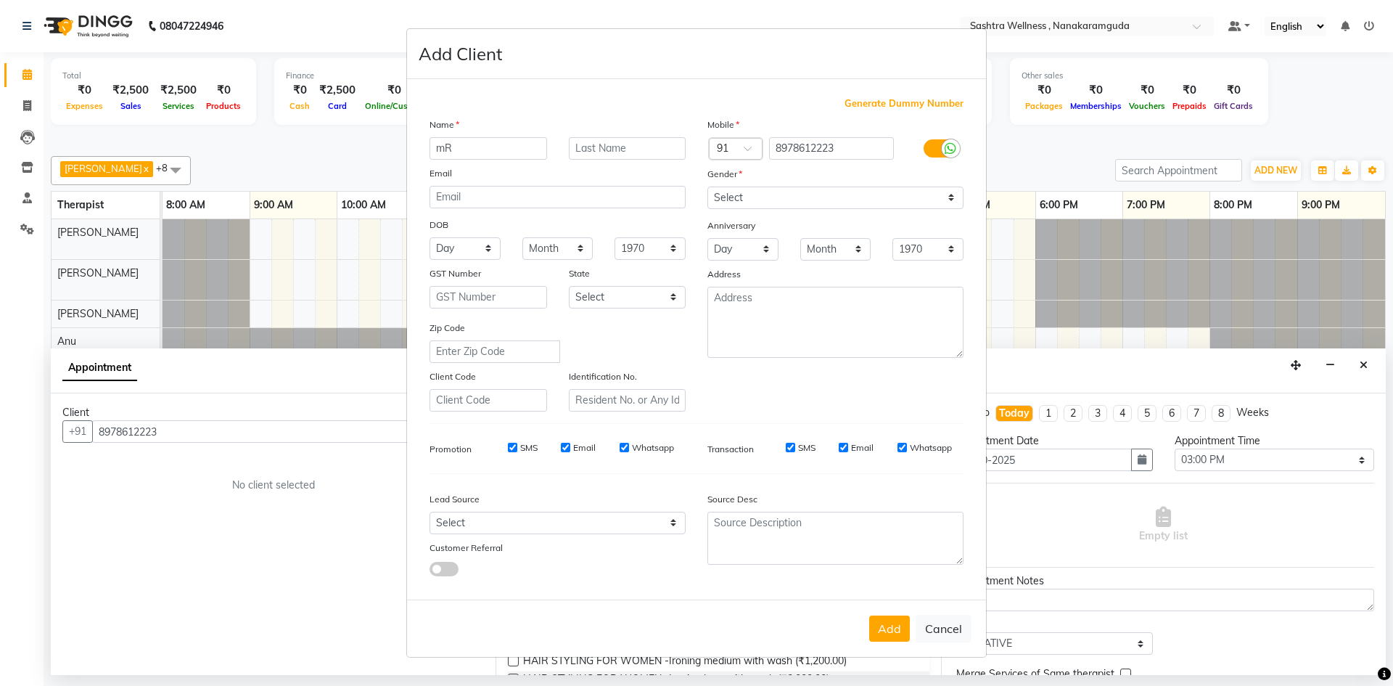
type input "mR"
type input "a"
drag, startPoint x: 531, startPoint y: 153, endPoint x: 82, endPoint y: 141, distance: 449.2
click at [82, 141] on ngb-modal-window "Add Client Generate Dummy Number Name mR Email DOB Day 01 02 03 04 05 06 07 08 …" at bounding box center [696, 343] width 1393 height 686
click at [487, 151] on input "M" at bounding box center [488, 148] width 118 height 22
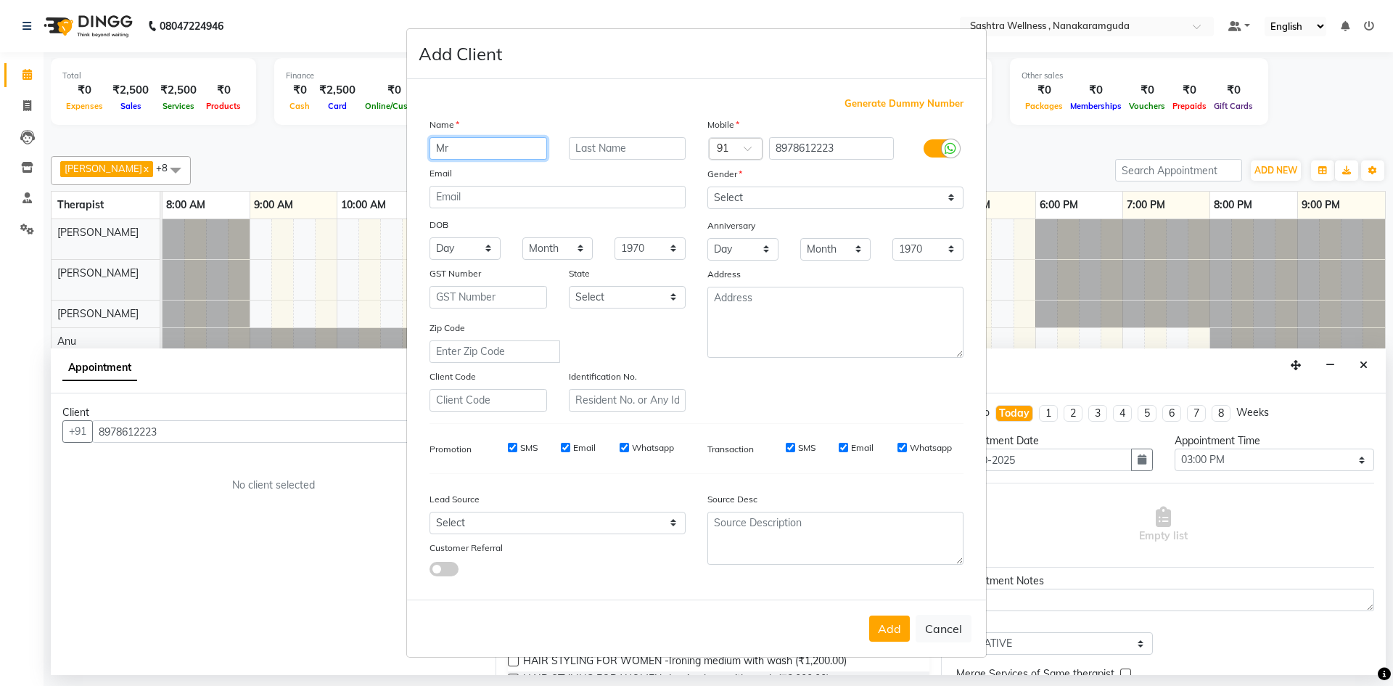
type input "Mr"
click at [672, 152] on input "text" at bounding box center [628, 148] width 118 height 22
type input "Ankur"
click at [801, 185] on div "Gender" at bounding box center [835, 176] width 278 height 20
click at [798, 194] on select "Select [DEMOGRAPHIC_DATA] [DEMOGRAPHIC_DATA] Other Prefer Not To Say" at bounding box center [835, 197] width 256 height 22
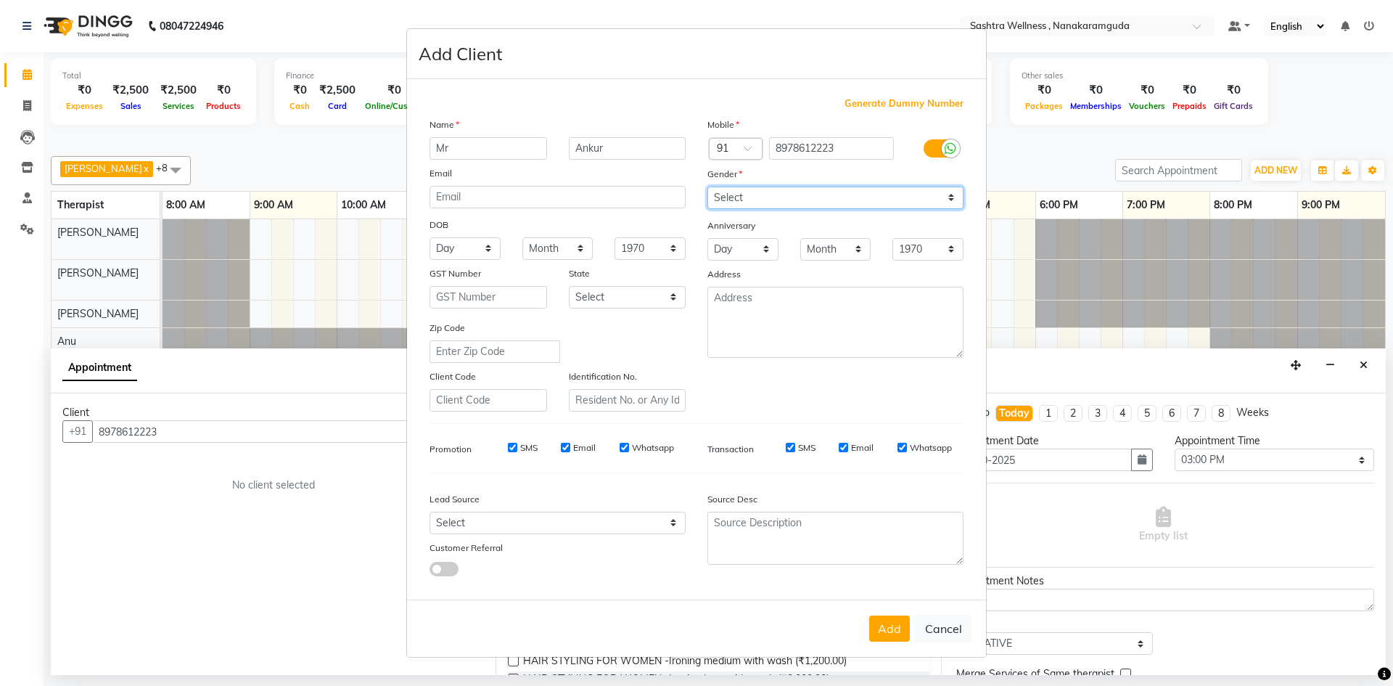
click at [707, 186] on select "Select [DEMOGRAPHIC_DATA] [DEMOGRAPHIC_DATA] Other Prefer Not To Say" at bounding box center [835, 197] width 256 height 22
click at [765, 200] on select "Select [DEMOGRAPHIC_DATA] [DEMOGRAPHIC_DATA] Other Prefer Not To Say" at bounding box center [835, 197] width 256 height 22
select select "[DEMOGRAPHIC_DATA]"
click at [707, 186] on select "Select [DEMOGRAPHIC_DATA] [DEMOGRAPHIC_DATA] Other Prefer Not To Say" at bounding box center [835, 197] width 256 height 22
click at [888, 624] on button "Add" at bounding box center [889, 628] width 41 height 26
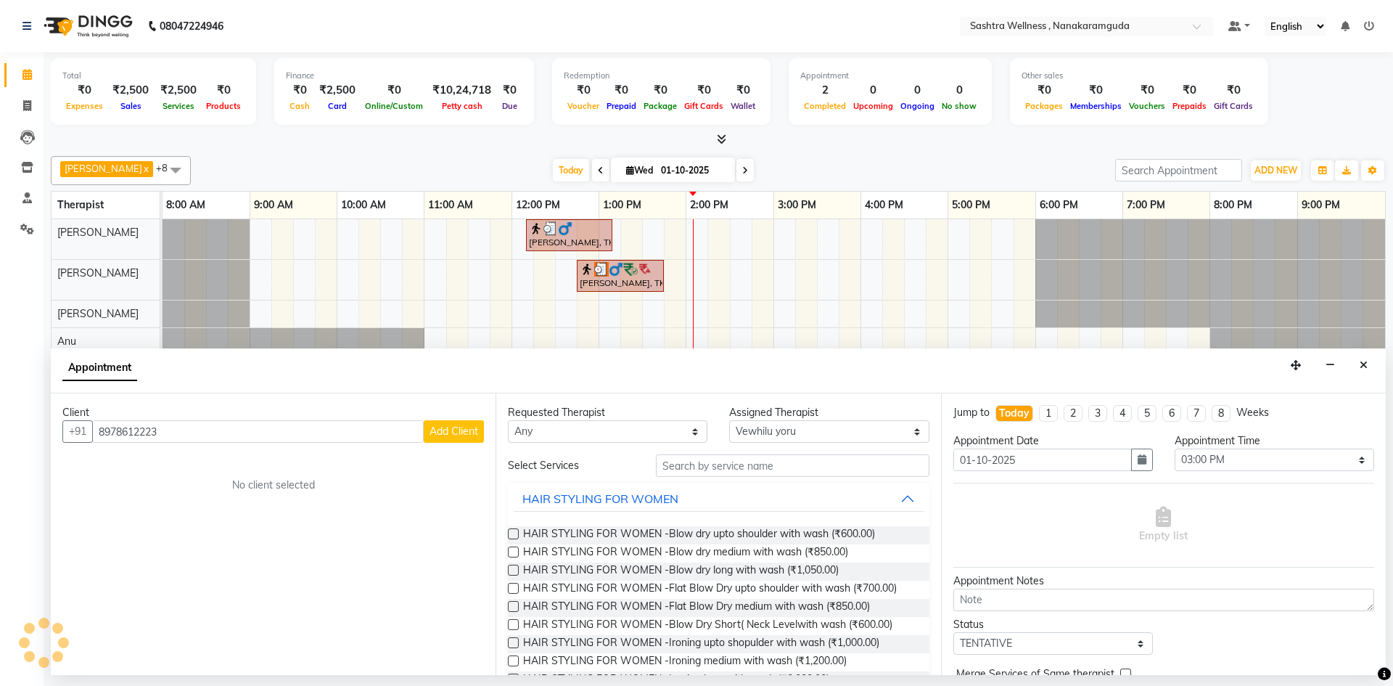
select select
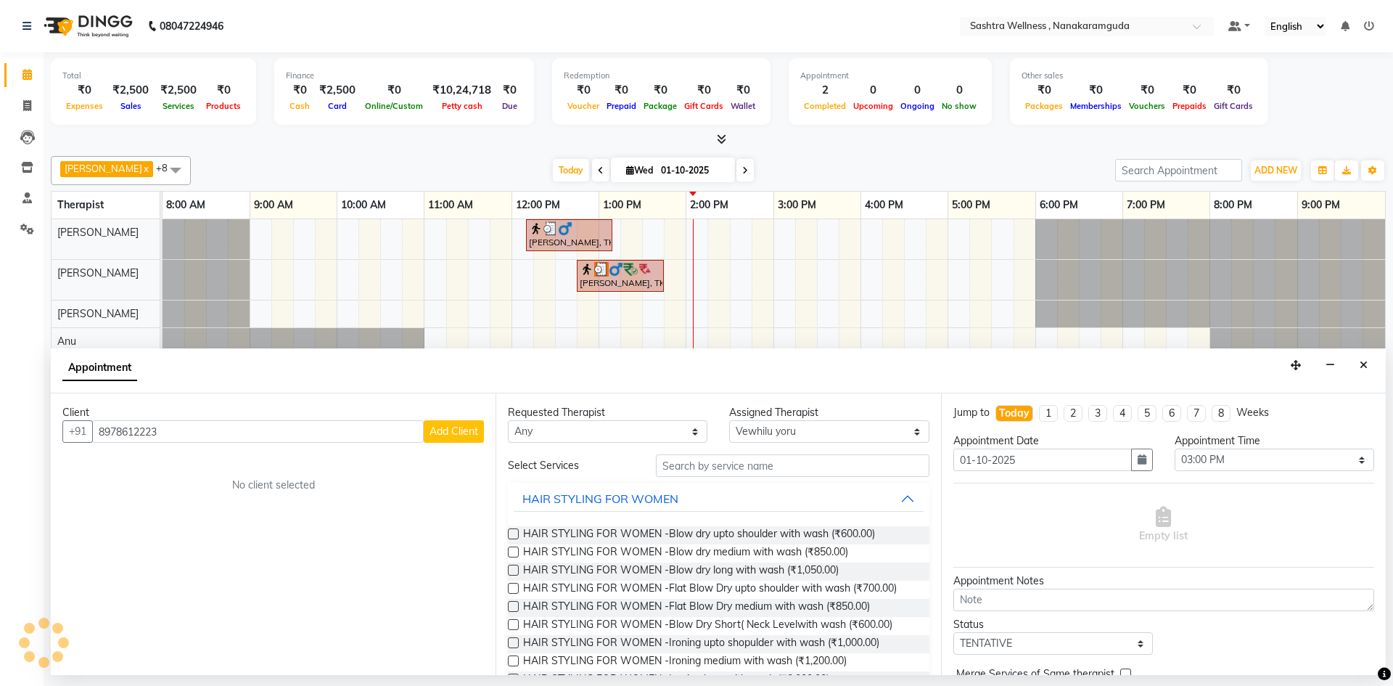
select select
checkbox input "false"
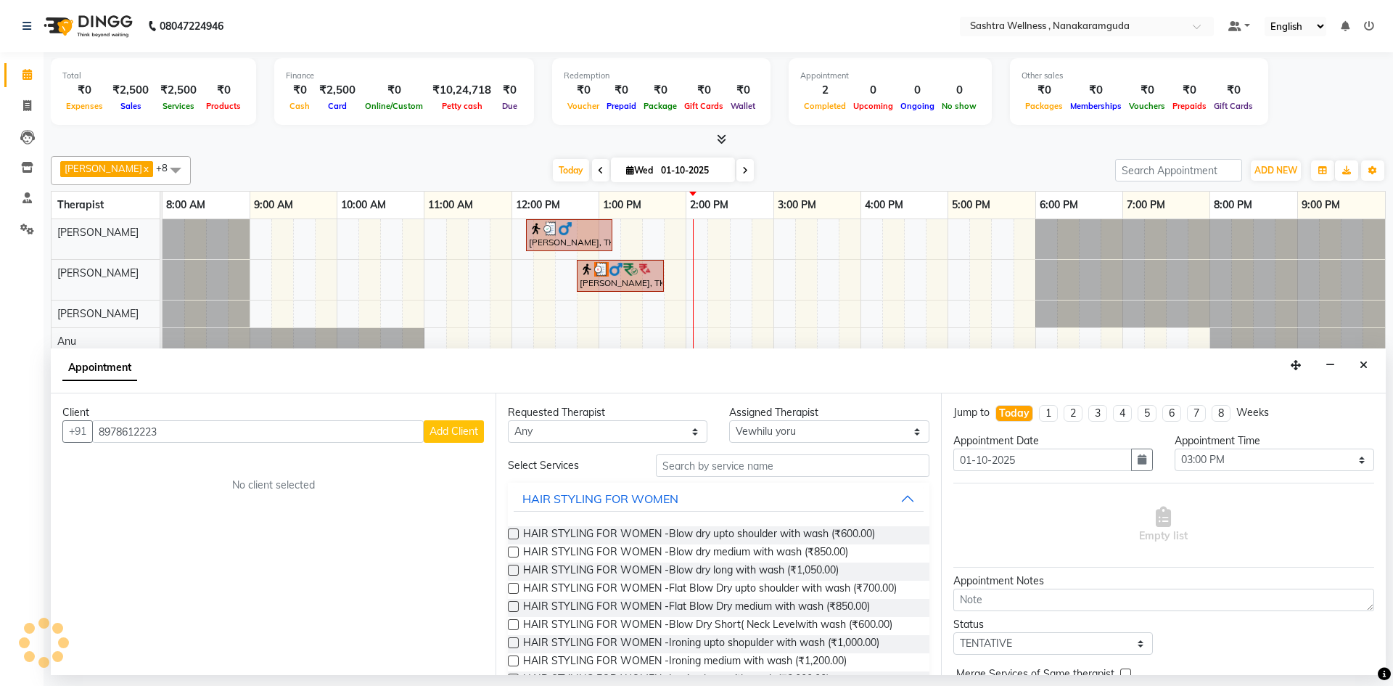
checkbox input "false"
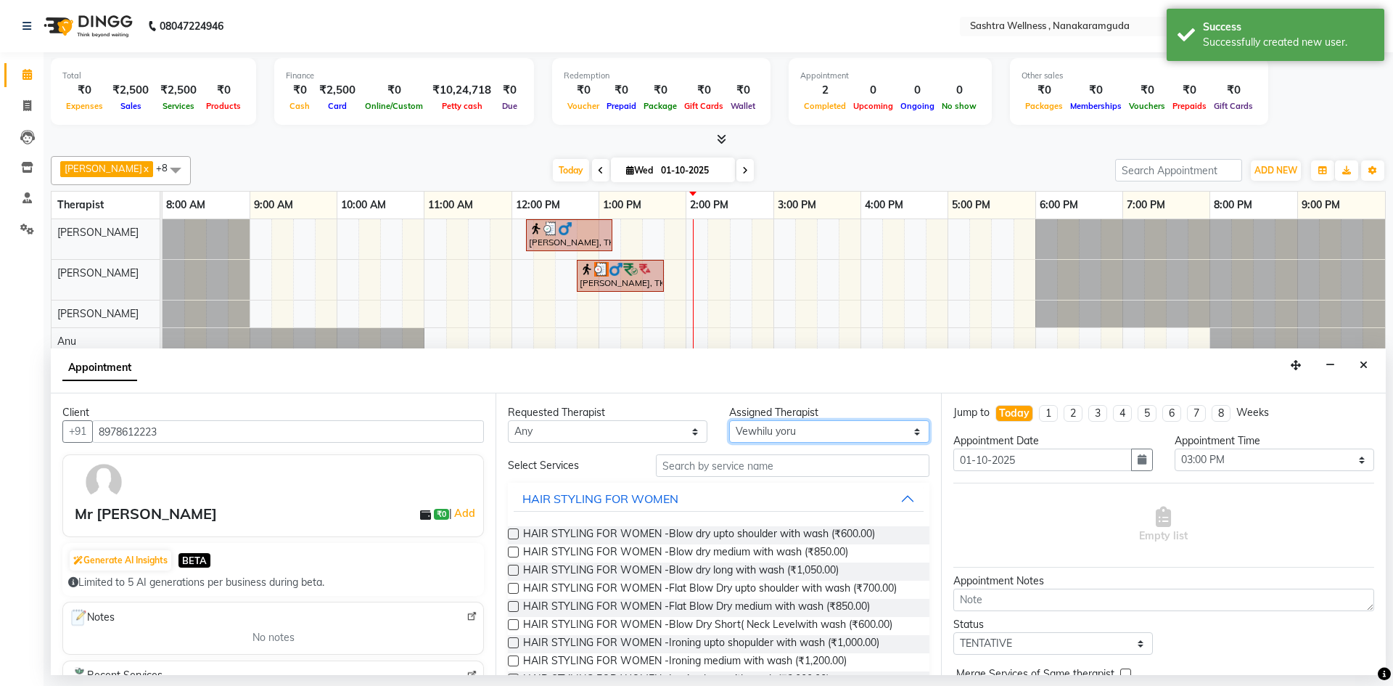
click at [787, 435] on select "Select [PERSON_NAME] [PERSON_NAME] [PERSON_NAME] [PERSON_NAME] [PERSON_NAME] [P…" at bounding box center [828, 431] width 199 height 22
select select "76678"
click at [729, 420] on select "Select [PERSON_NAME] [PERSON_NAME] [PERSON_NAME] [PERSON_NAME] [PERSON_NAME] [P…" at bounding box center [828, 431] width 199 height 22
click at [840, 469] on input "text" at bounding box center [792, 465] width 273 height 22
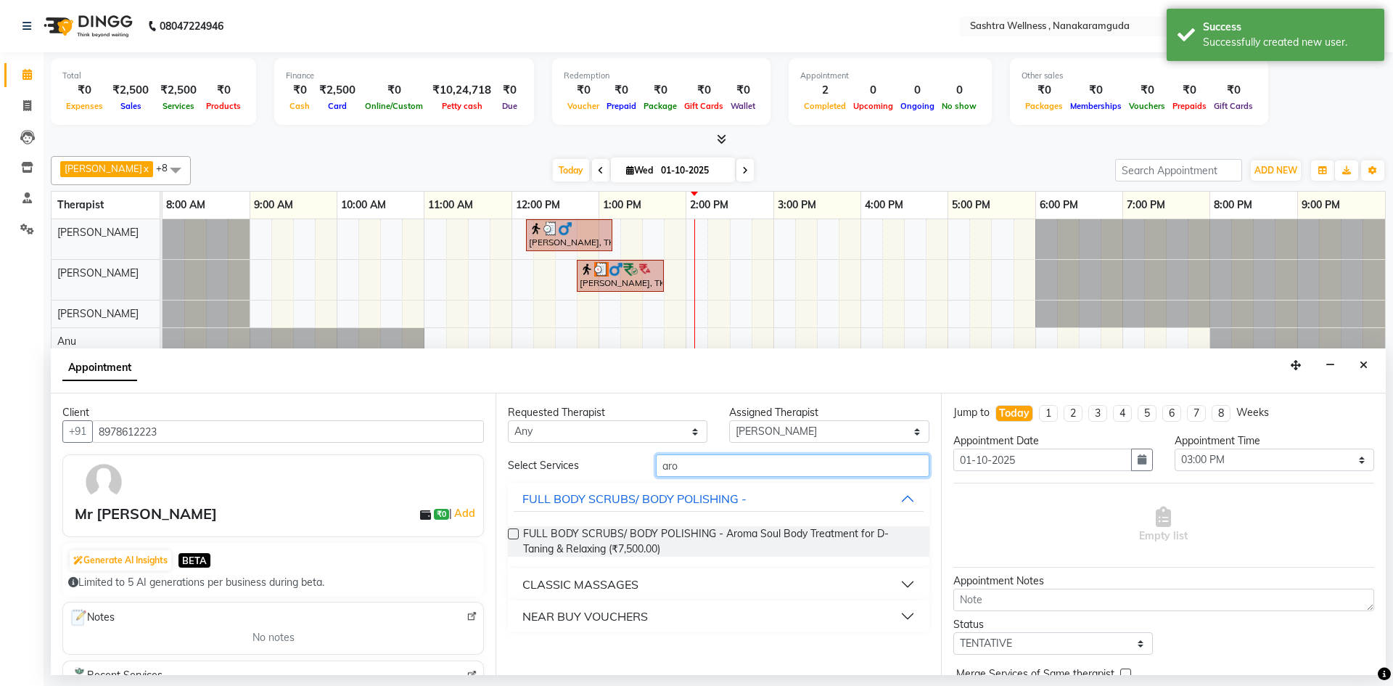
type input "aro"
click at [641, 591] on button "CLASSIC MASSAGES" at bounding box center [718, 584] width 409 height 26
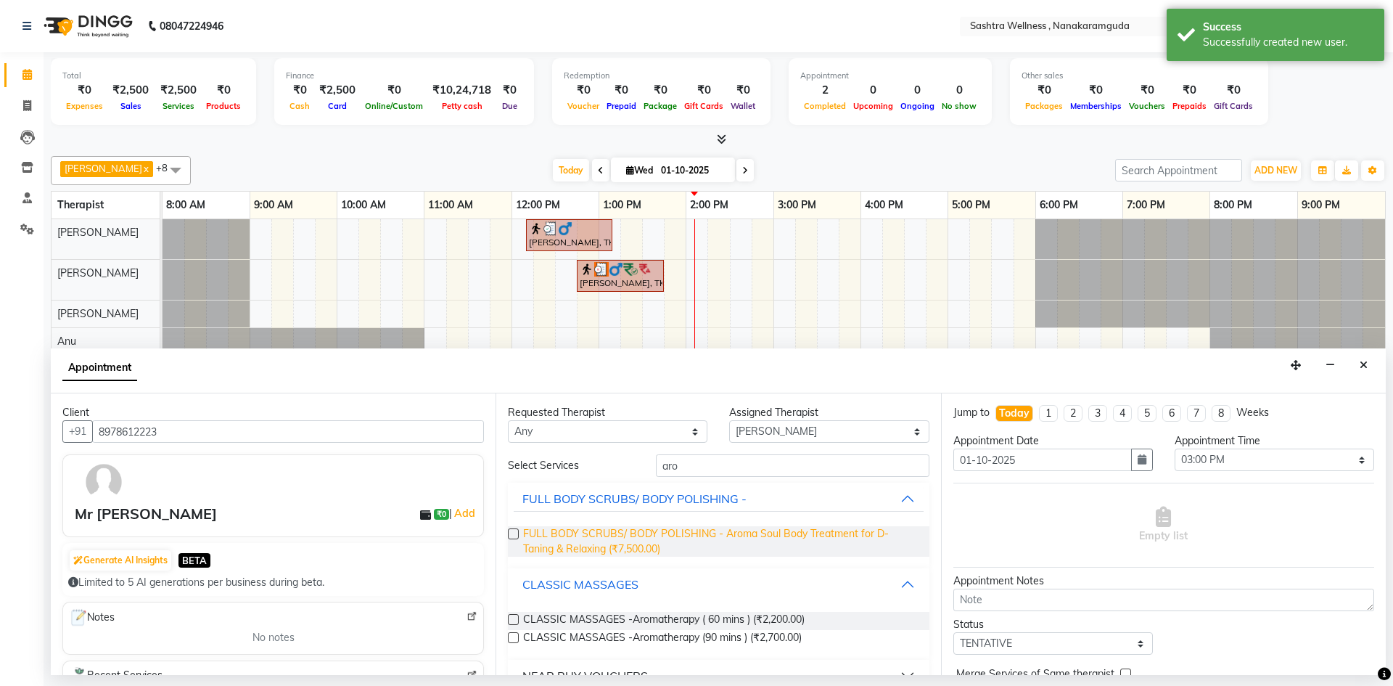
scroll to position [28, 0]
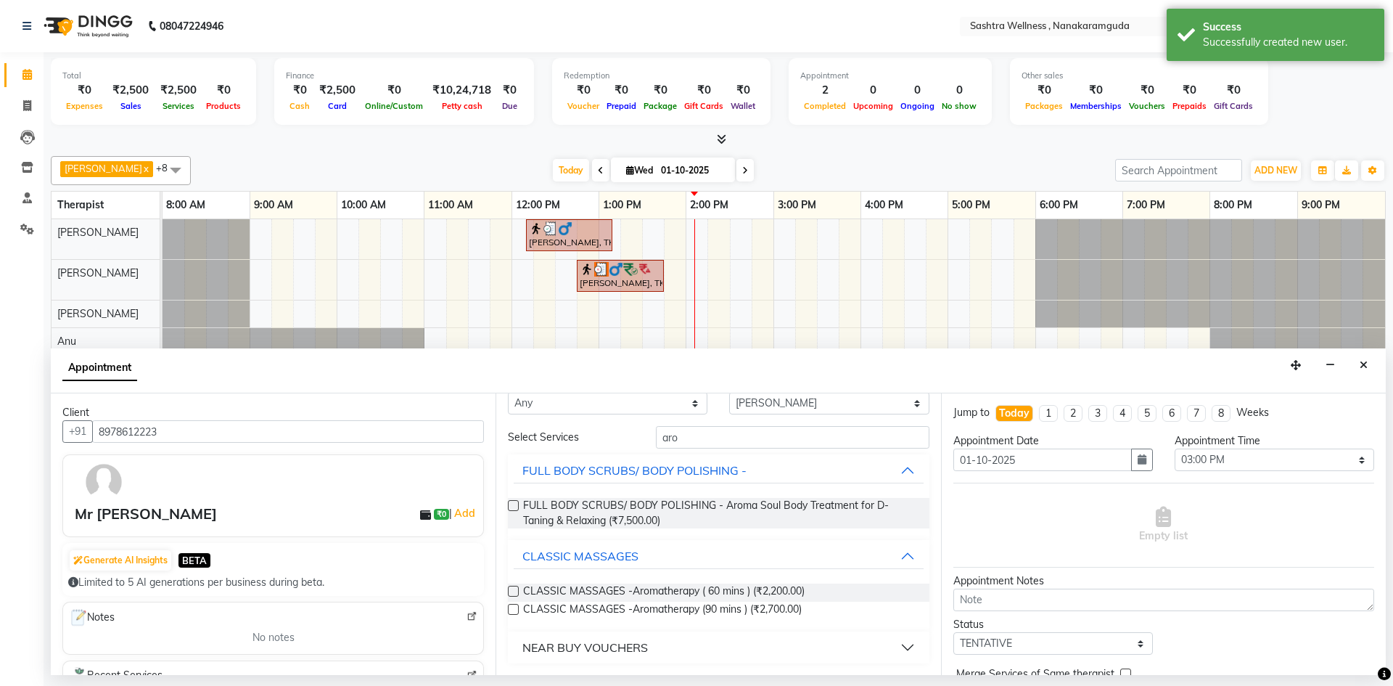
click at [515, 607] on label at bounding box center [513, 609] width 11 height 11
click at [515, 607] on input "checkbox" at bounding box center [512, 610] width 9 height 9
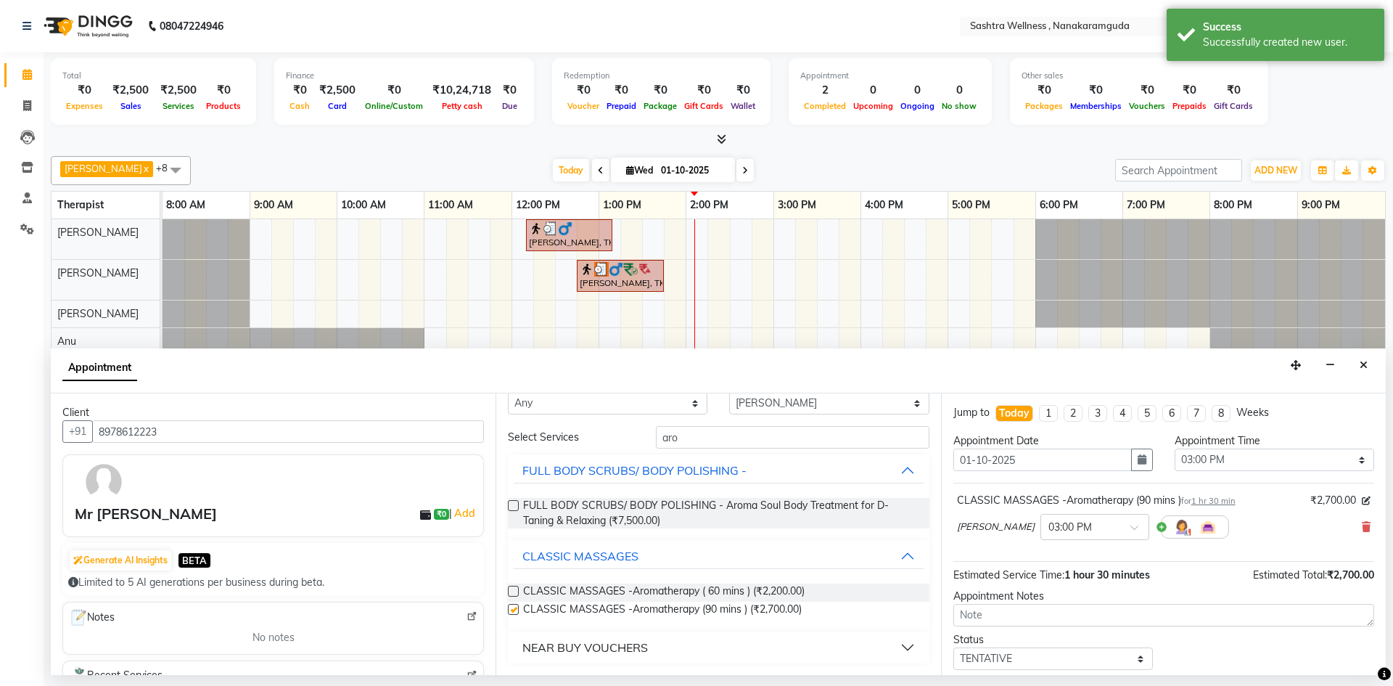
checkbox input "false"
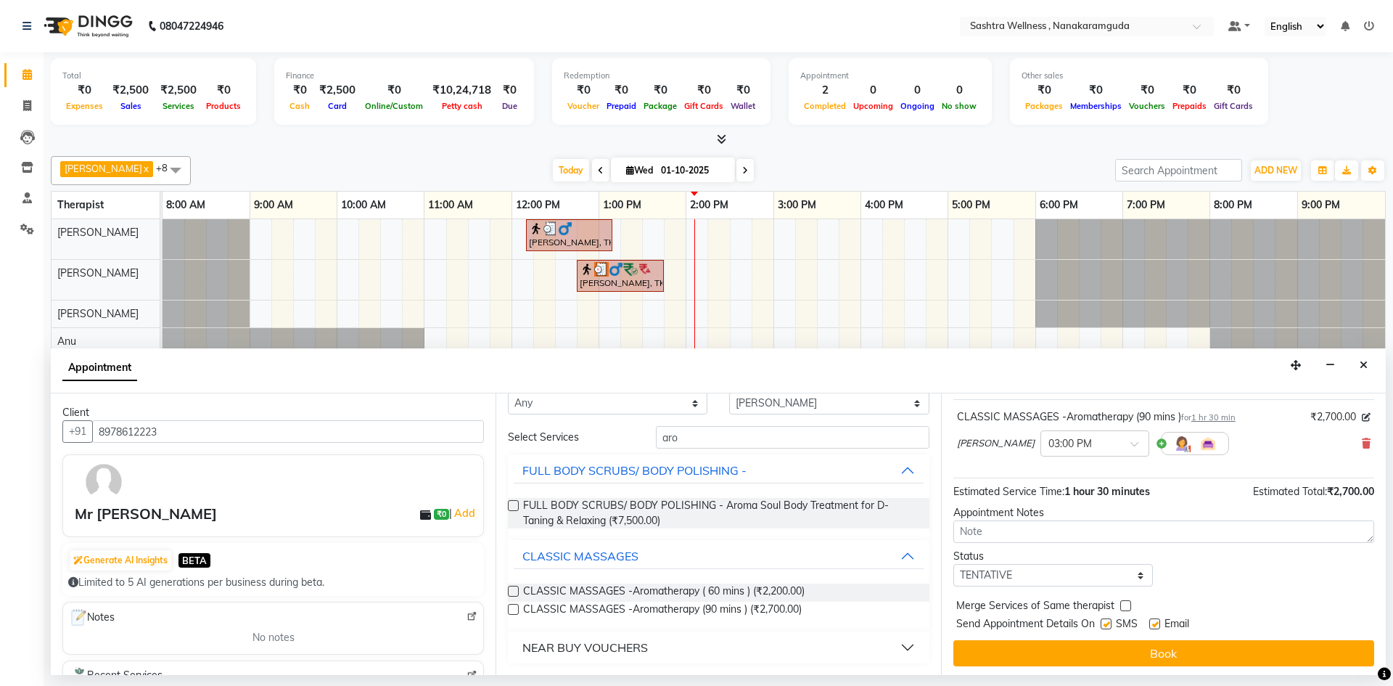
scroll to position [86, 0]
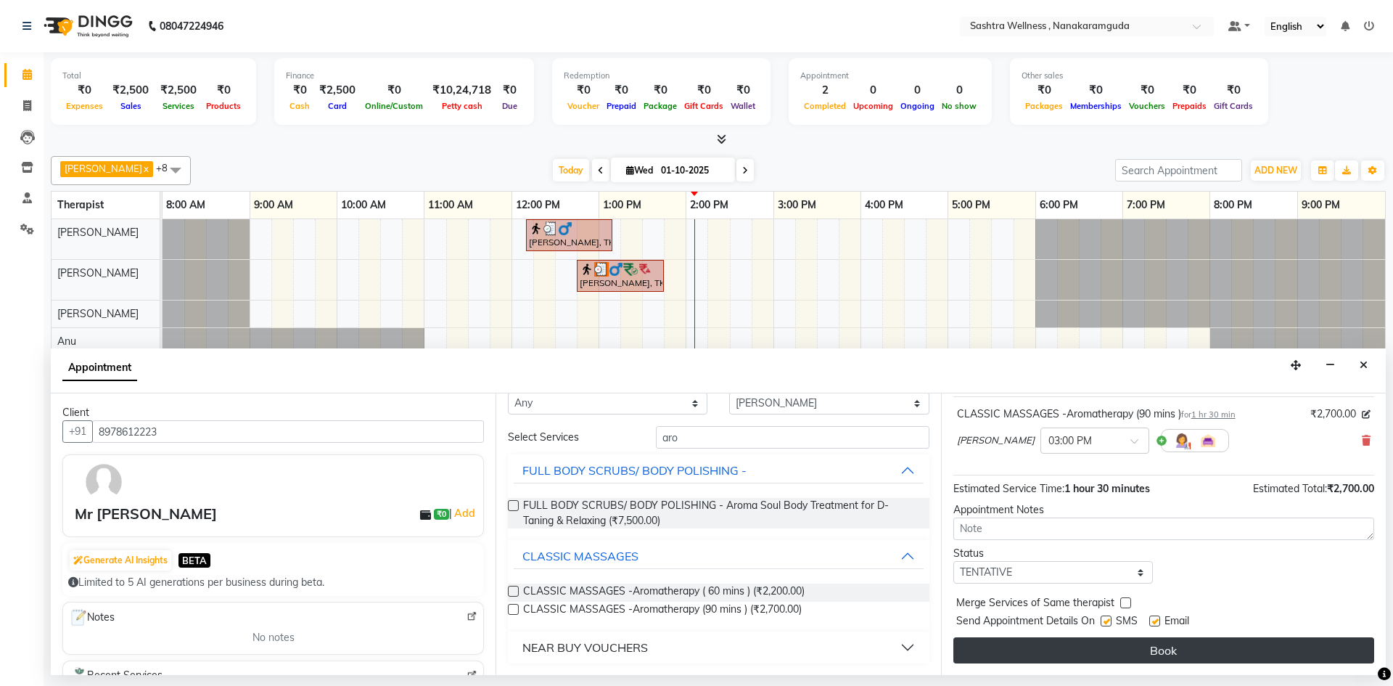
click at [1120, 645] on button "Book" at bounding box center [1163, 650] width 421 height 26
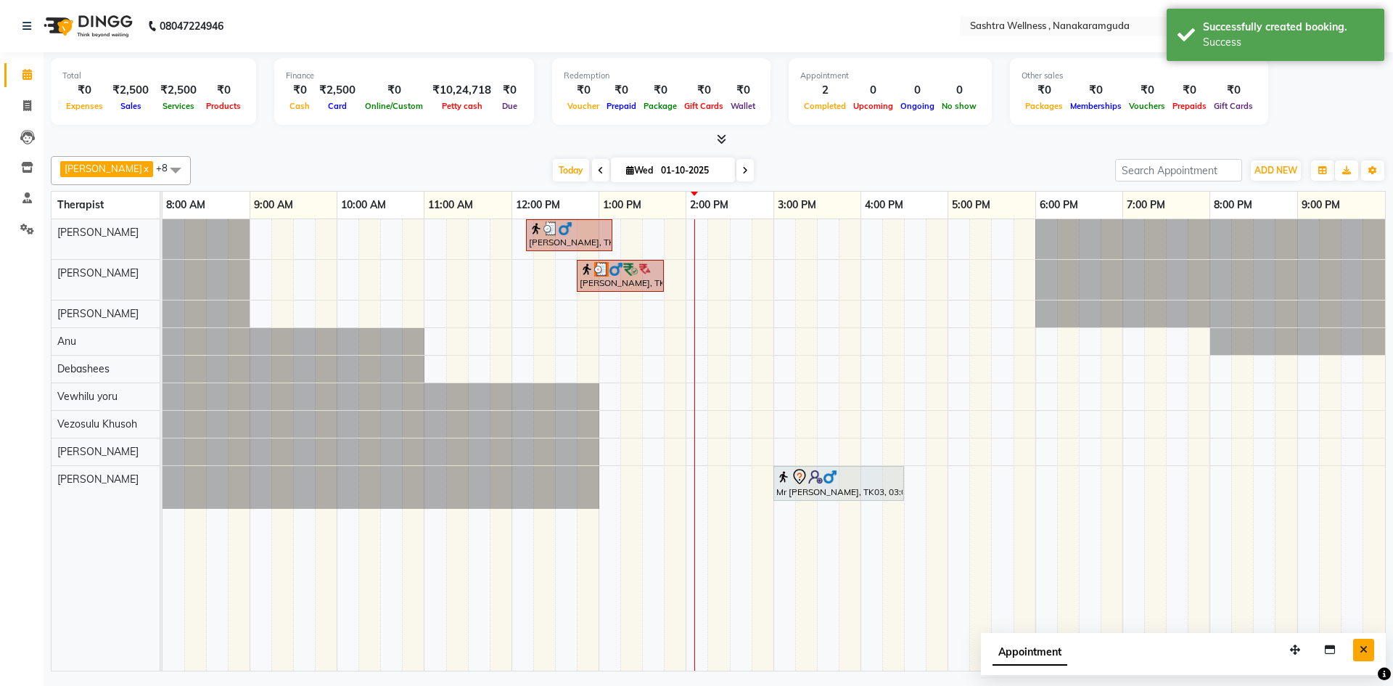
click at [1370, 646] on button "Close" at bounding box center [1363, 649] width 21 height 22
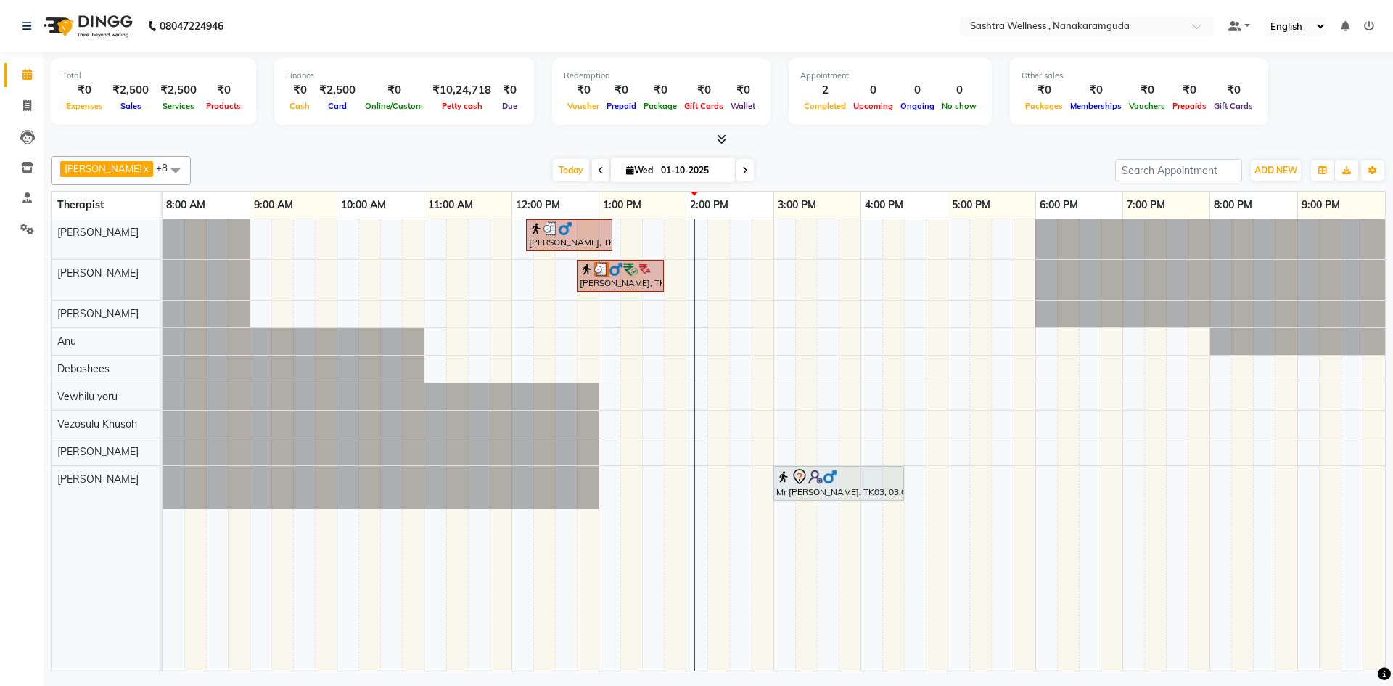
click at [1386, 675] on icon at bounding box center [1384, 673] width 13 height 13
click at [728, 136] on div at bounding box center [718, 139] width 1335 height 15
click at [717, 139] on icon at bounding box center [721, 138] width 9 height 11
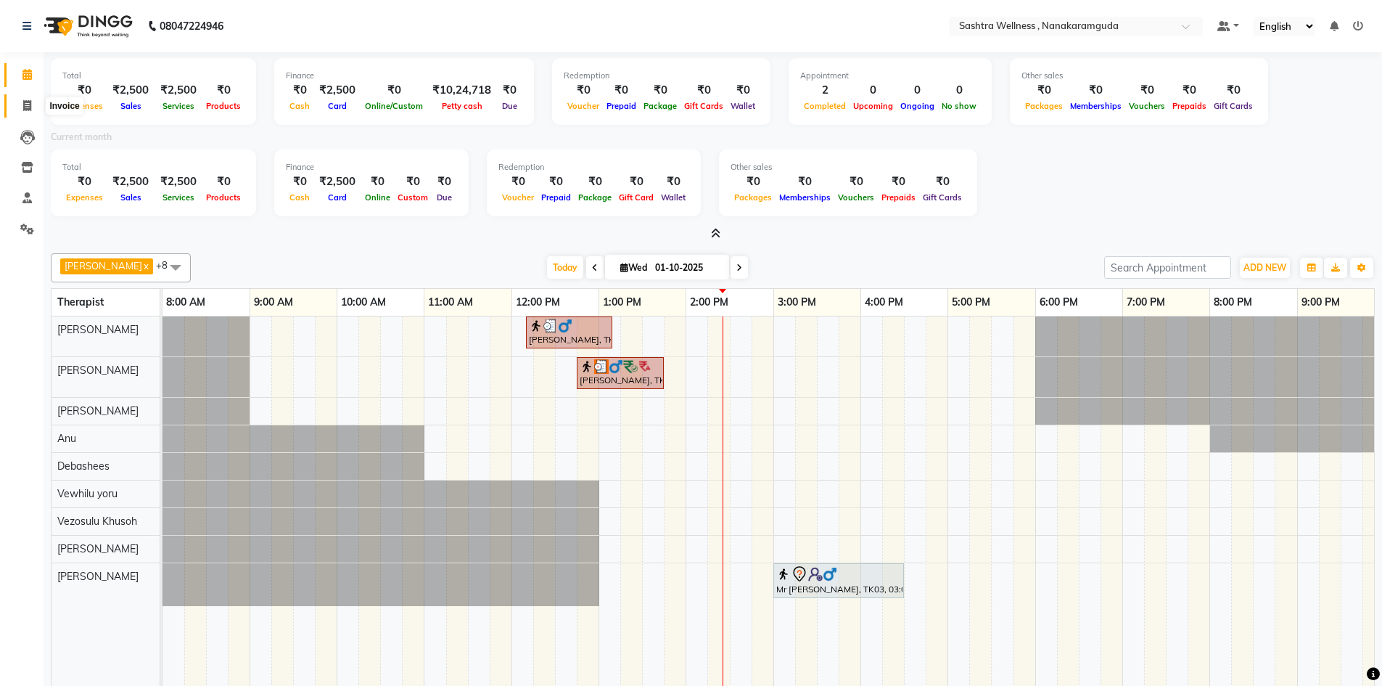
click at [30, 112] on span at bounding box center [27, 106] width 25 height 17
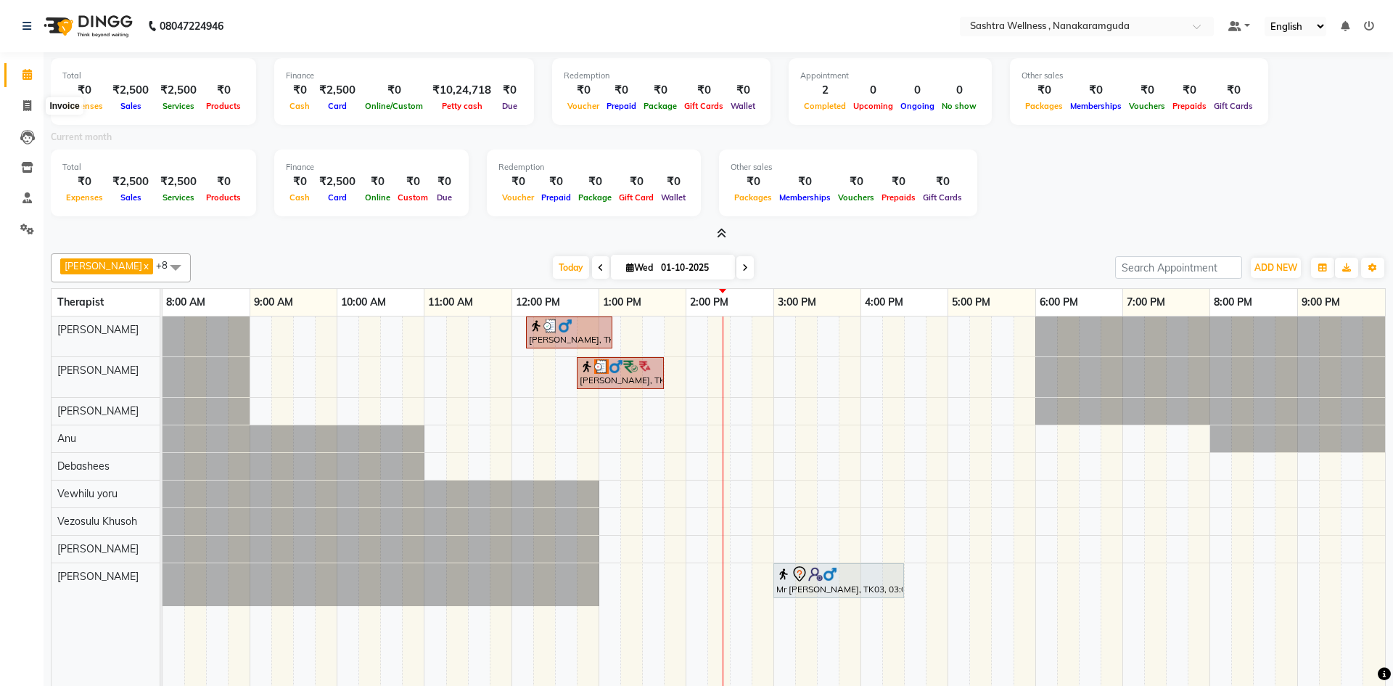
select select "service"
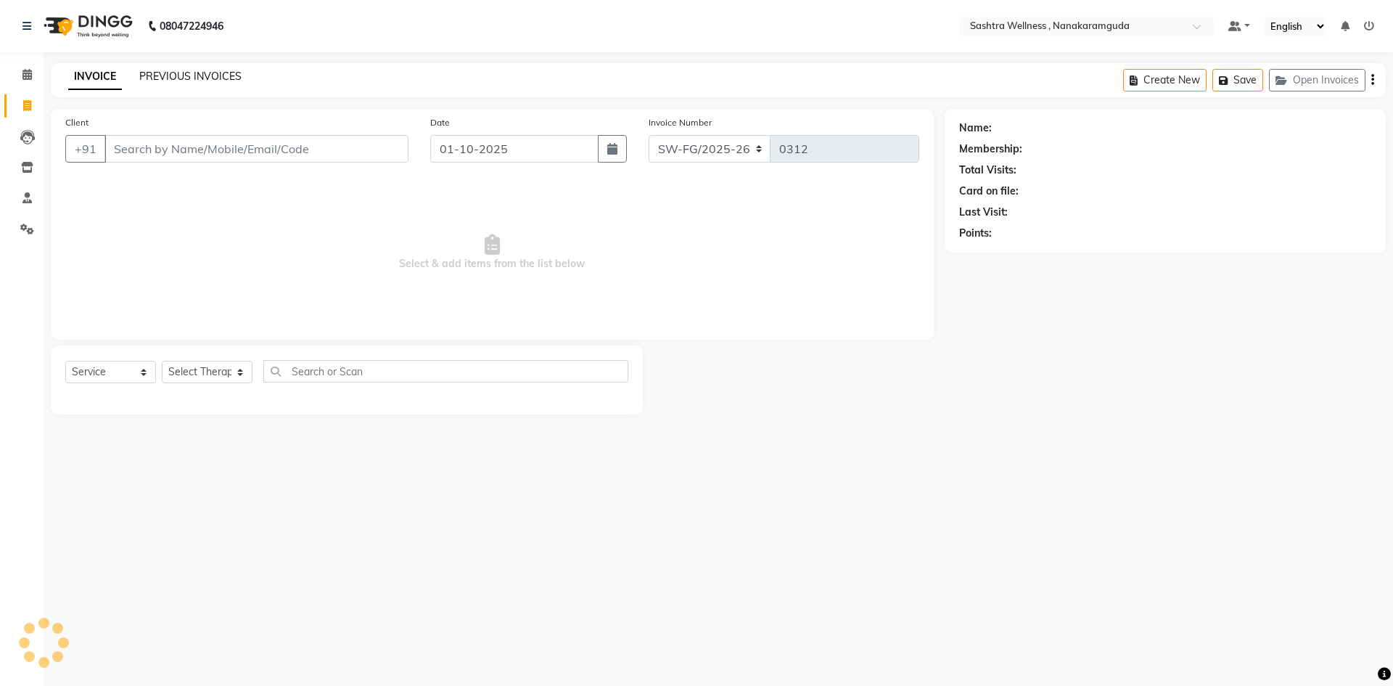
click at [199, 77] on link "PREVIOUS INVOICES" at bounding box center [190, 76] width 102 height 13
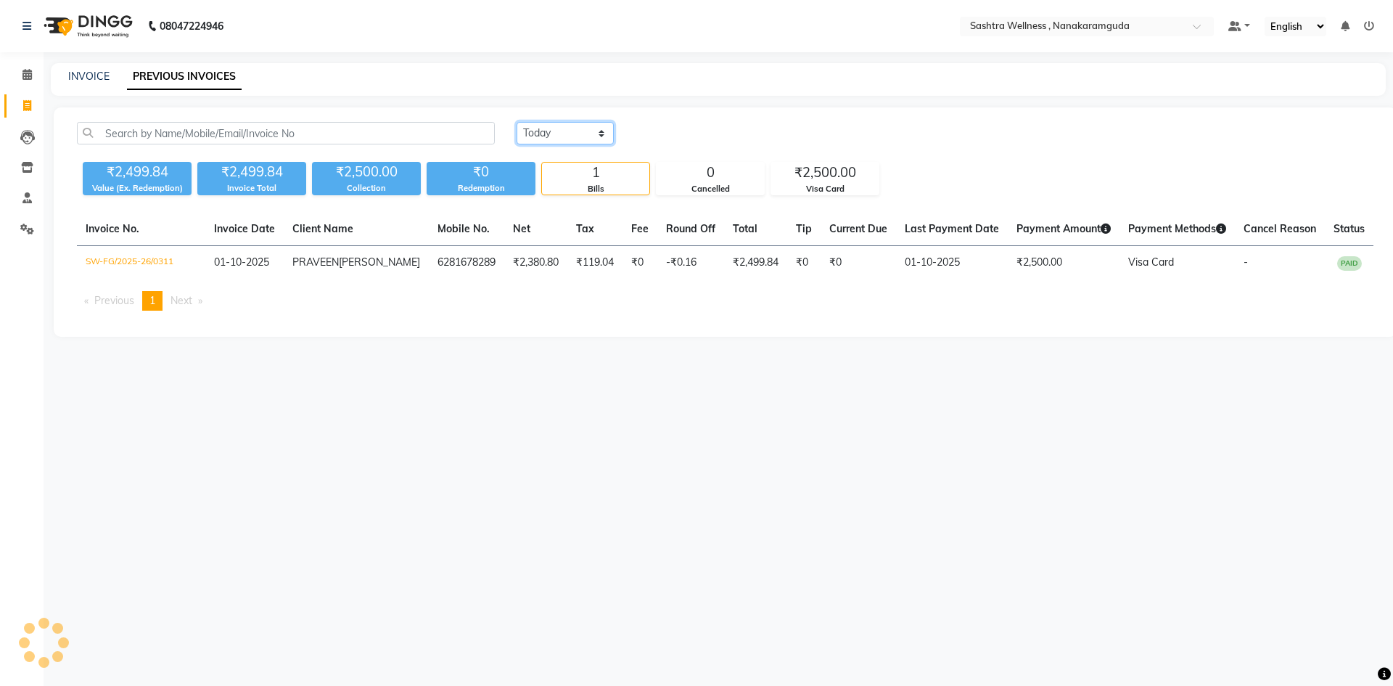
click at [593, 132] on select "[DATE] [DATE] Custom Range" at bounding box center [565, 133] width 97 height 22
select select "range"
click at [517, 122] on select "[DATE] [DATE] Custom Range" at bounding box center [565, 133] width 97 height 22
click at [671, 134] on input "01-10-2025" at bounding box center [684, 133] width 102 height 20
select select "10"
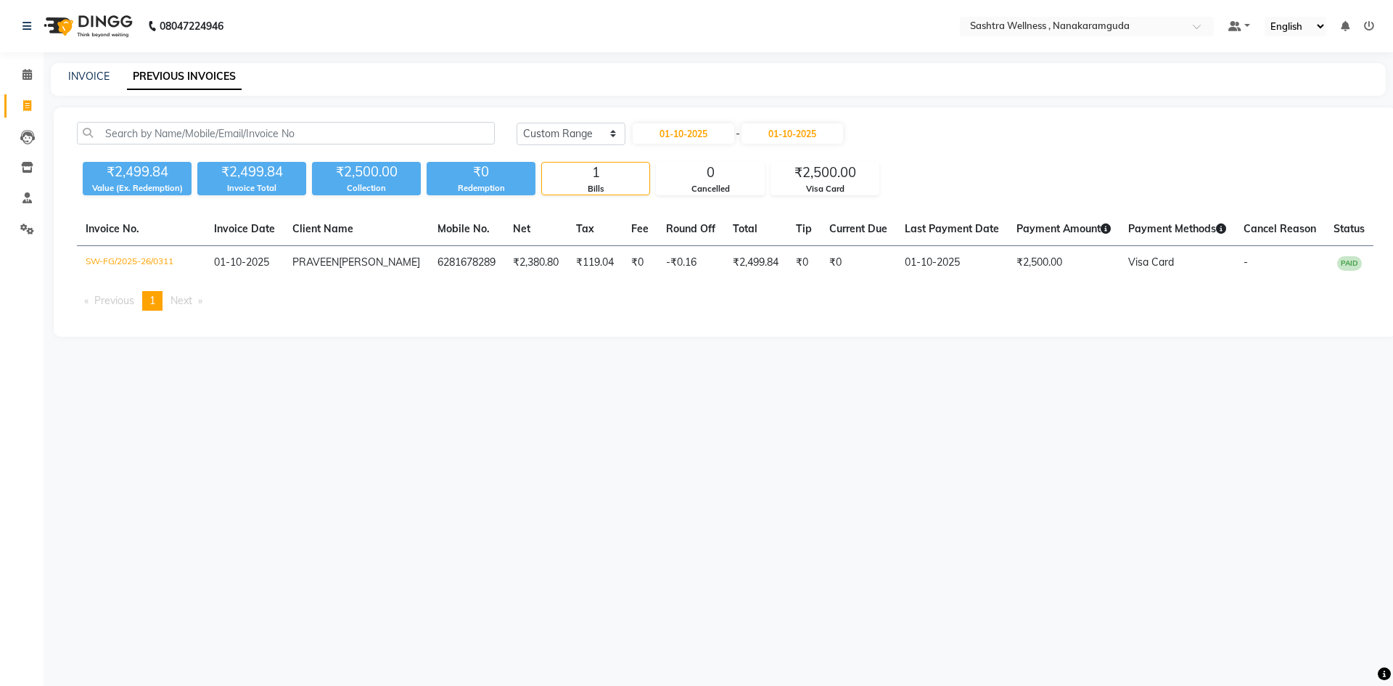
select select "2025"
click at [646, 158] on span "Previous month" at bounding box center [645, 160] width 6 height 6
select select "9"
click at [657, 203] on div "1" at bounding box center [647, 207] width 23 height 23
type input "01-09-2025"
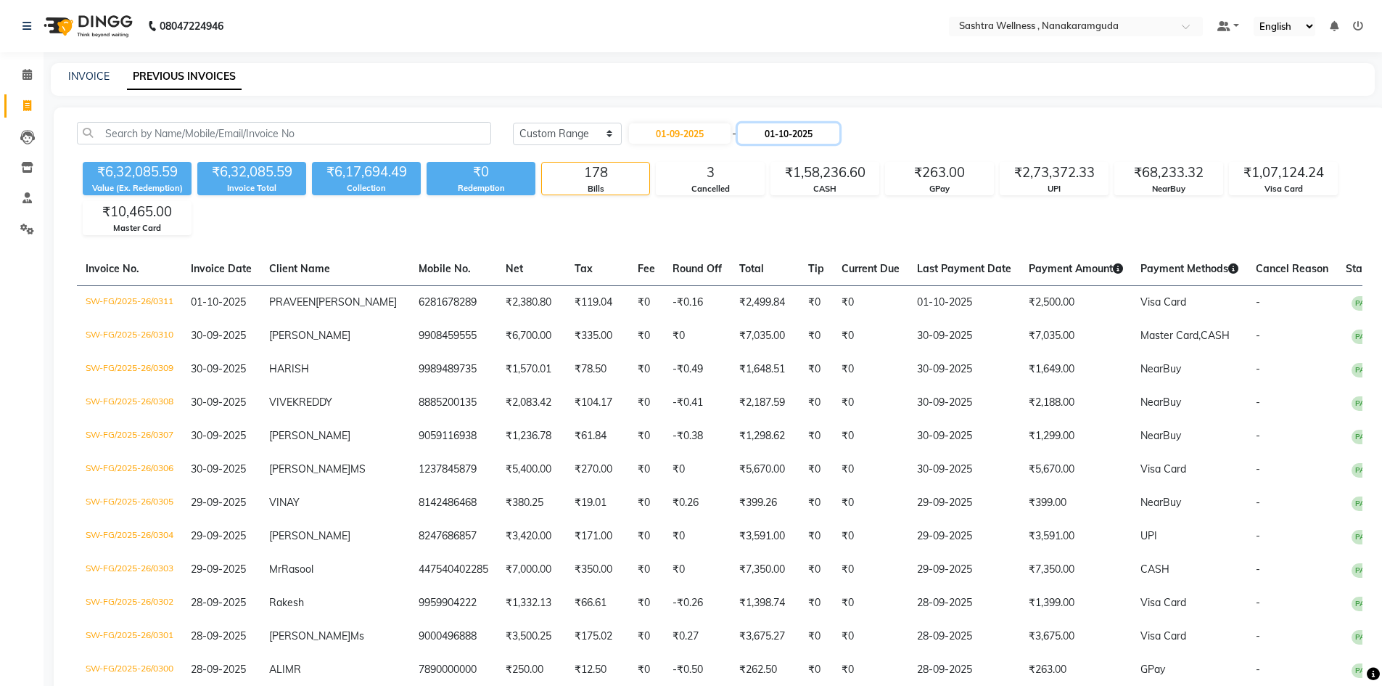
click at [775, 139] on input "01-10-2025" at bounding box center [789, 133] width 102 height 20
select select "10"
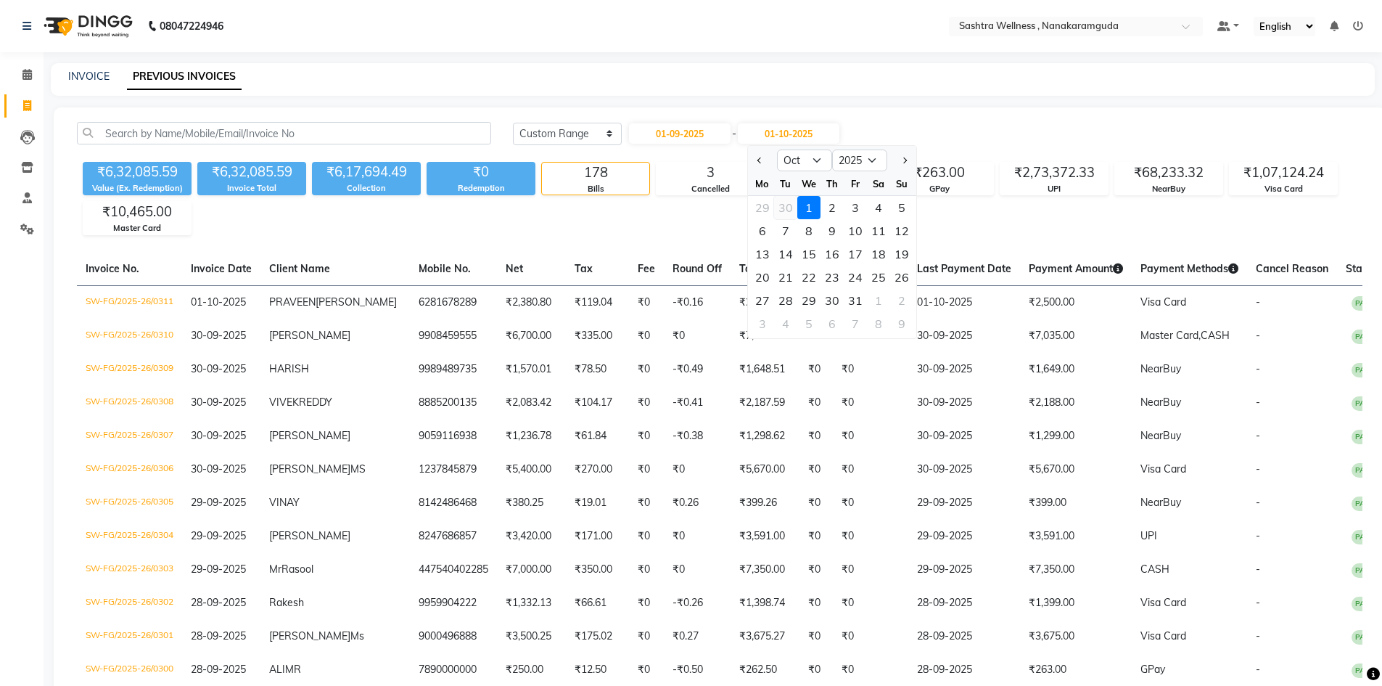
click at [787, 204] on div "30" at bounding box center [785, 207] width 23 height 23
type input "30-09-2025"
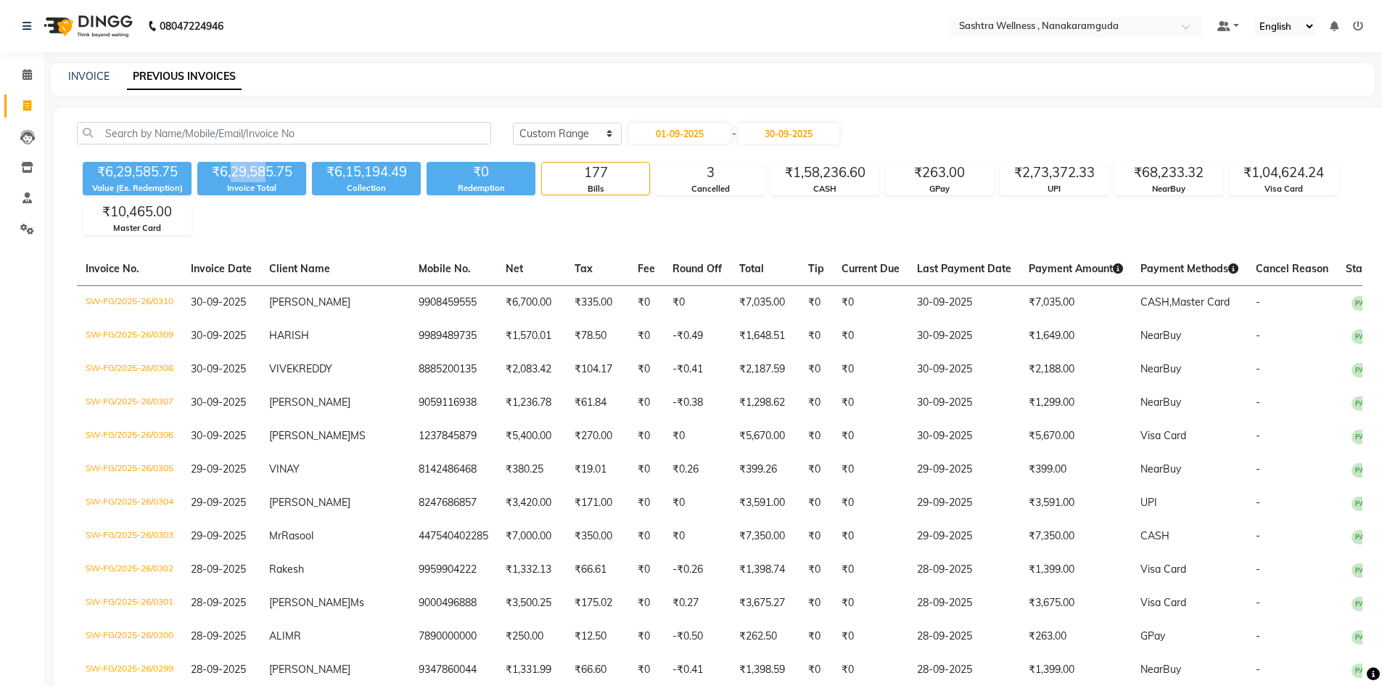
drag, startPoint x: 231, startPoint y: 177, endPoint x: 271, endPoint y: 178, distance: 39.9
click at [269, 178] on div "₹6,29,585.75" at bounding box center [251, 172] width 109 height 20
click at [295, 222] on div "₹6,29,585.75 Value (Ex. Redemption) ₹6,29,585.75 Invoice Total ₹6,15,194.49 Col…" at bounding box center [719, 195] width 1285 height 79
click at [28, 75] on icon at bounding box center [26, 74] width 9 height 11
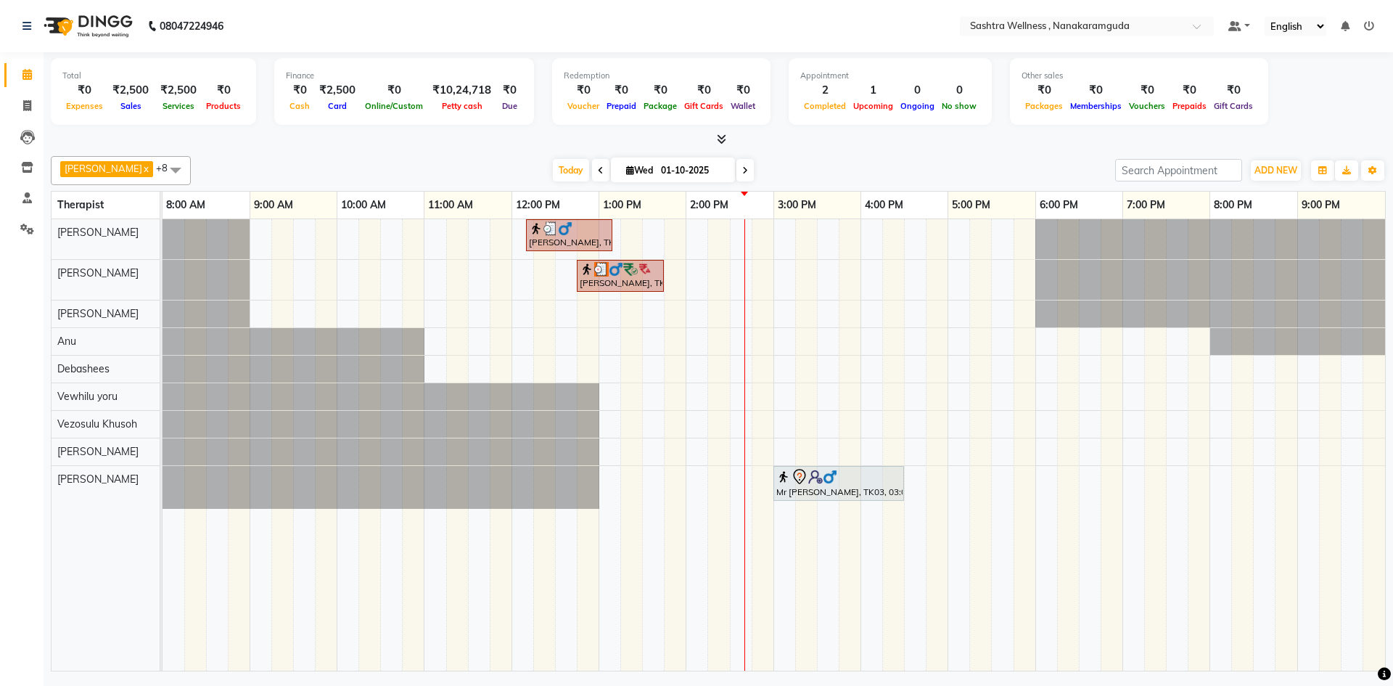
click at [1370, 30] on icon at bounding box center [1369, 26] width 10 height 10
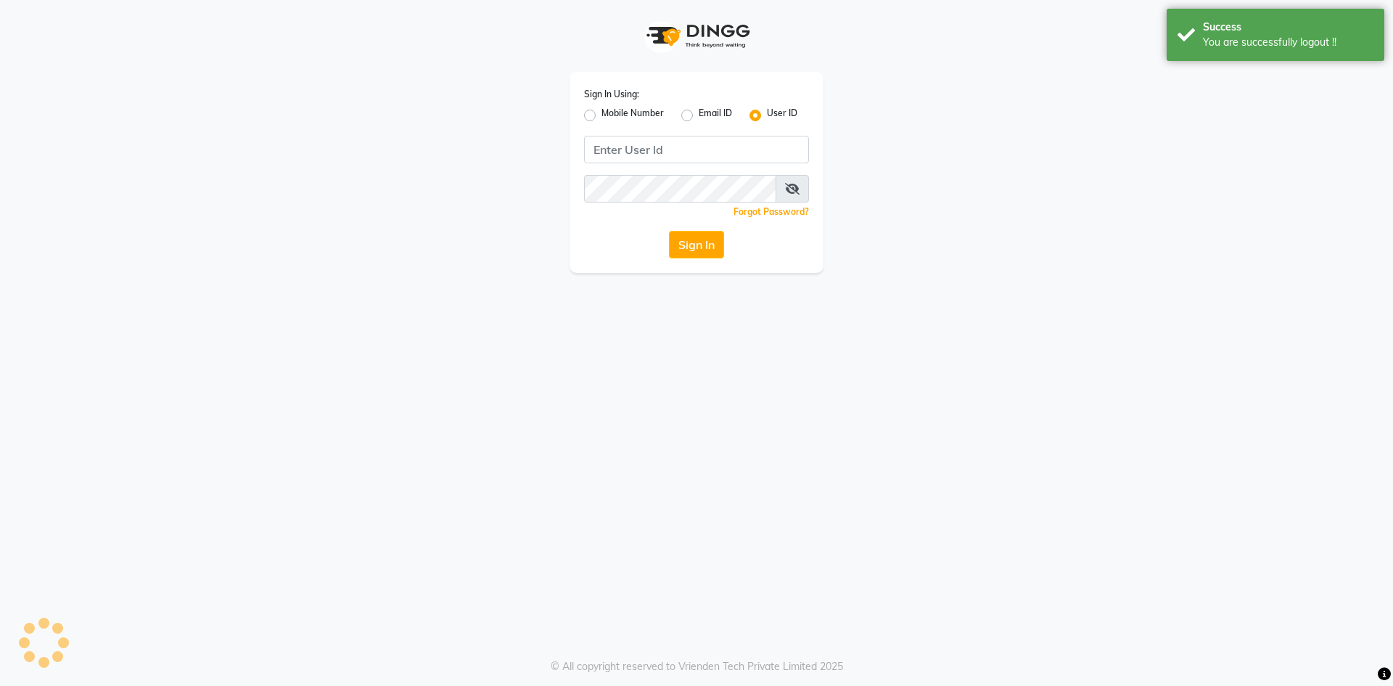
type input "8919070740"
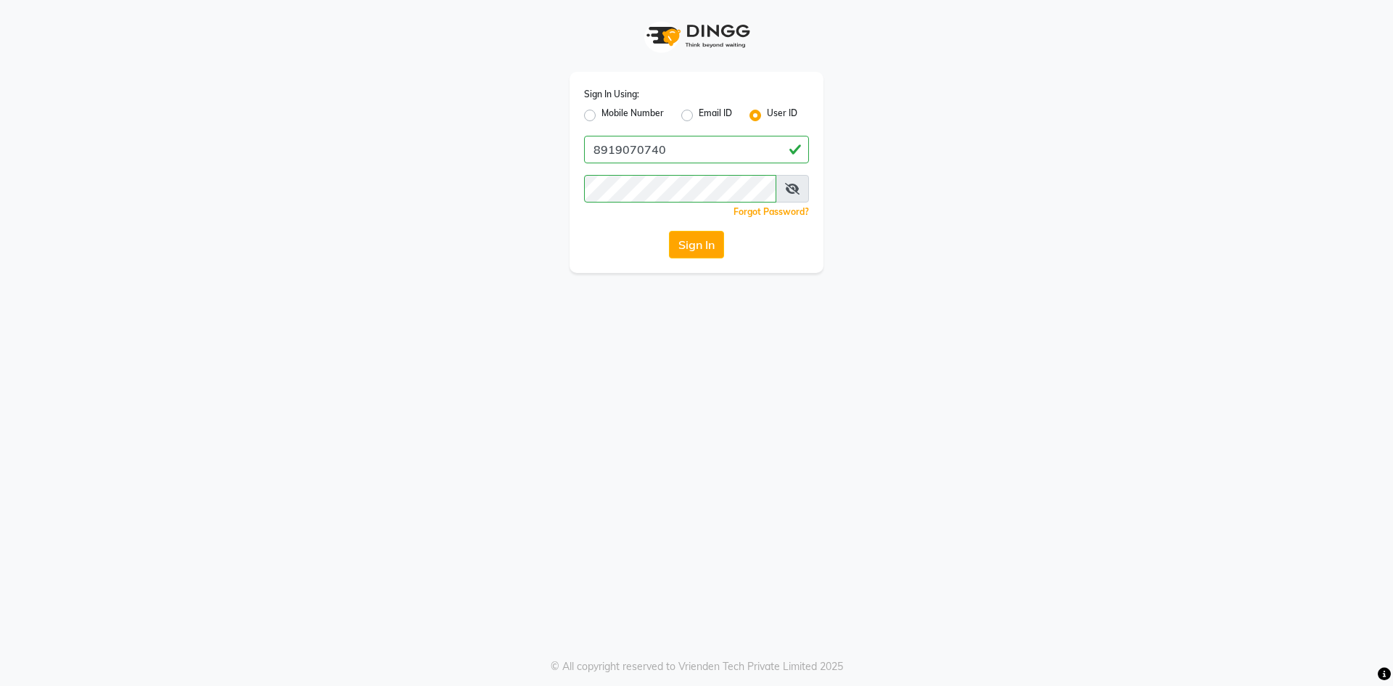
click at [601, 115] on label "Mobile Number" at bounding box center [632, 115] width 62 height 17
click at [601, 115] on input "Mobile Number" at bounding box center [605, 111] width 9 height 9
radio input "true"
radio input "false"
click at [662, 153] on input "Username" at bounding box center [721, 150] width 176 height 28
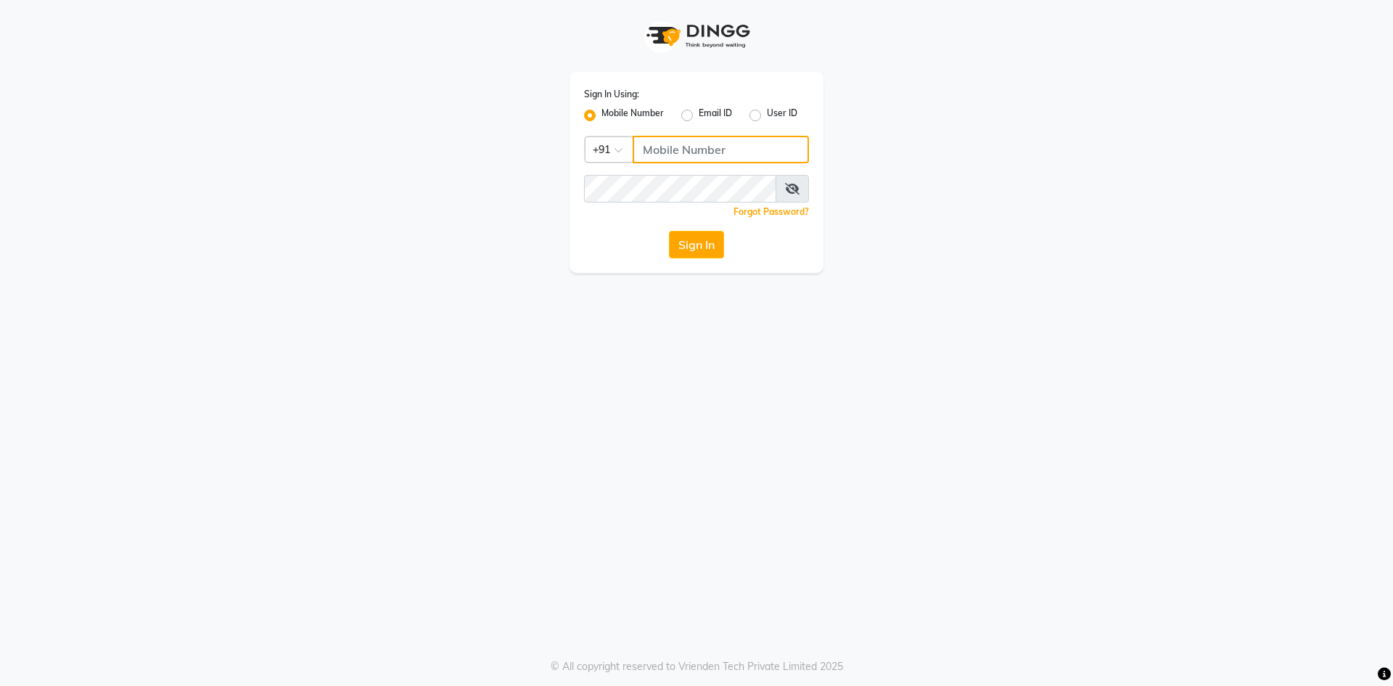
type input "9281094731"
click at [694, 242] on button "Sign In" at bounding box center [696, 245] width 55 height 28
